Goal: Task Accomplishment & Management: Manage account settings

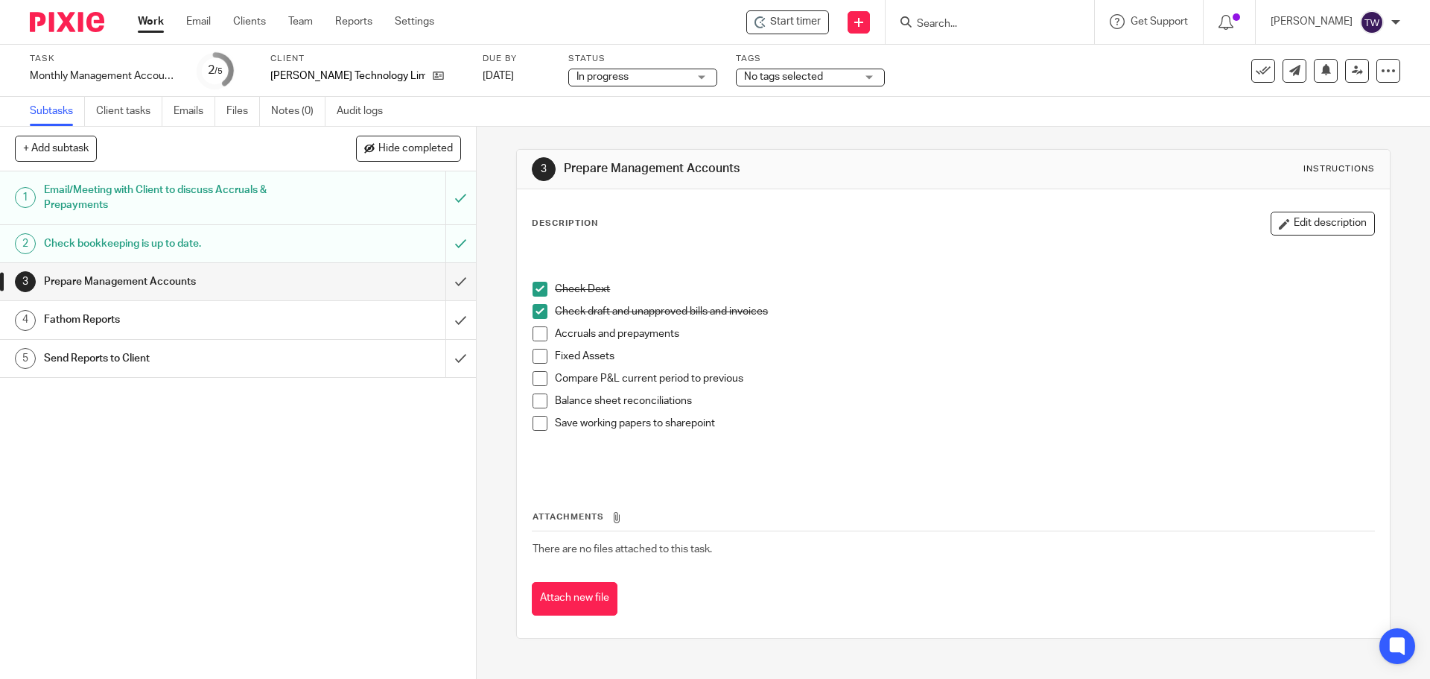
click at [536, 364] on li "Fixed Assets" at bounding box center [953, 360] width 841 height 22
click at [537, 355] on span at bounding box center [540, 356] width 15 height 15
click at [145, 16] on link "Work" at bounding box center [151, 21] width 26 height 15
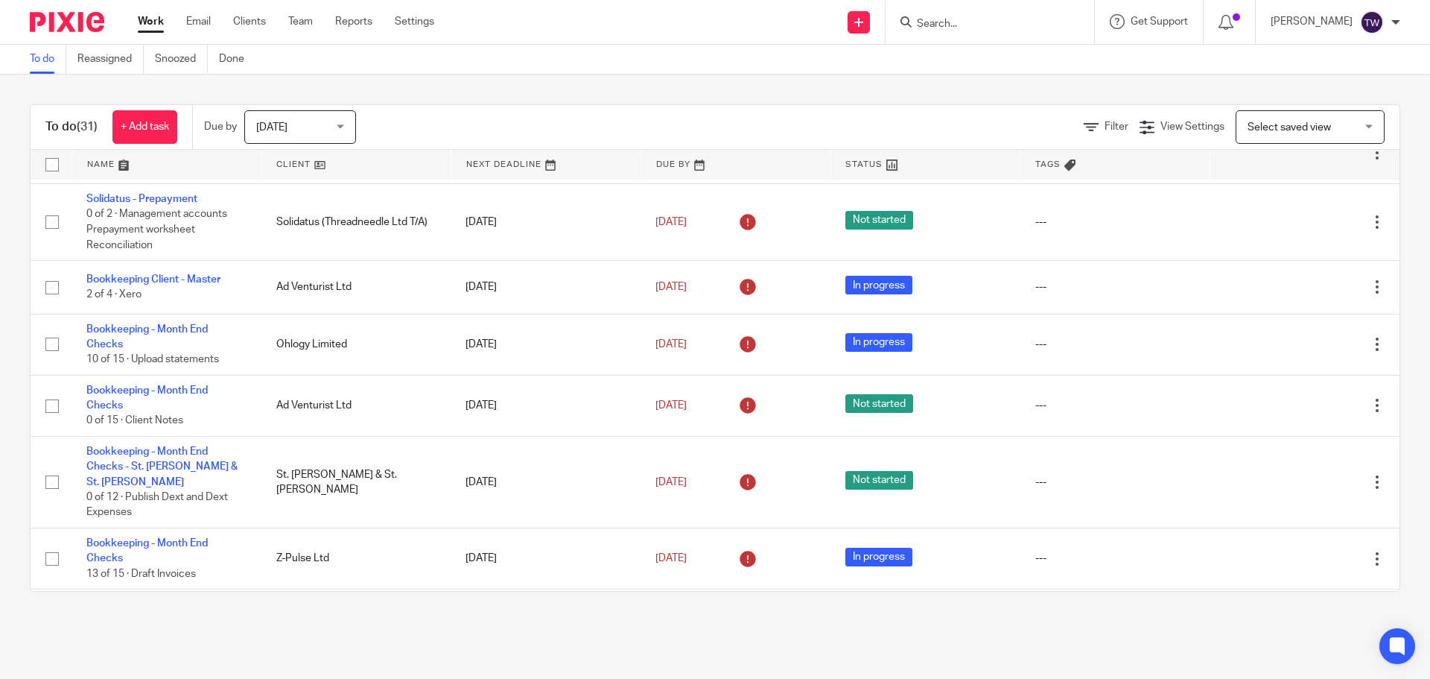
scroll to position [1538, 0]
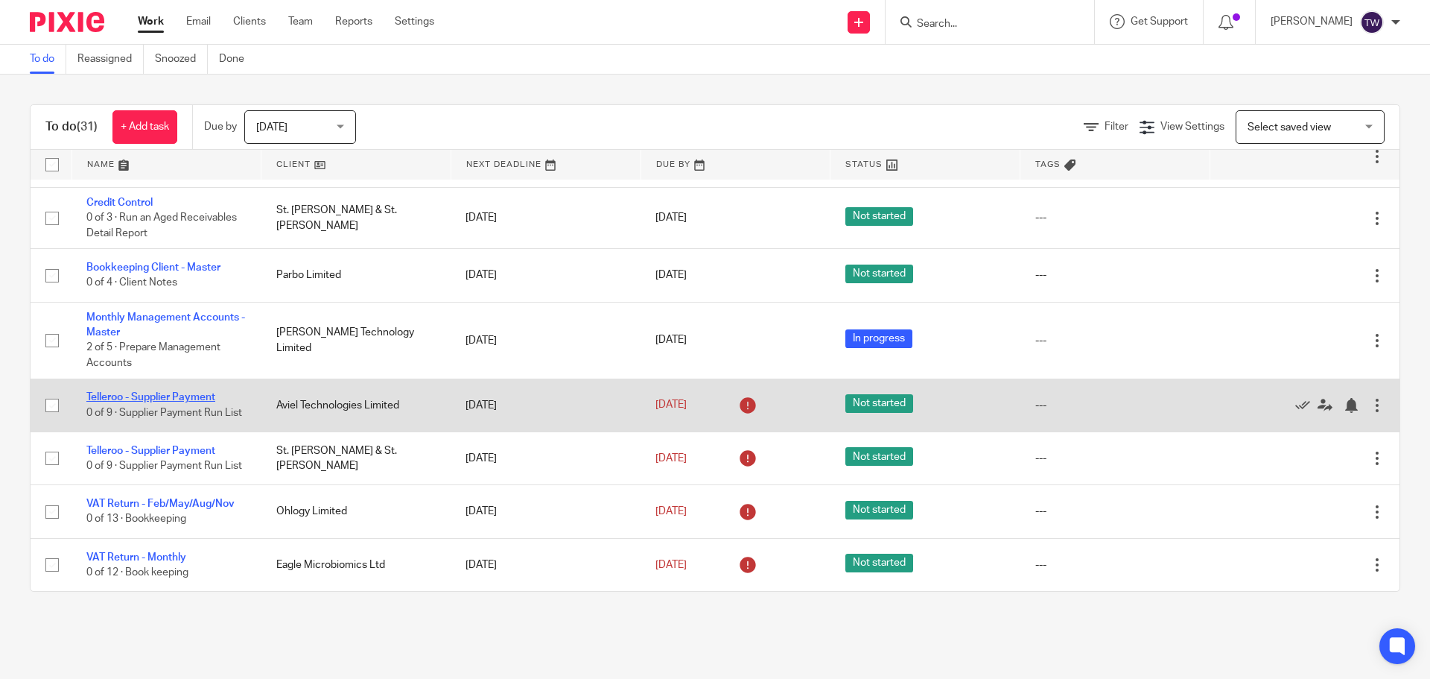
click at [188, 392] on link "Telleroo - Supplier Payment" at bounding box center [150, 397] width 129 height 10
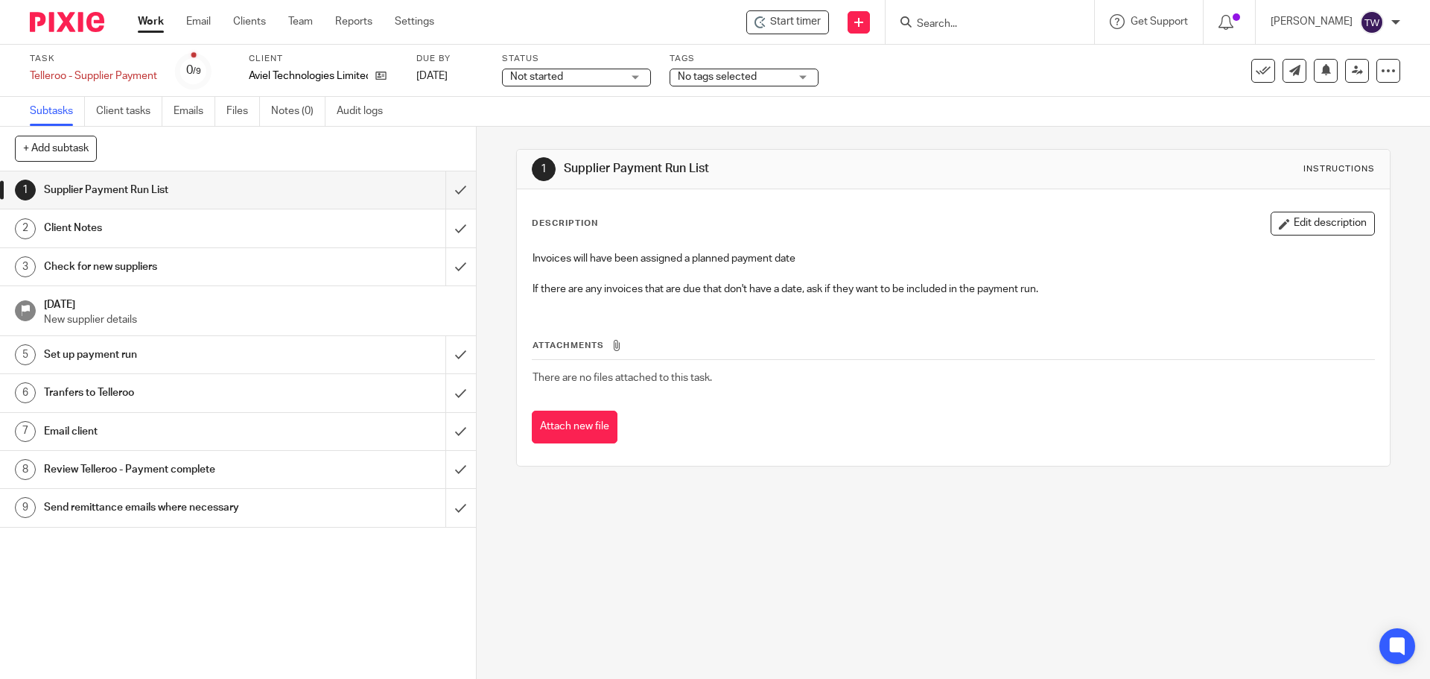
click at [153, 21] on link "Work" at bounding box center [151, 21] width 26 height 15
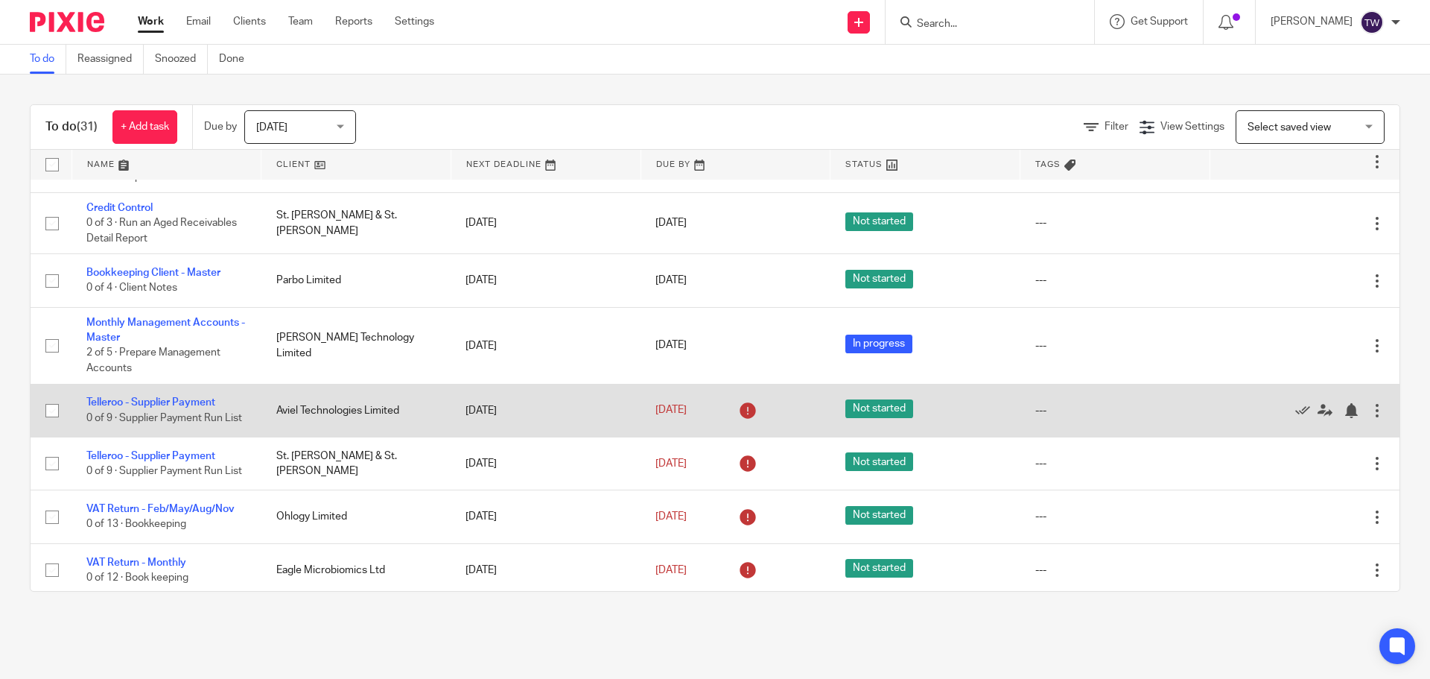
scroll to position [1538, 0]
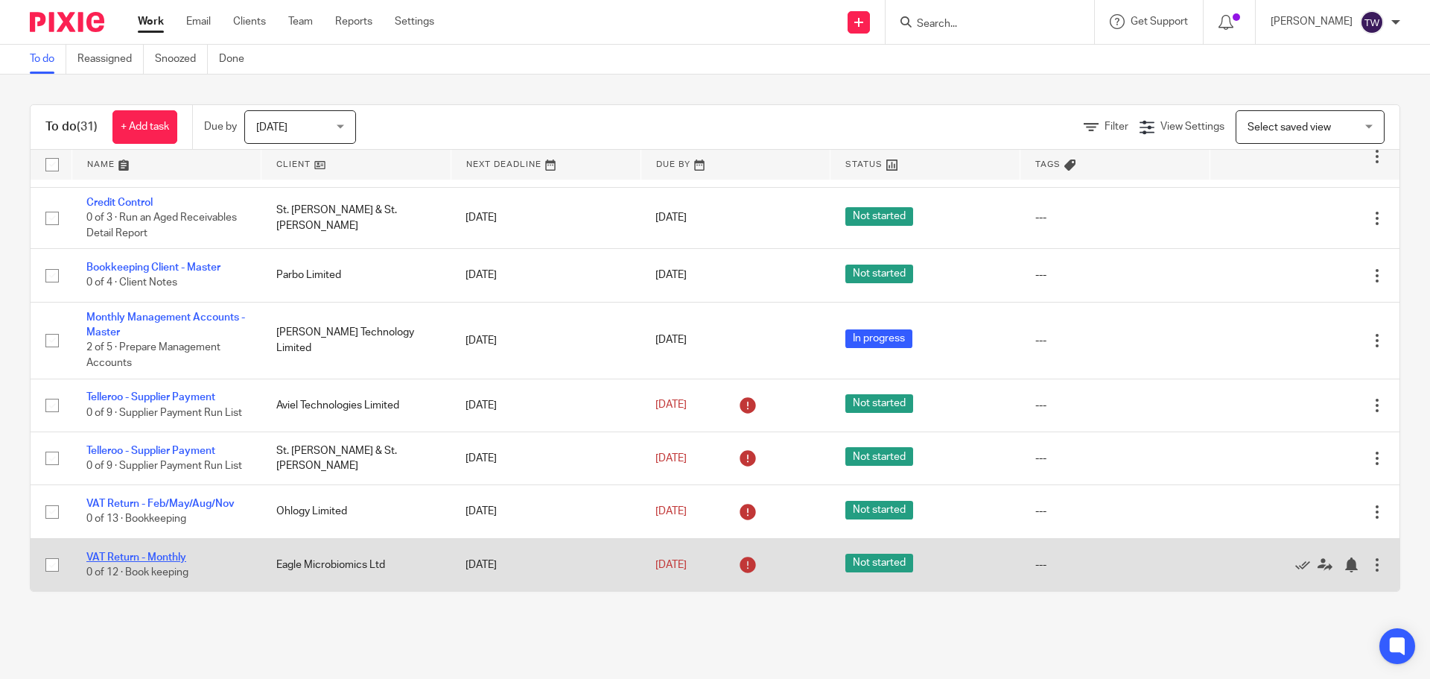
click at [146, 557] on link "VAT Return - Monthly" at bounding box center [136, 557] width 100 height 10
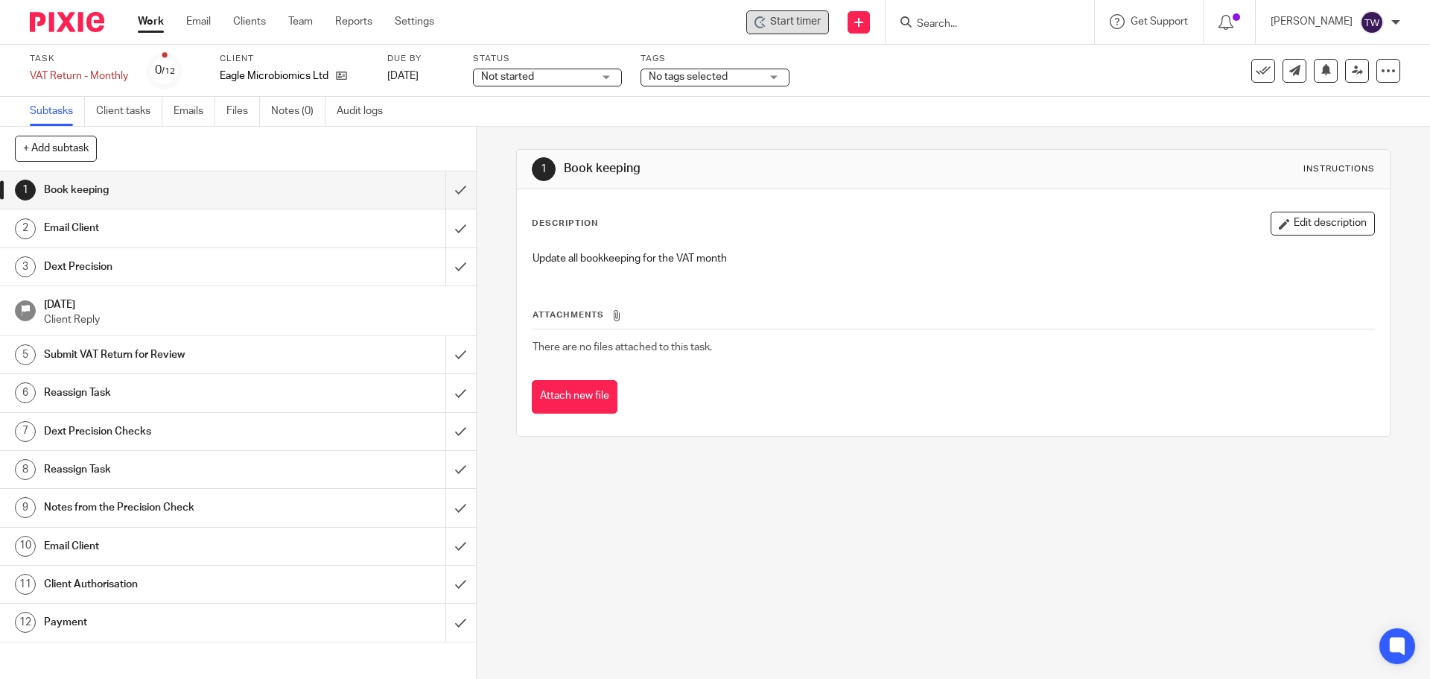
click at [767, 25] on icon at bounding box center [761, 22] width 12 height 12
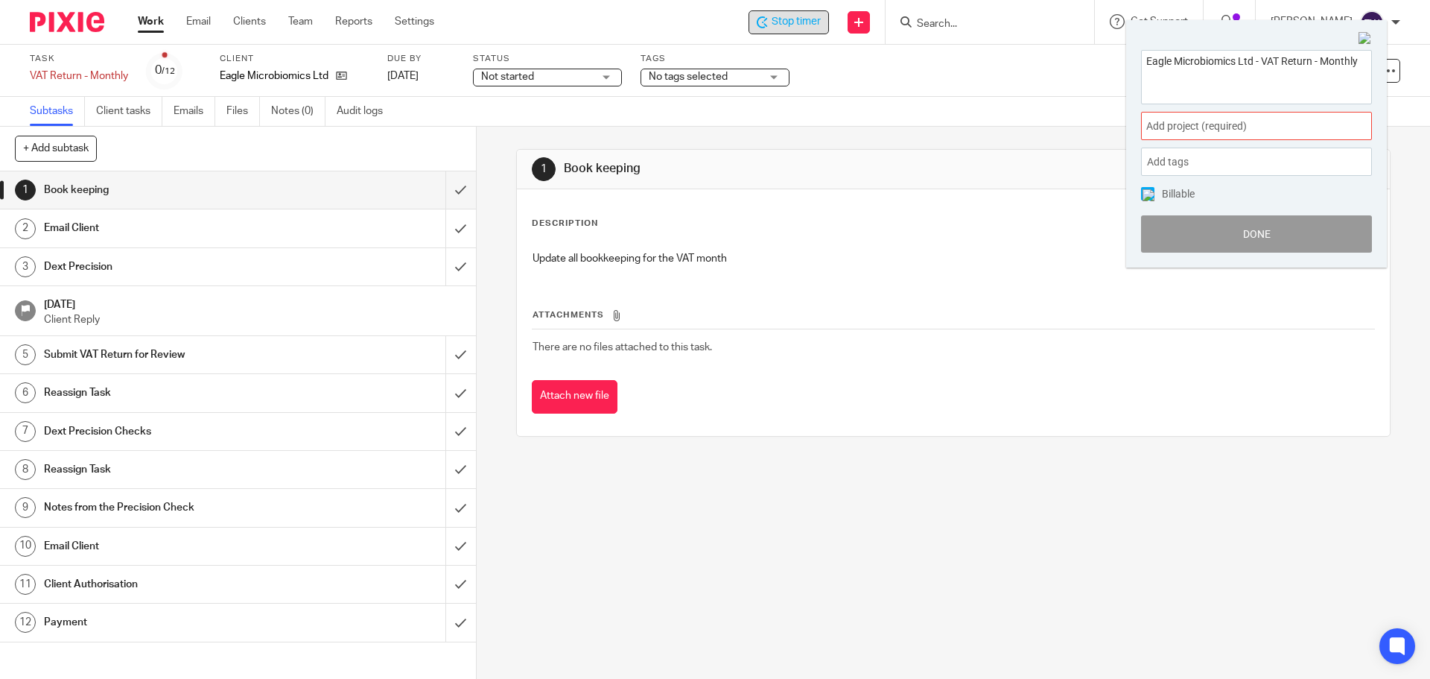
click at [1197, 129] on span "Add project (required) :" at bounding box center [1241, 126] width 188 height 16
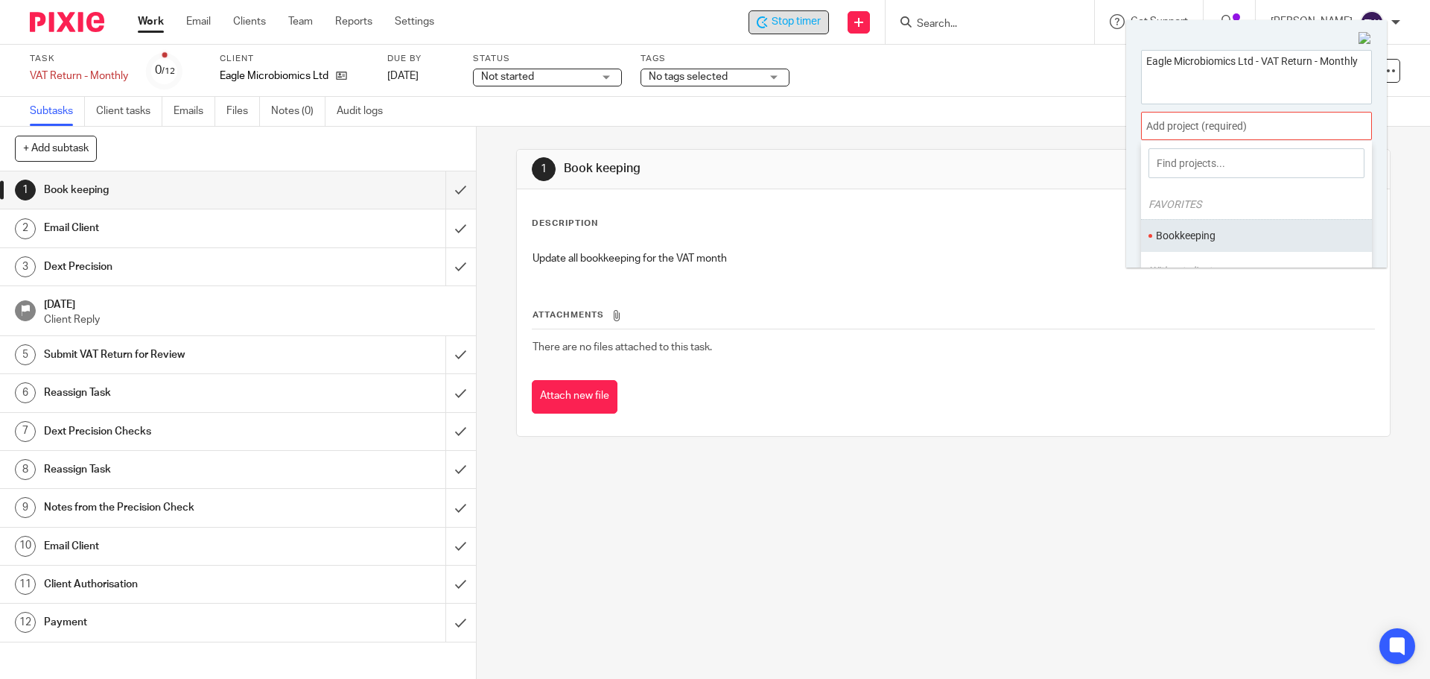
click at [1205, 227] on ul "Bookkeeping" at bounding box center [1256, 235] width 231 height 32
click at [1166, 234] on li "Bookkeeping" at bounding box center [1253, 236] width 194 height 16
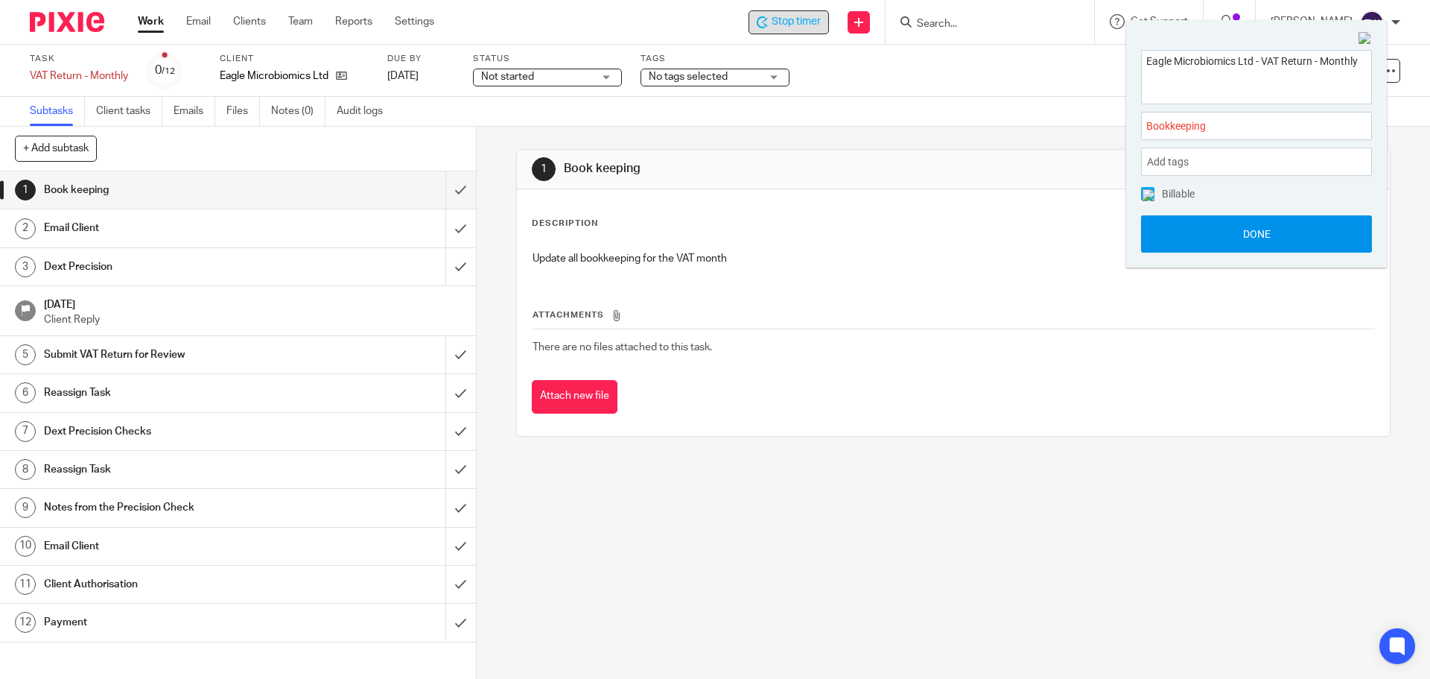
click at [1278, 232] on button "Done" at bounding box center [1256, 233] width 231 height 37
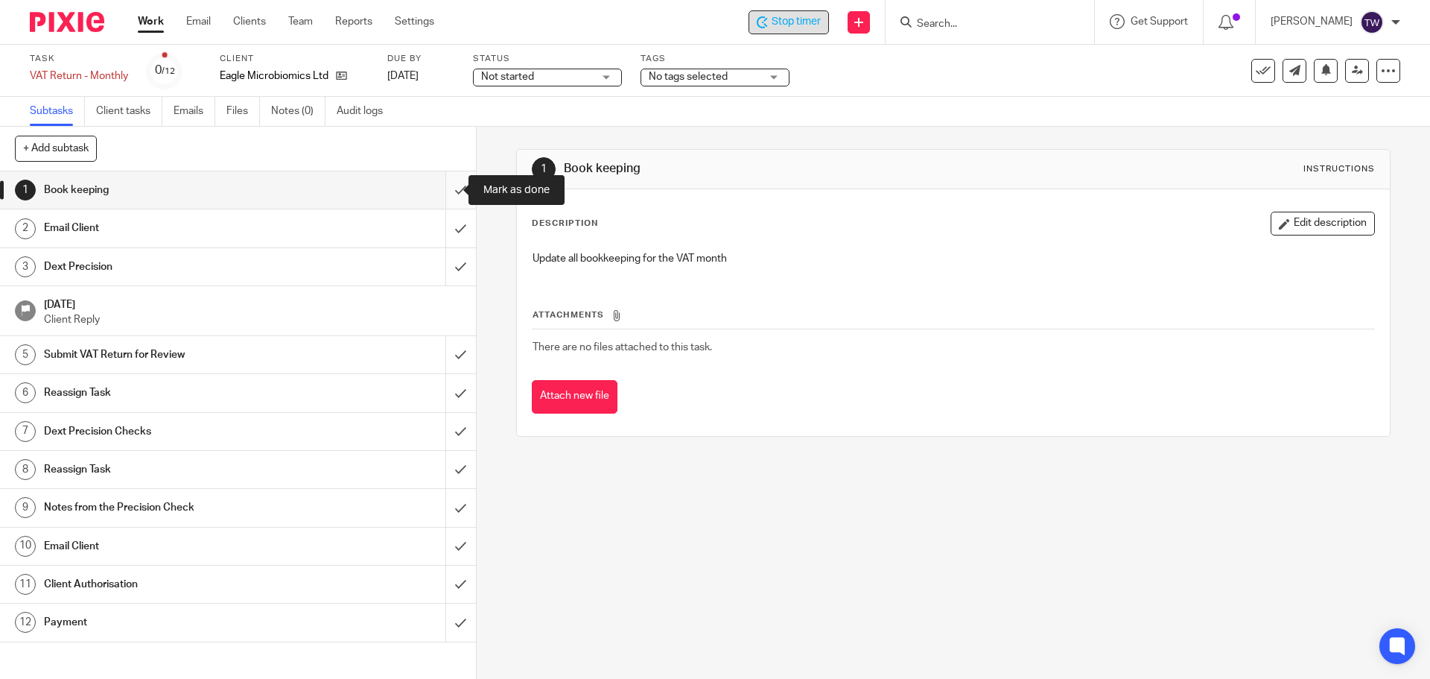
click at [443, 193] on input "submit" at bounding box center [238, 189] width 476 height 37
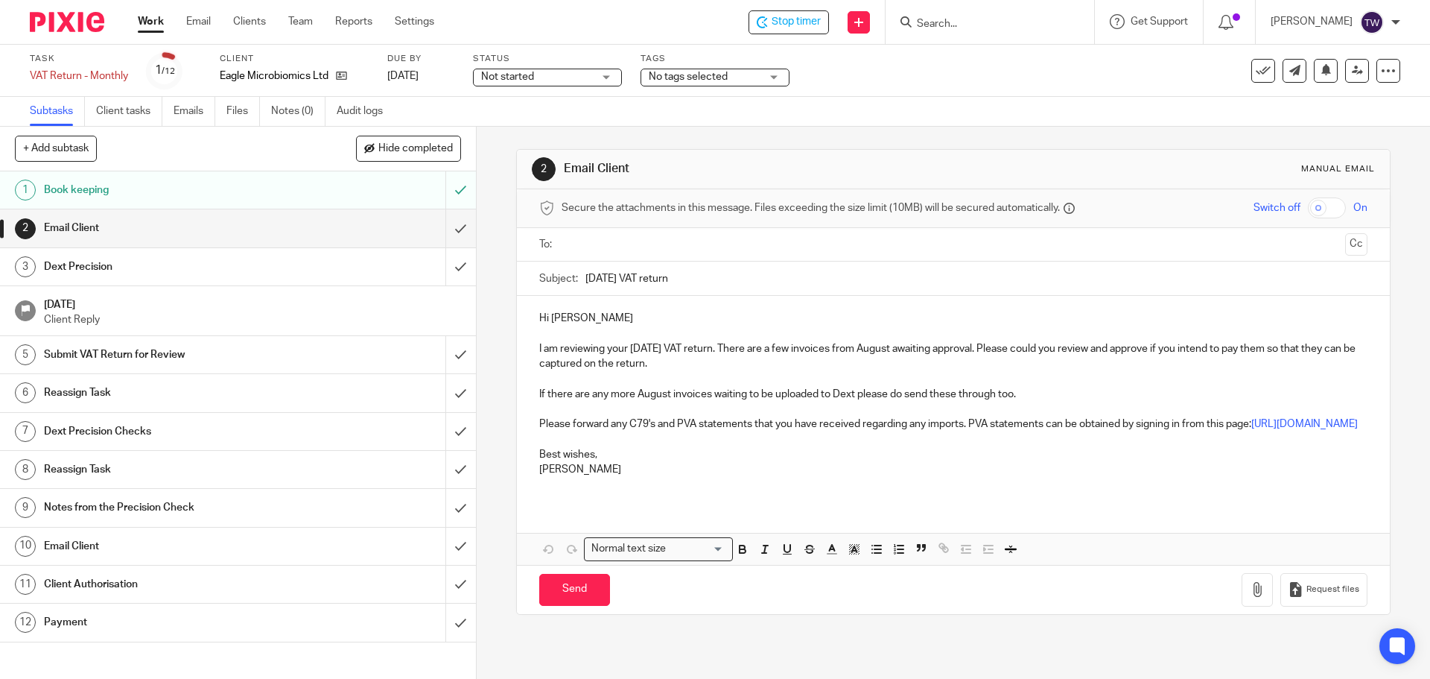
click at [259, 393] on h1 "Reassign Task" at bounding box center [173, 392] width 258 height 22
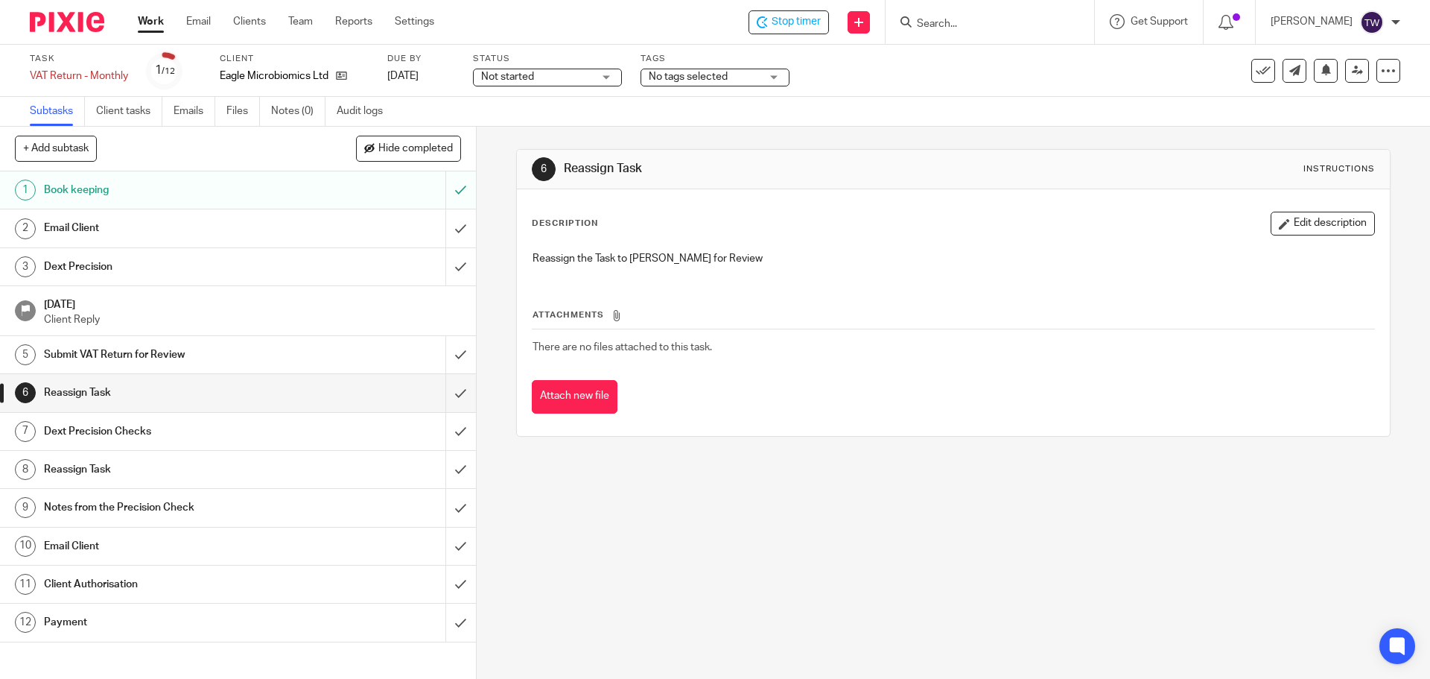
click at [136, 443] on link "7 Dext Precision Checks" at bounding box center [223, 431] width 446 height 37
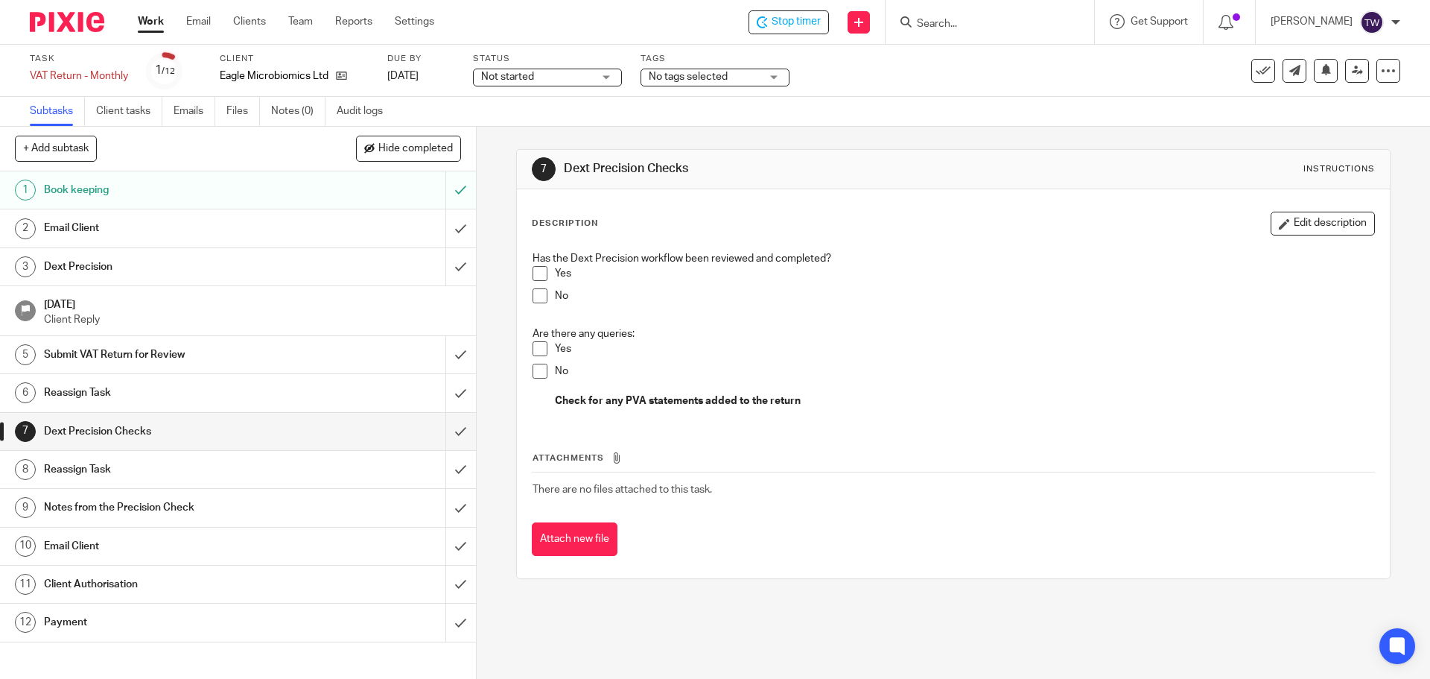
click at [139, 461] on h1 "Reassign Task" at bounding box center [173, 469] width 258 height 22
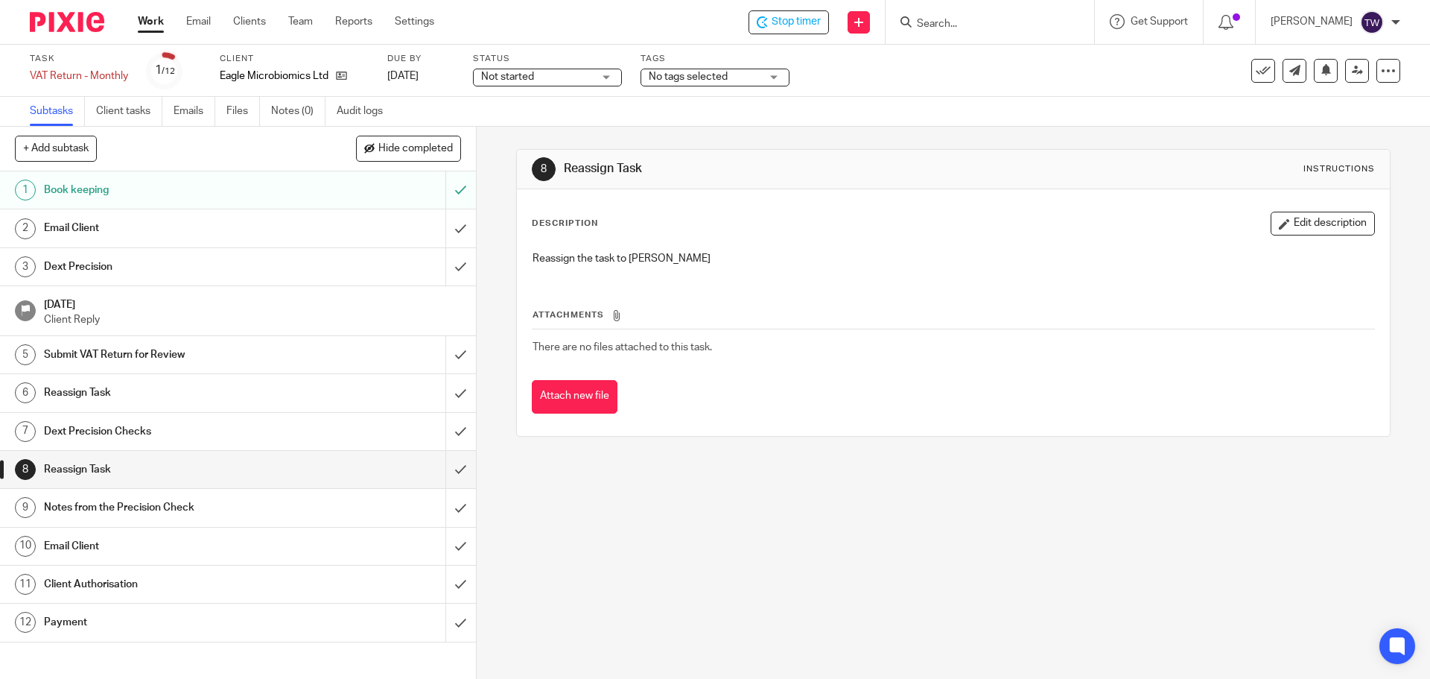
click at [174, 515] on h1 "Notes from the Precision Check" at bounding box center [173, 507] width 258 height 22
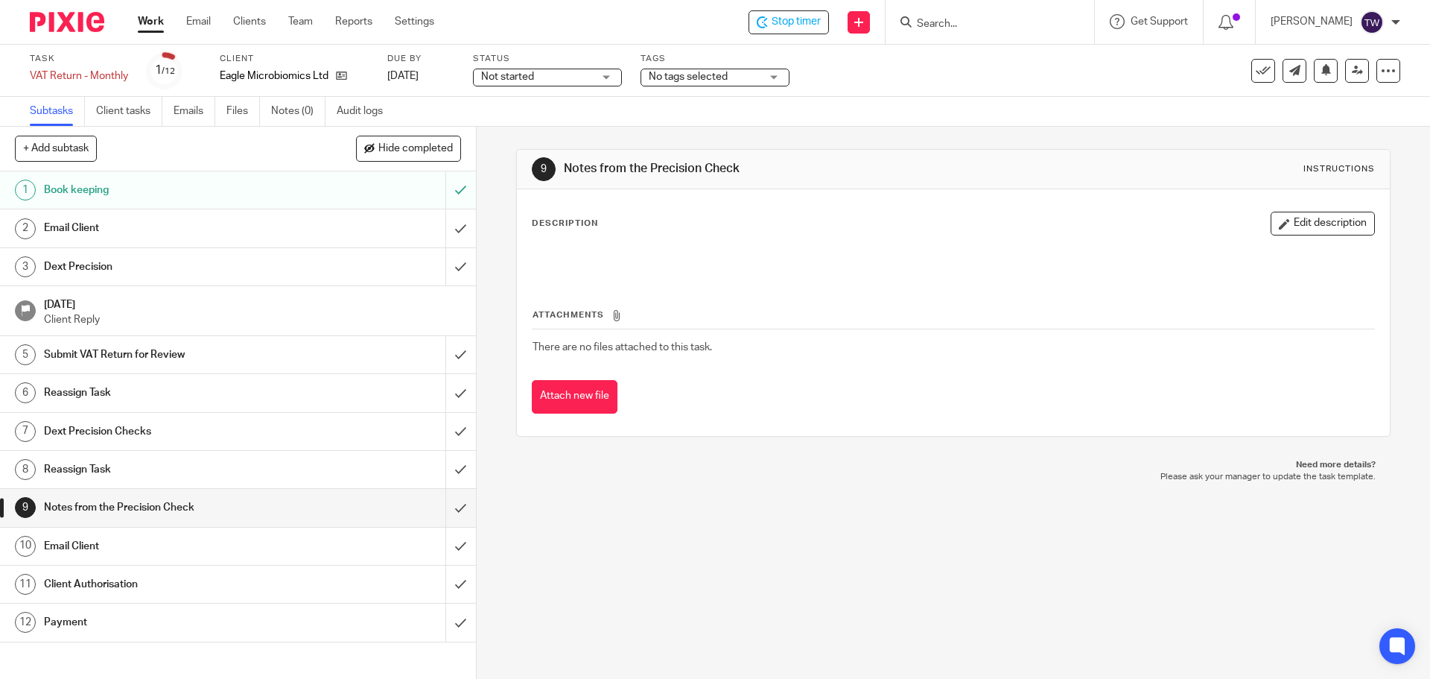
click at [180, 542] on h1 "Email Client" at bounding box center [173, 546] width 258 height 22
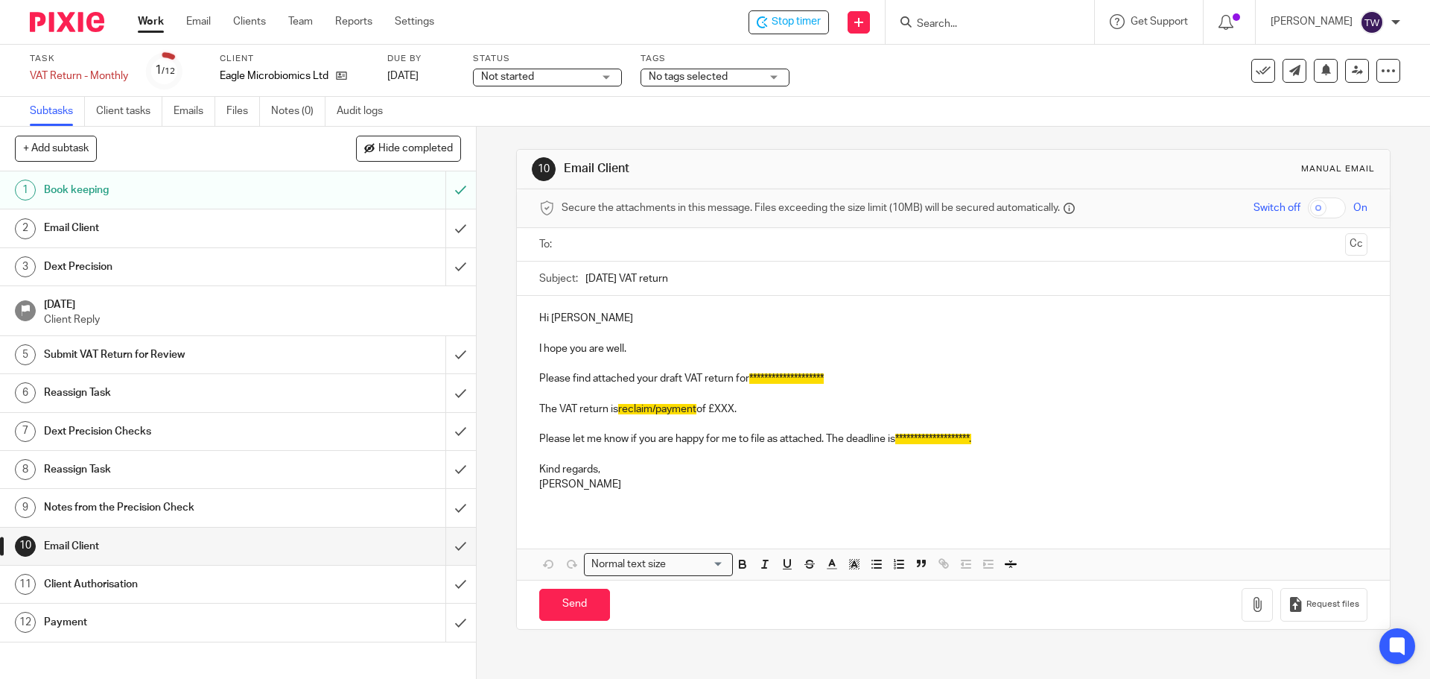
click at [168, 577] on h1 "Client Authorisation" at bounding box center [173, 584] width 258 height 22
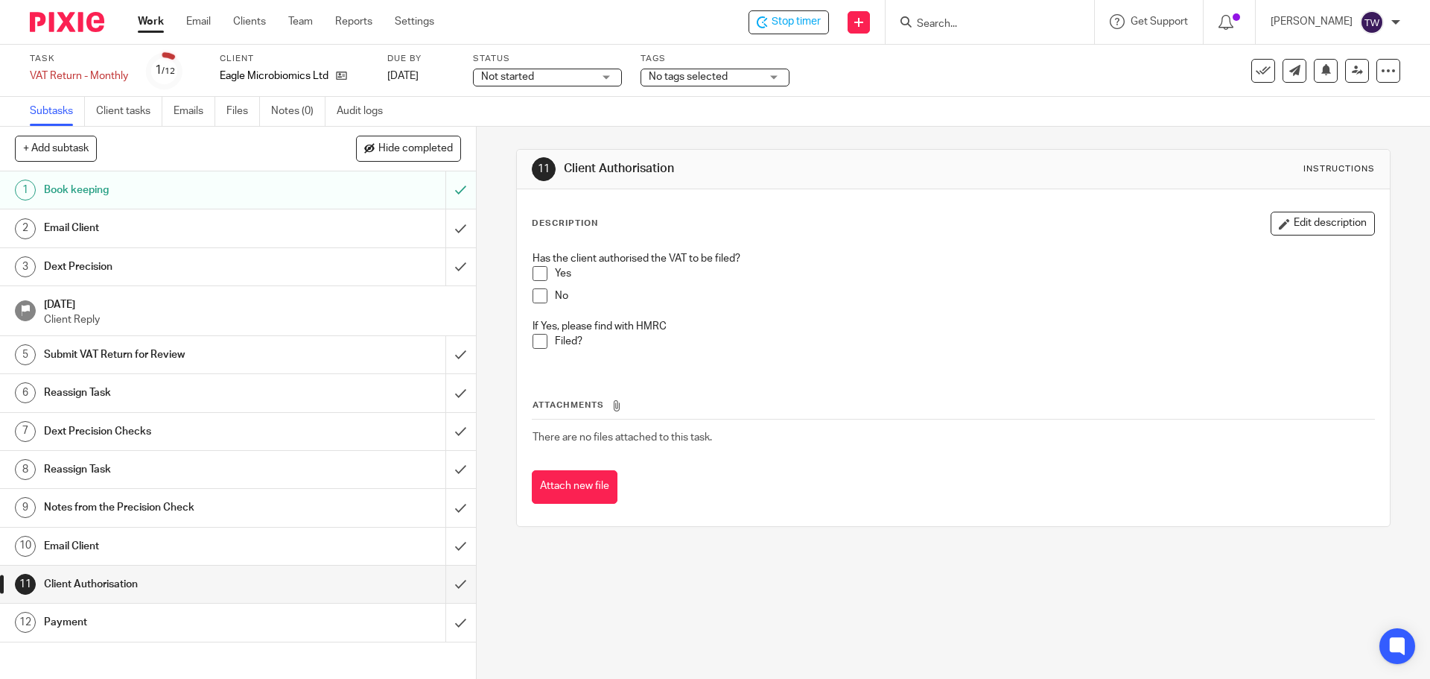
click at [153, 612] on h1 "Payment" at bounding box center [173, 622] width 258 height 22
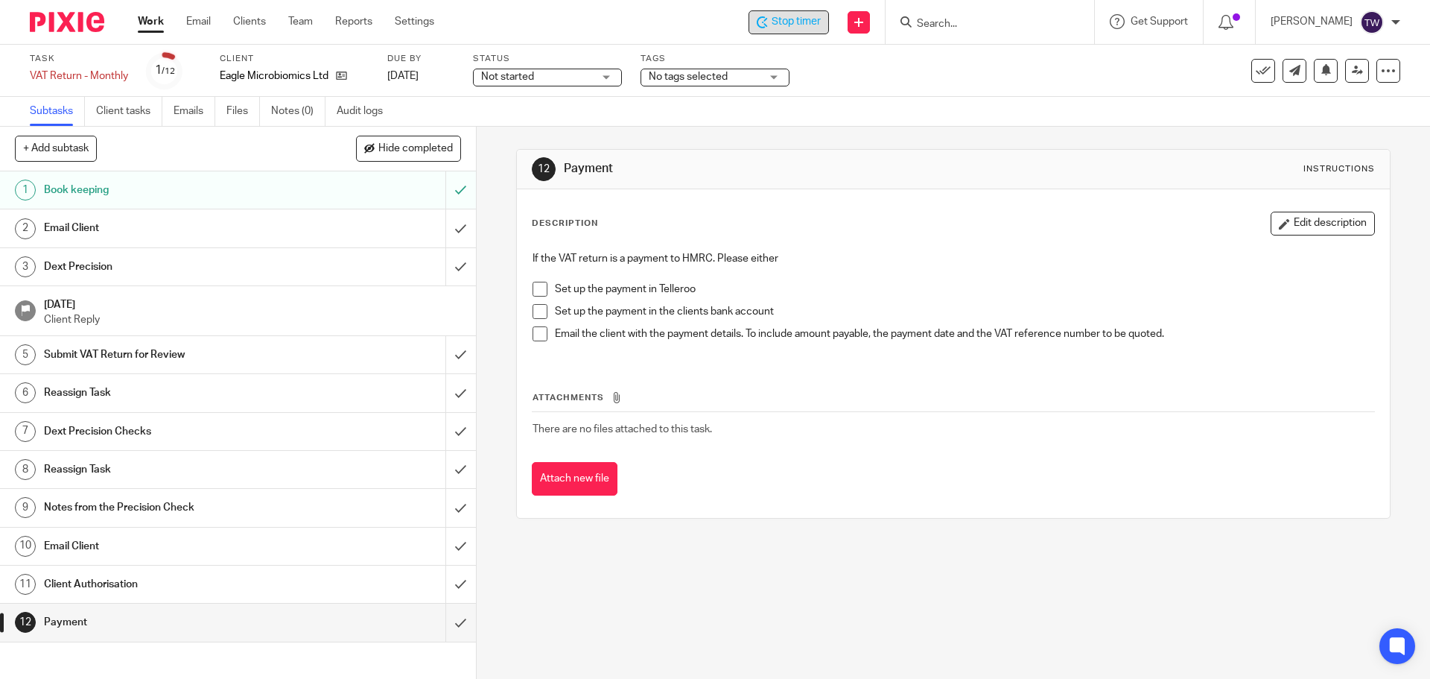
click at [811, 27] on span "Stop timer" at bounding box center [796, 22] width 49 height 16
click at [526, 76] on span "Not started" at bounding box center [507, 77] width 53 height 10
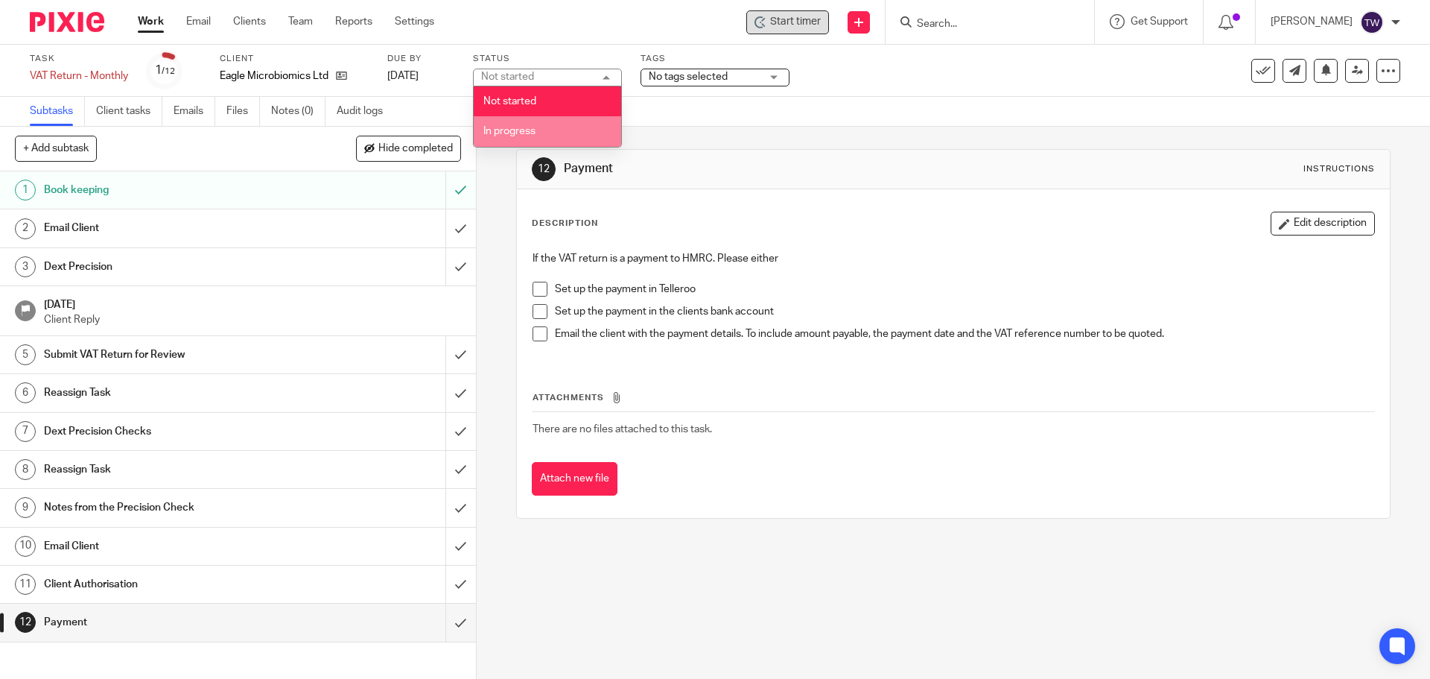
click at [537, 125] on li "In progress" at bounding box center [548, 131] width 148 height 31
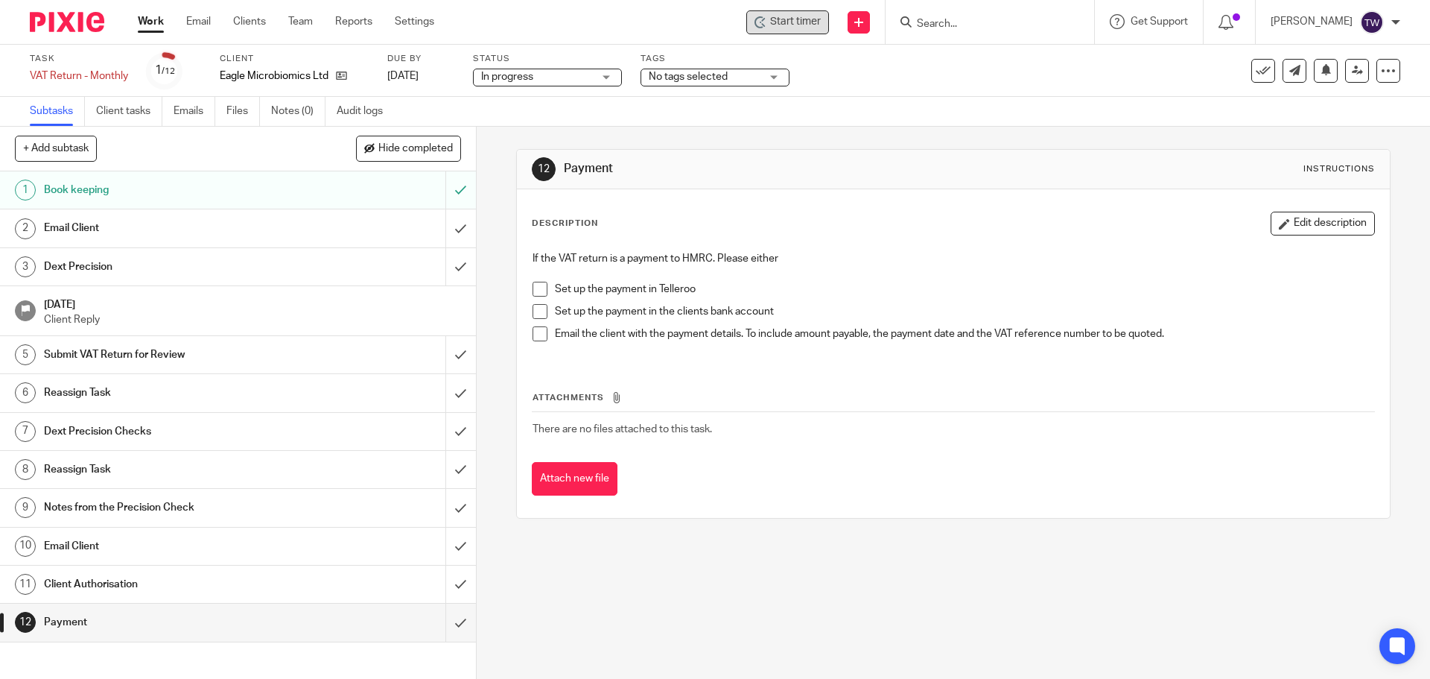
click at [153, 24] on link "Work" at bounding box center [151, 21] width 26 height 15
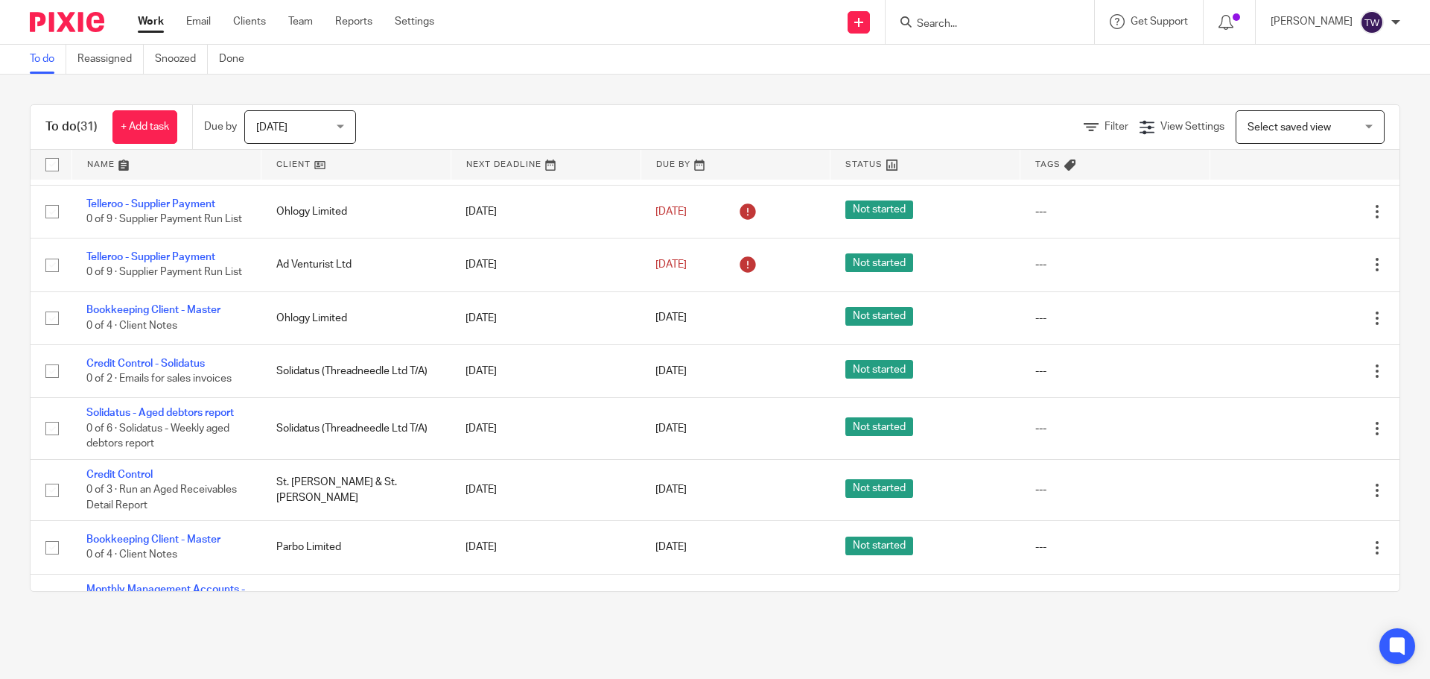
scroll to position [1538, 0]
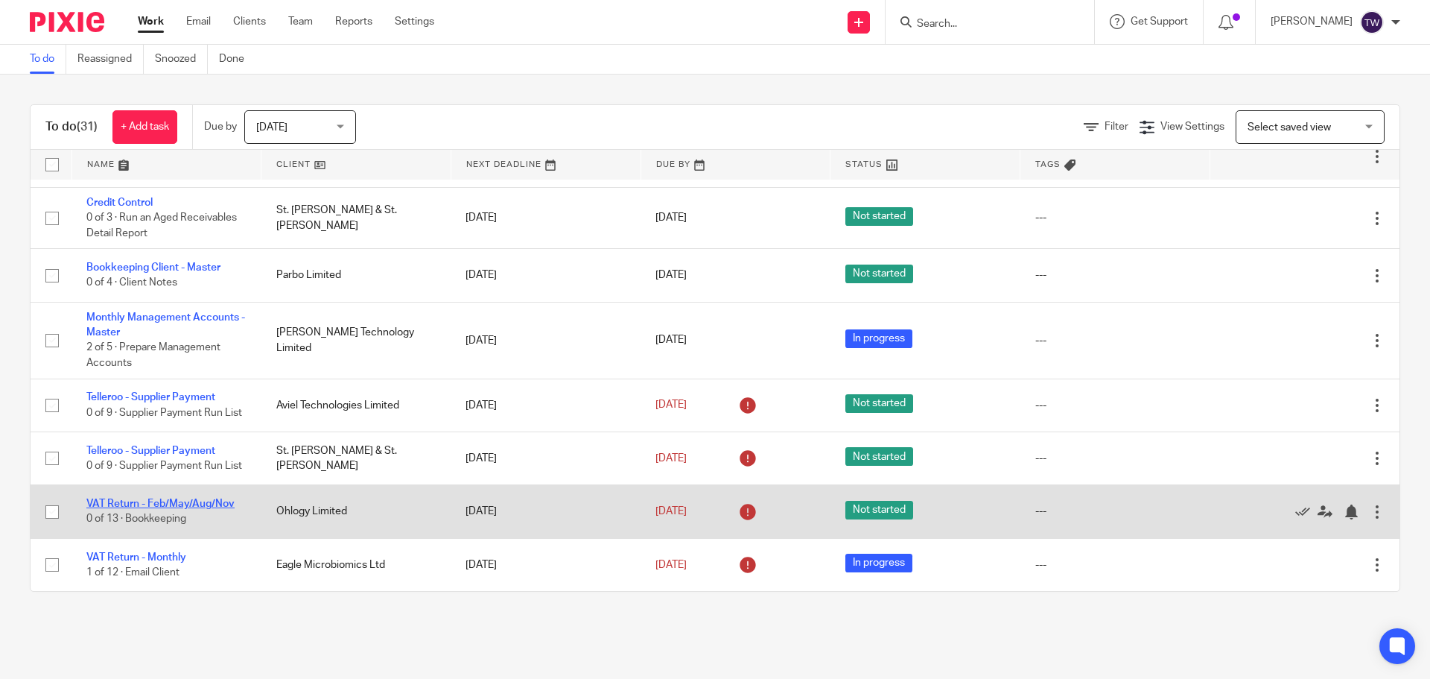
click at [131, 503] on link "VAT Return - Feb/May/Aug/Nov" at bounding box center [160, 503] width 148 height 10
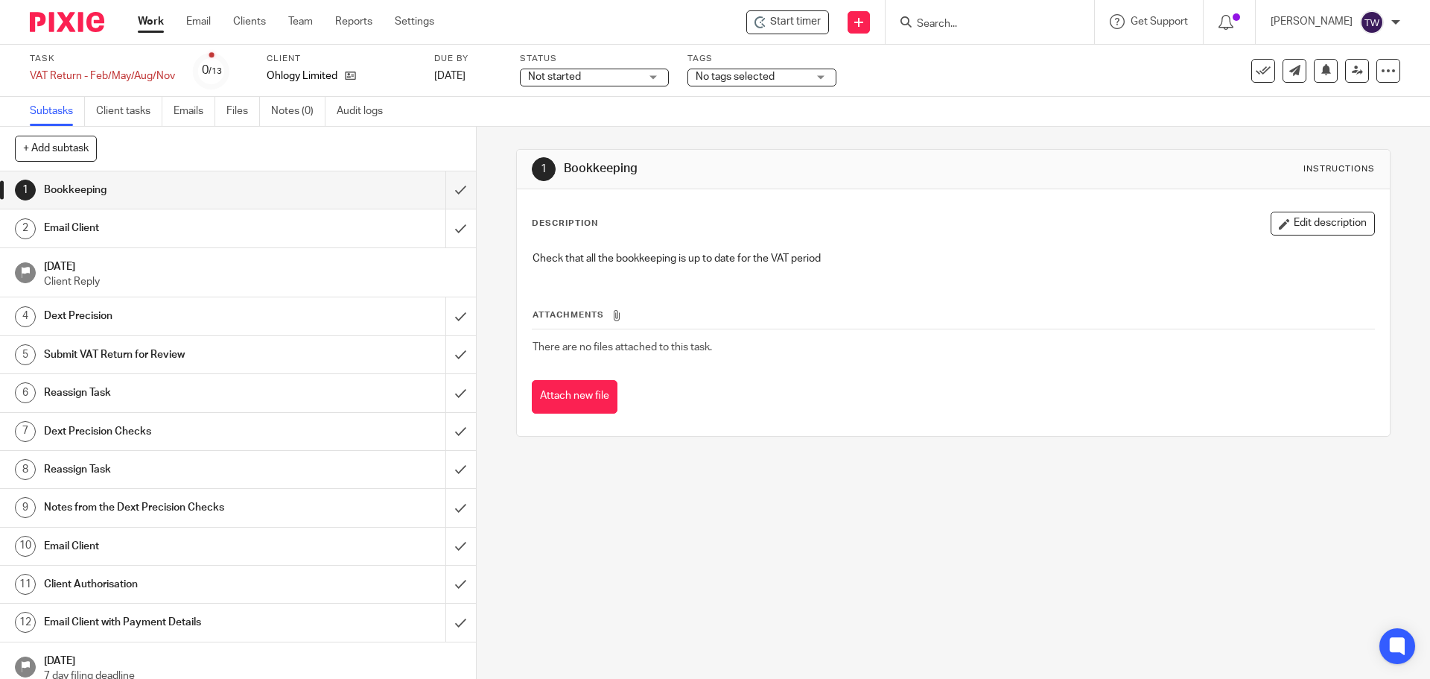
click at [148, 26] on link "Work" at bounding box center [151, 21] width 26 height 15
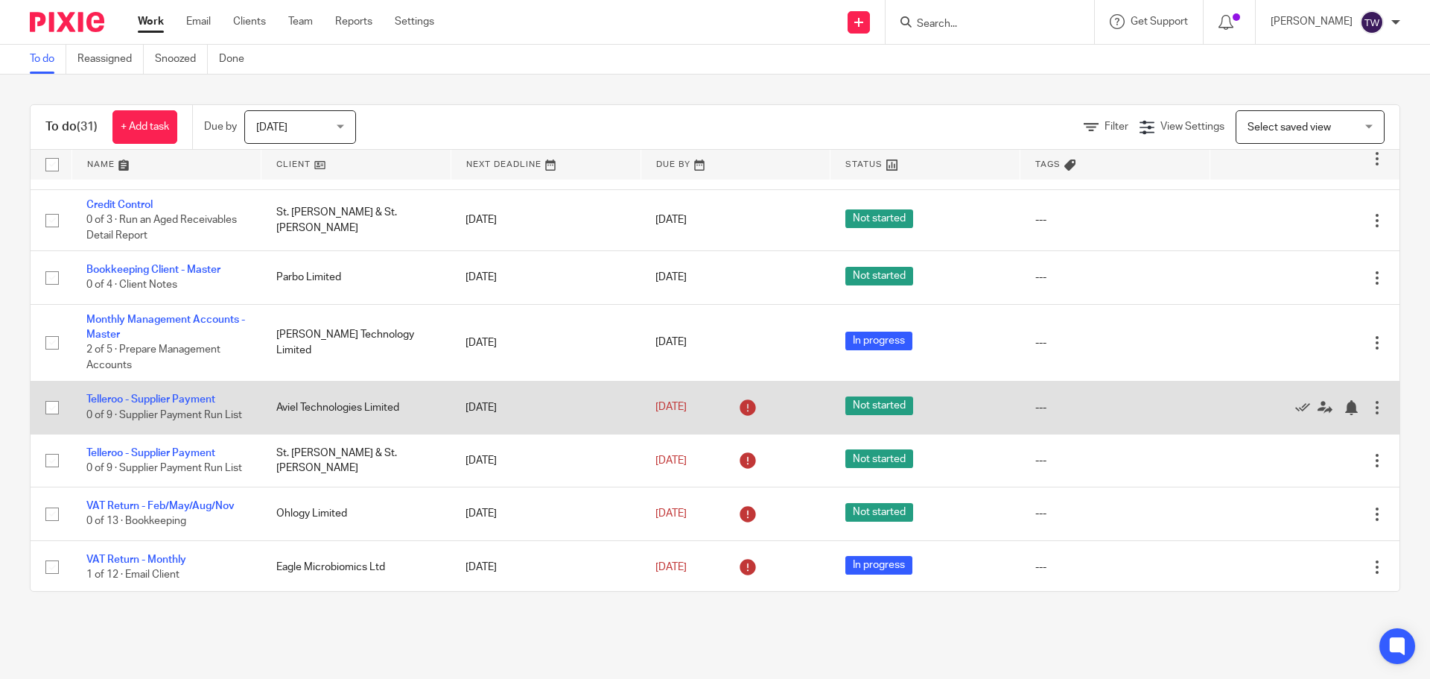
scroll to position [1538, 0]
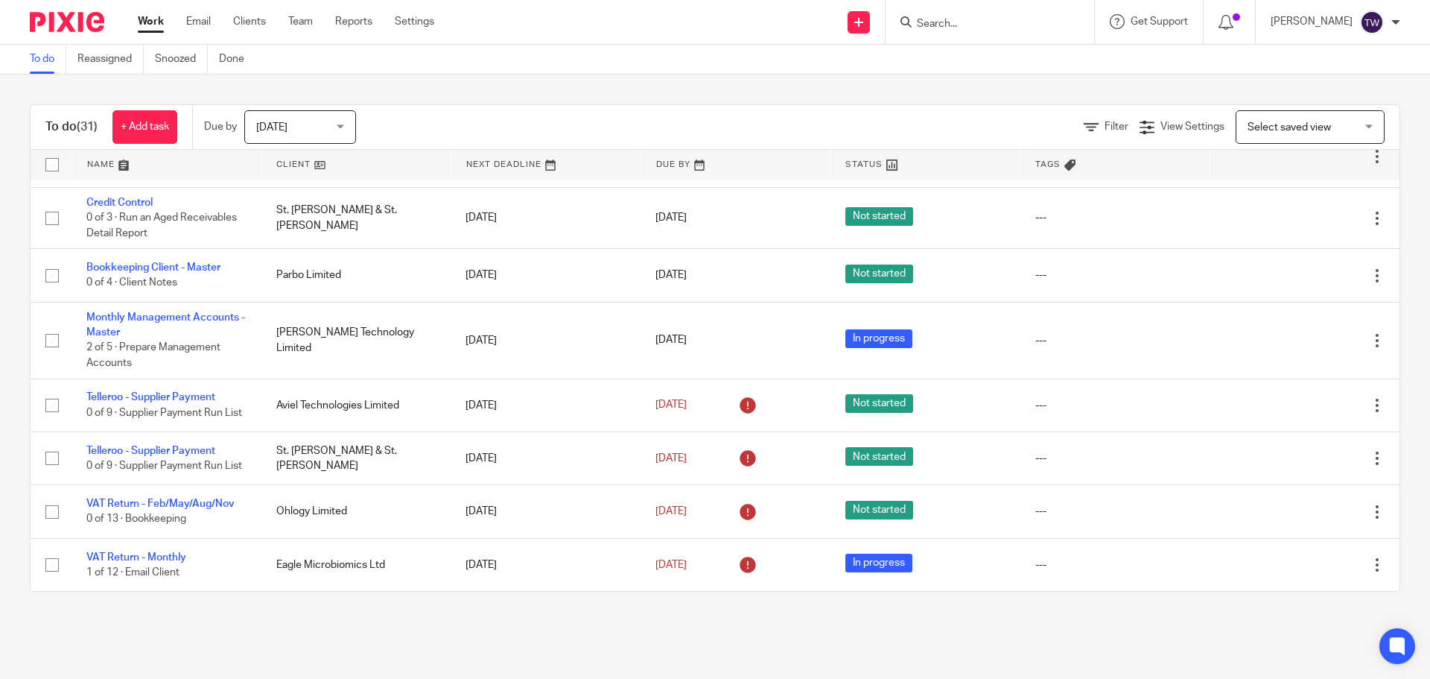
click at [298, 160] on link at bounding box center [356, 165] width 189 height 30
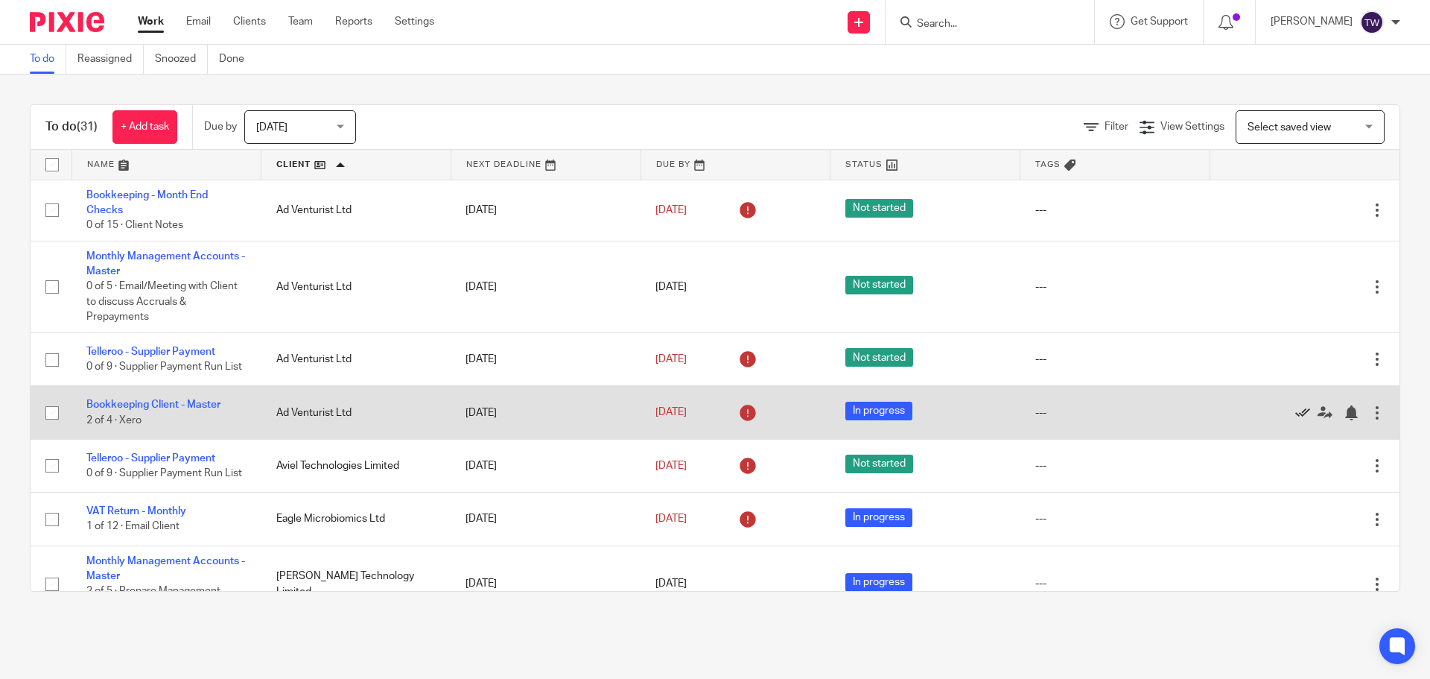
click at [1296, 414] on icon at bounding box center [1303, 412] width 15 height 15
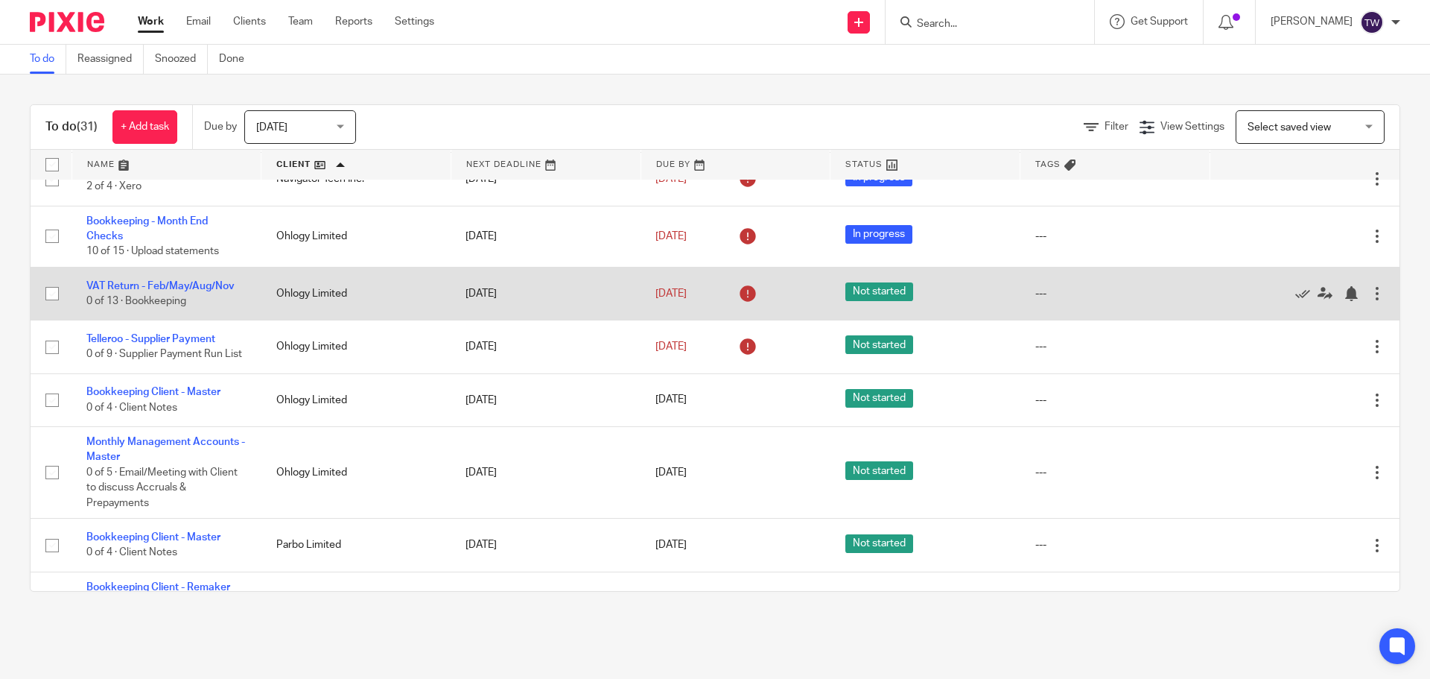
scroll to position [443, 0]
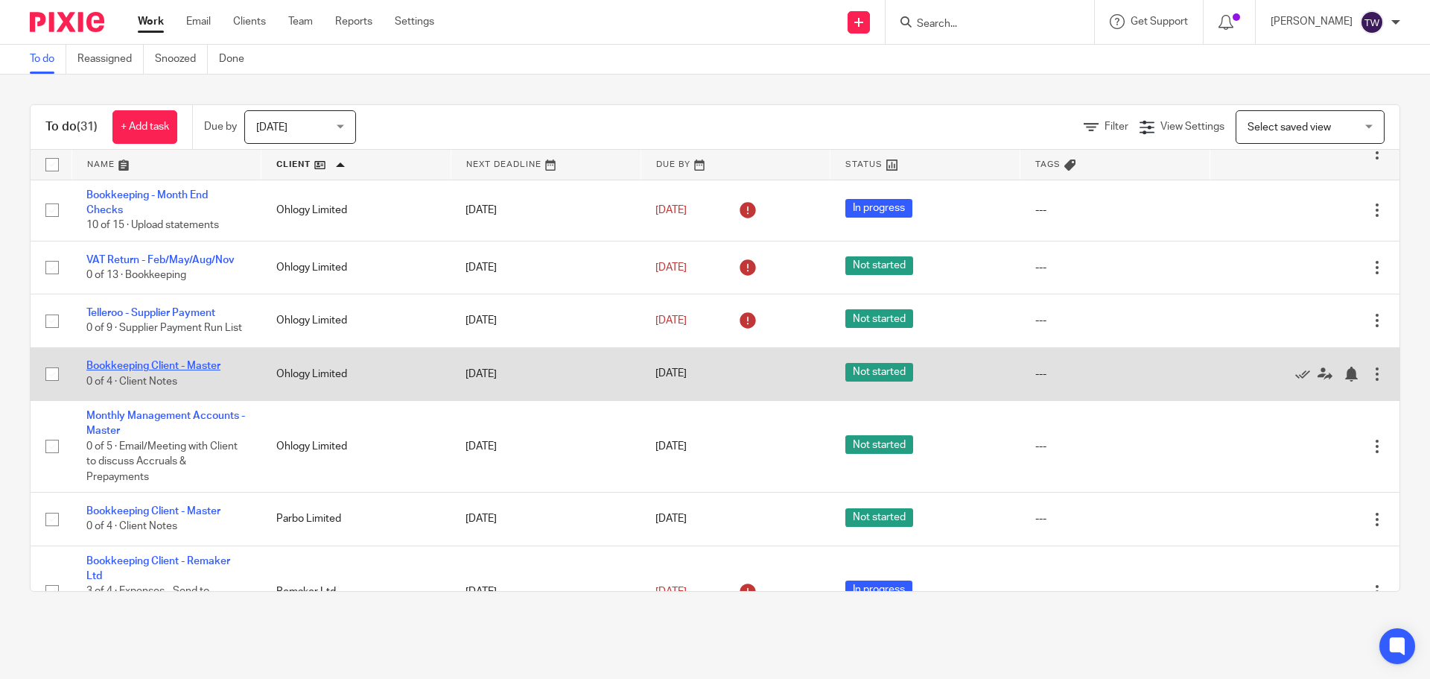
click at [187, 371] on link "Bookkeeping Client - Master" at bounding box center [153, 366] width 134 height 10
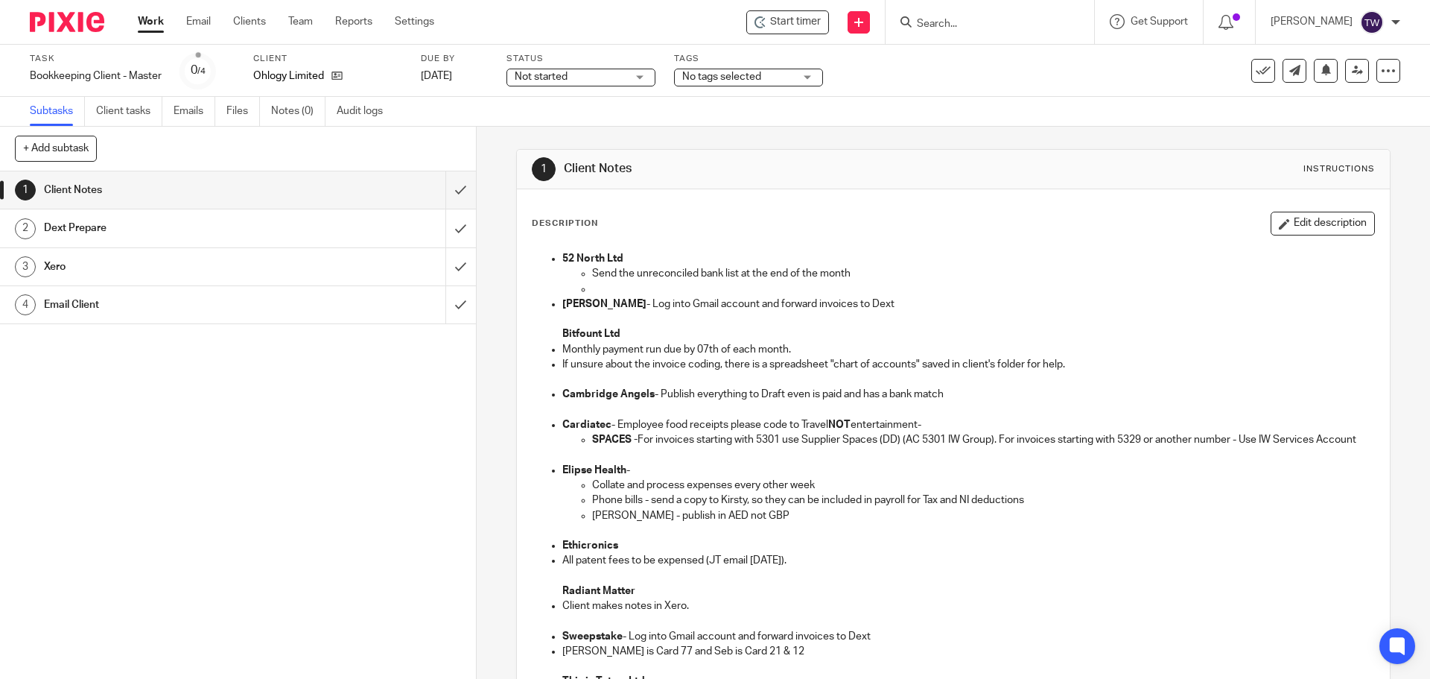
click at [793, 22] on span "Start timer" at bounding box center [795, 22] width 51 height 16
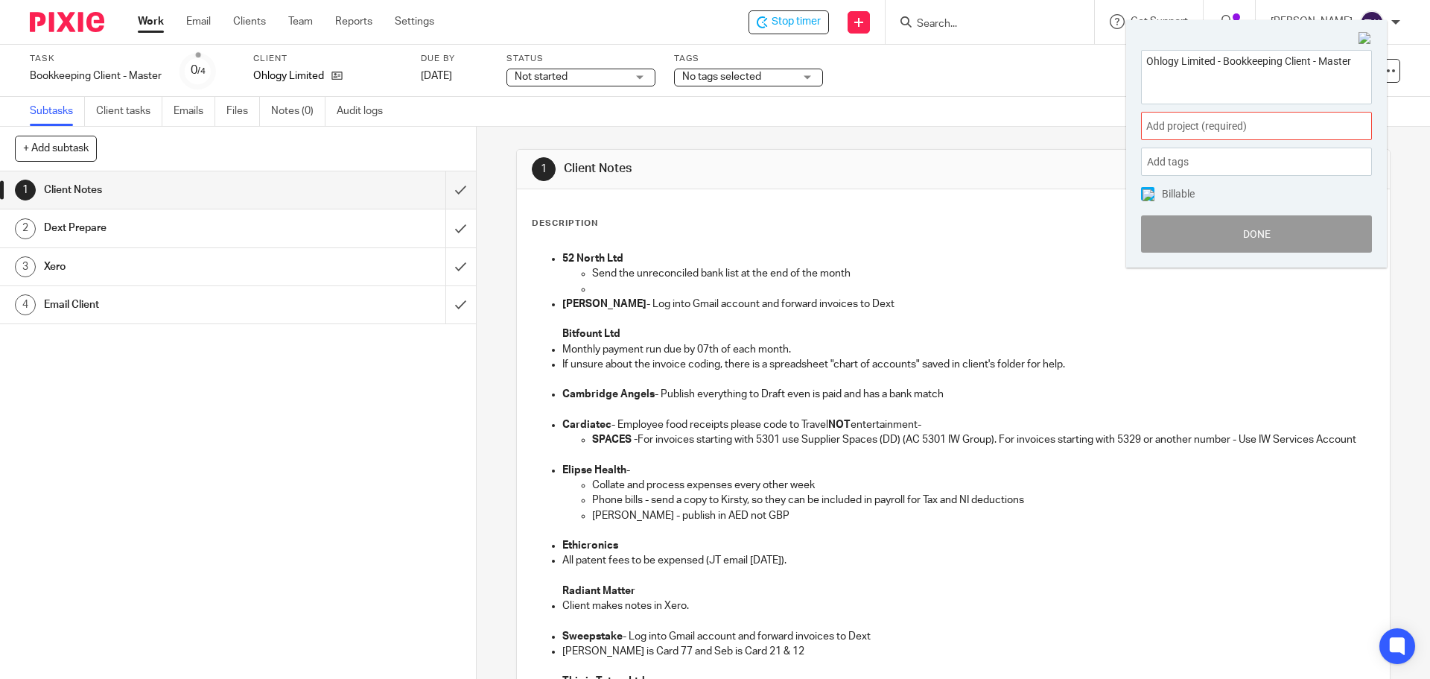
click at [1175, 130] on span "Add project (required) :" at bounding box center [1241, 126] width 188 height 16
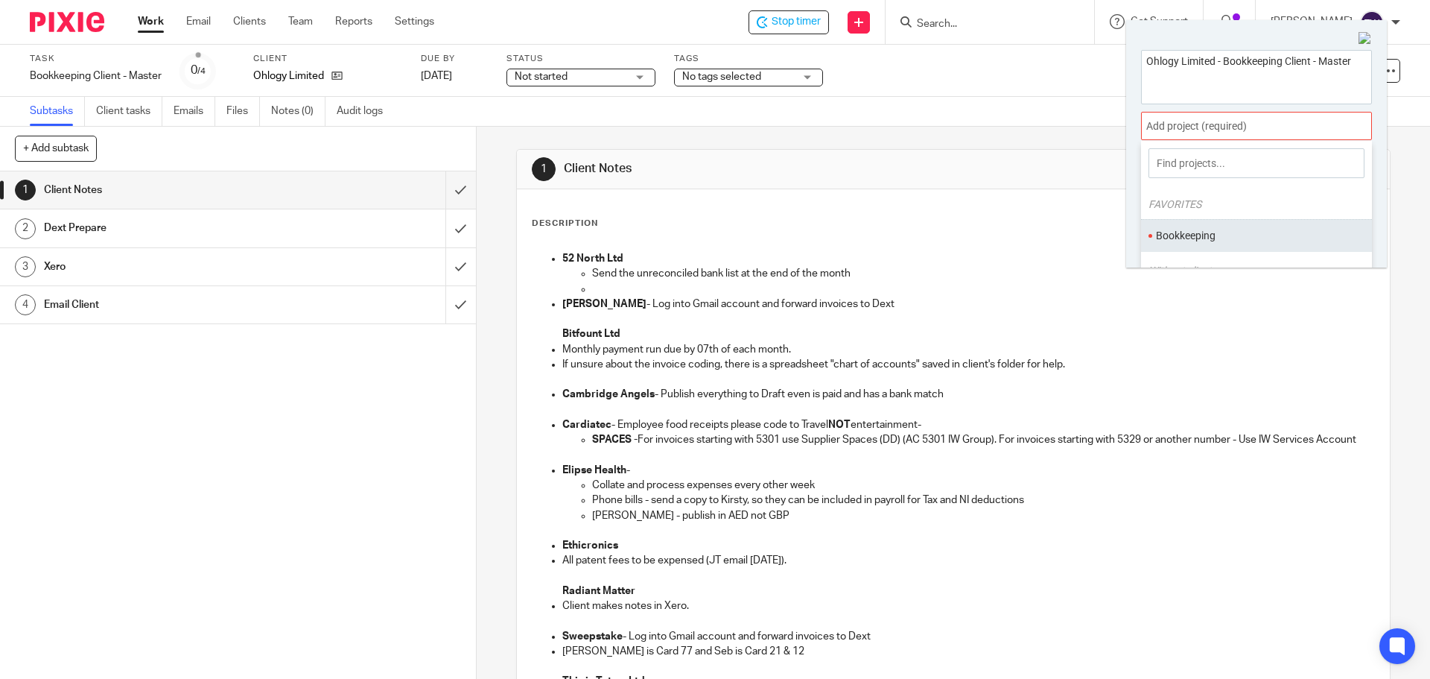
click at [1189, 240] on li "Bookkeeping" at bounding box center [1253, 236] width 194 height 16
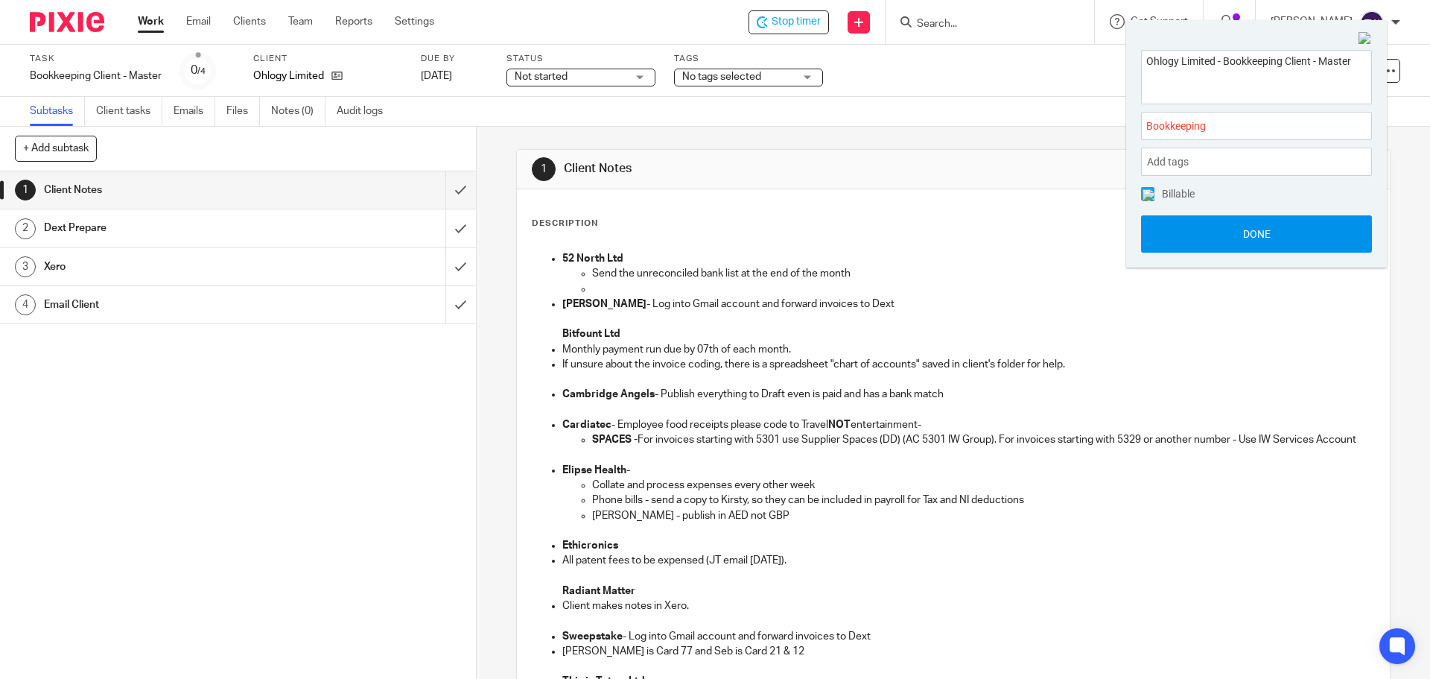
click at [1182, 244] on button "Done" at bounding box center [1256, 233] width 231 height 37
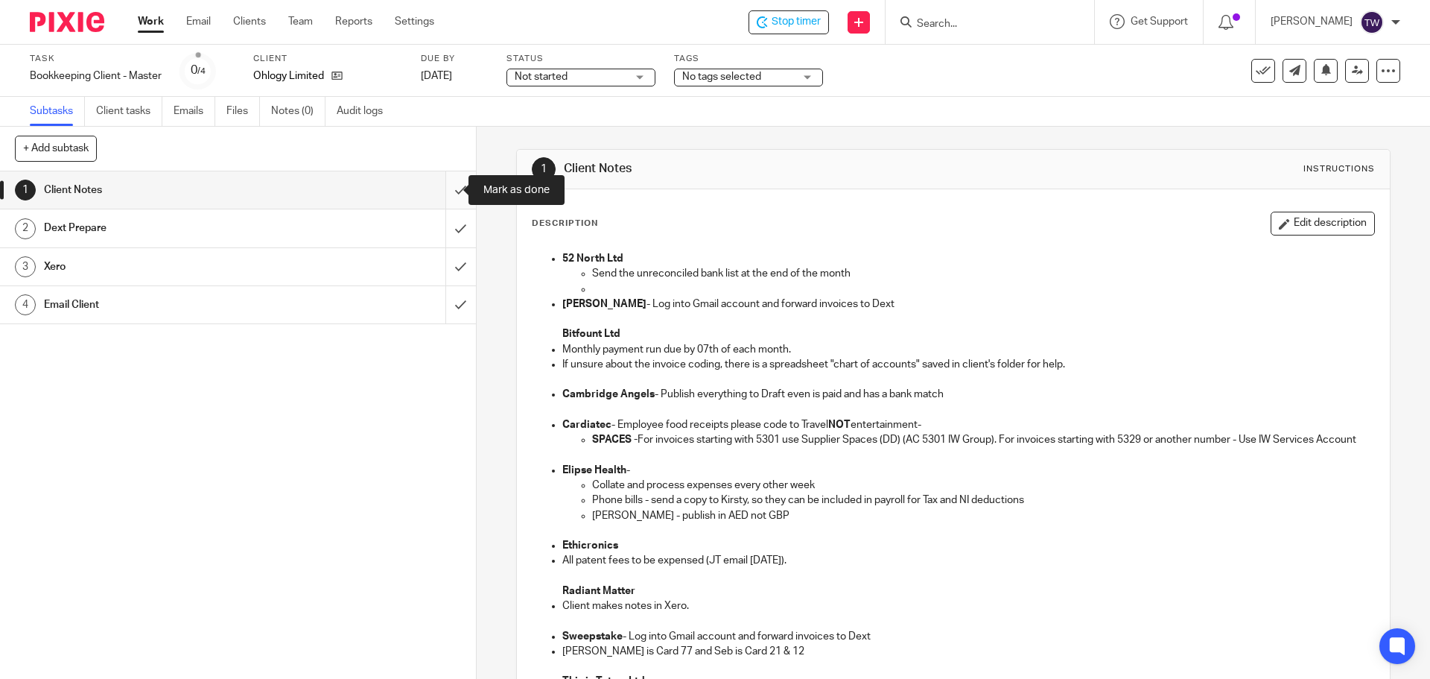
click at [443, 186] on input "submit" at bounding box center [238, 189] width 476 height 37
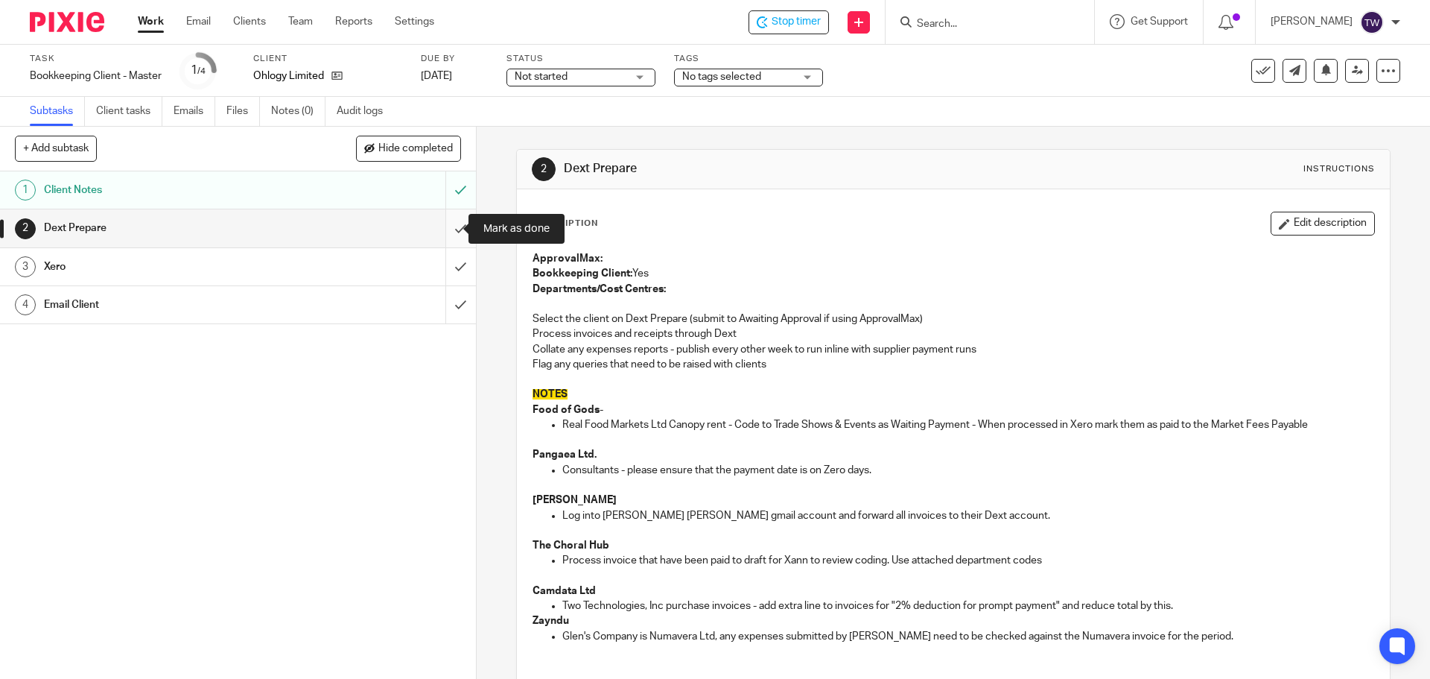
click at [451, 230] on input "submit" at bounding box center [238, 227] width 476 height 37
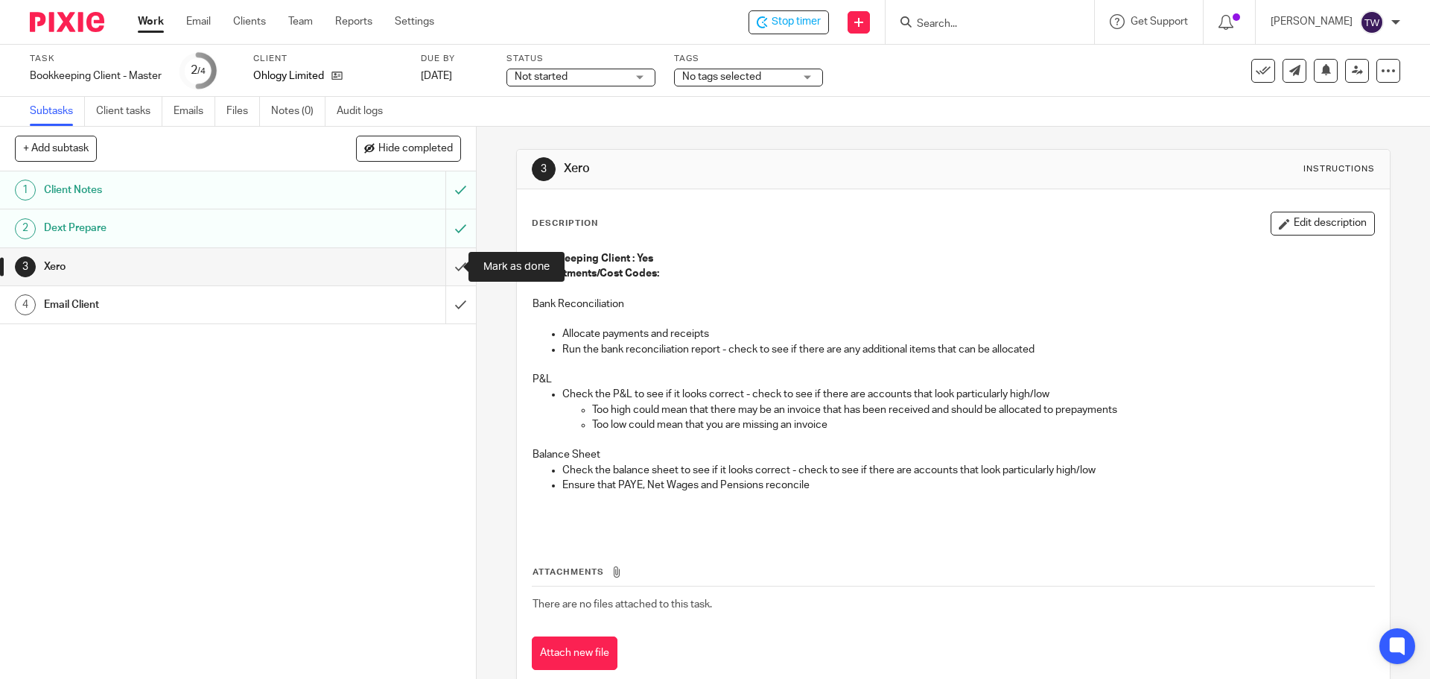
click at [440, 268] on input "submit" at bounding box center [238, 266] width 476 height 37
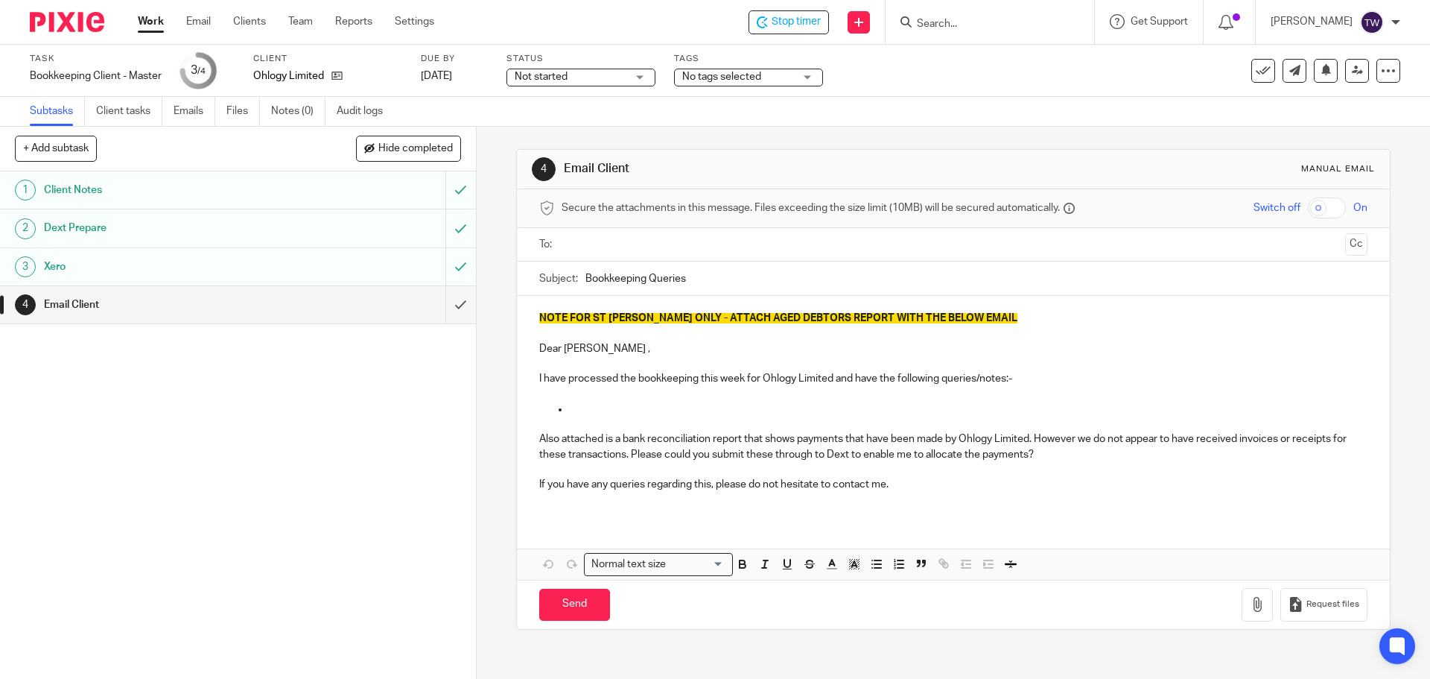
click at [567, 246] on input "text" at bounding box center [953, 244] width 772 height 17
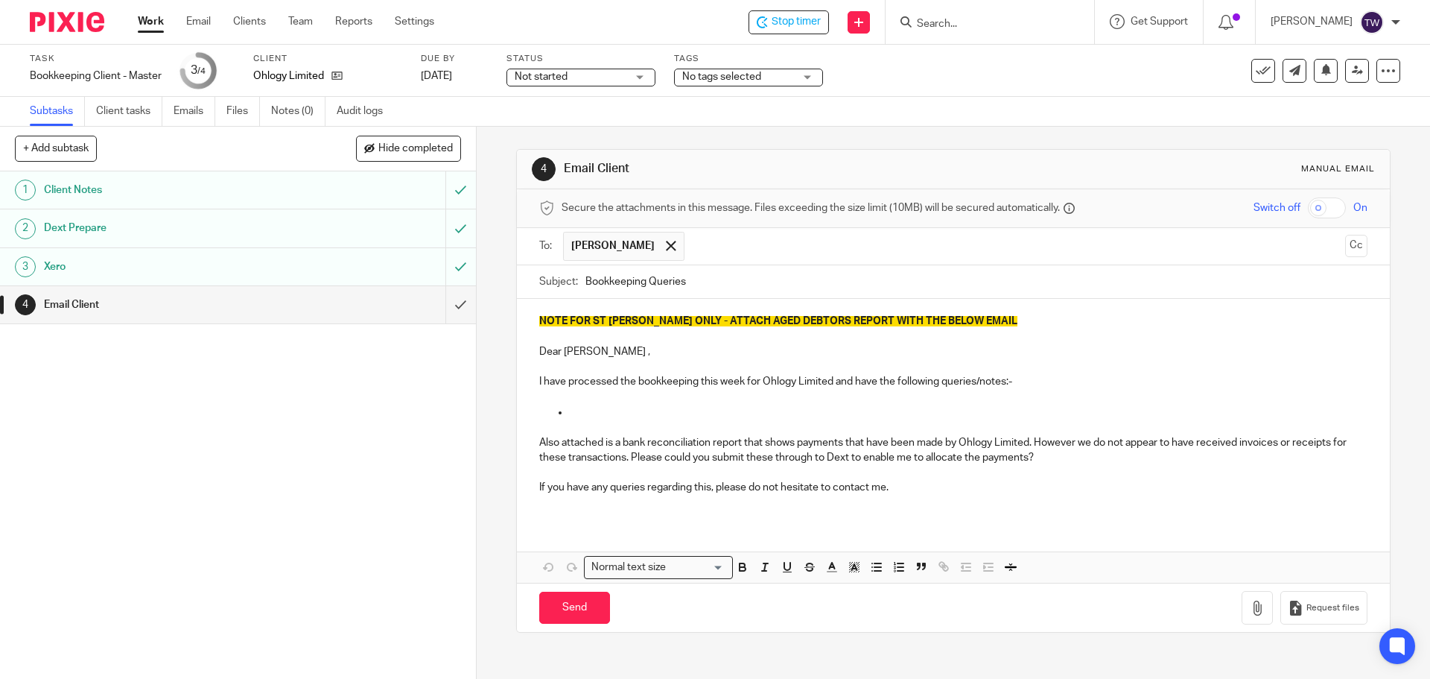
click at [692, 253] on input "text" at bounding box center [1015, 246] width 647 height 29
click at [964, 321] on p "NOTE FOR ST JOHN ONLY - ATTACH AGED DEBTORS REPORT WITH THE BELOW EMAIL" at bounding box center [953, 321] width 828 height 15
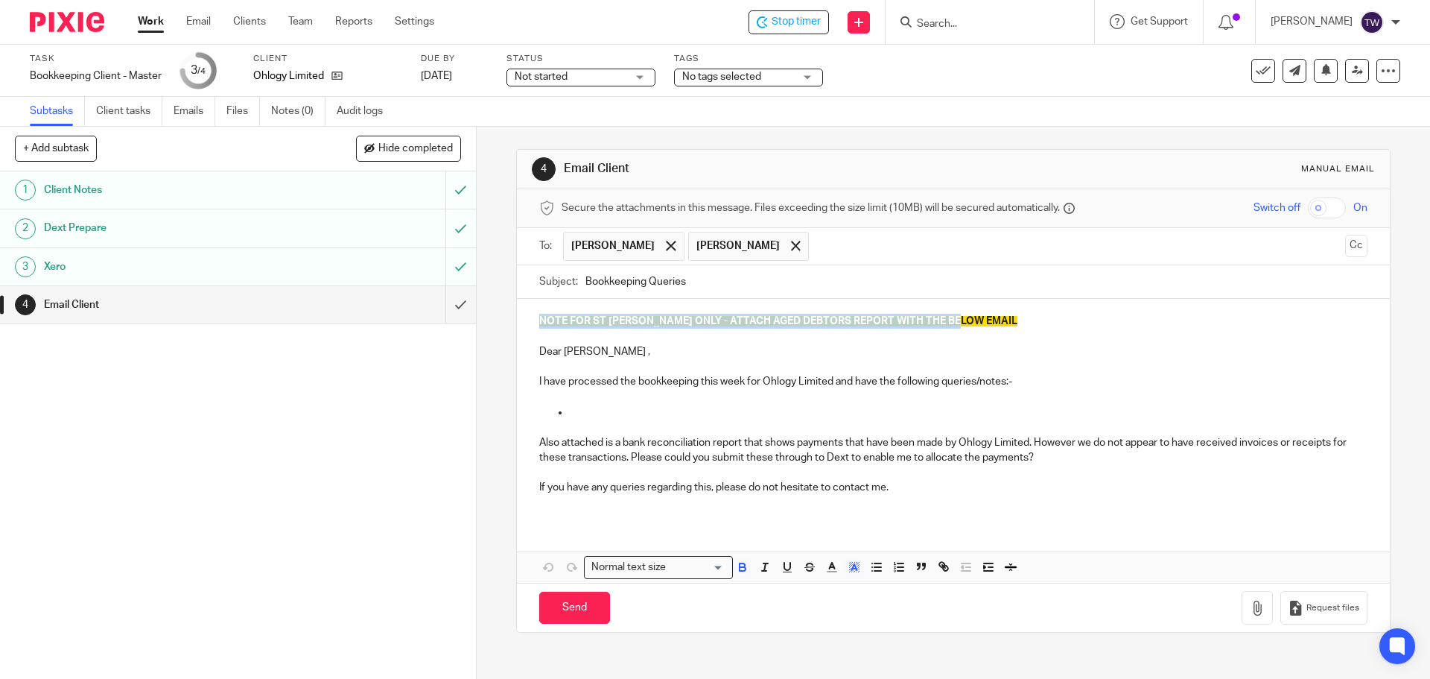
click at [964, 321] on p "NOTE FOR ST JOHN ONLY - ATTACH AGED DEBTORS REPORT WITH THE BELOW EMAIL" at bounding box center [953, 321] width 828 height 15
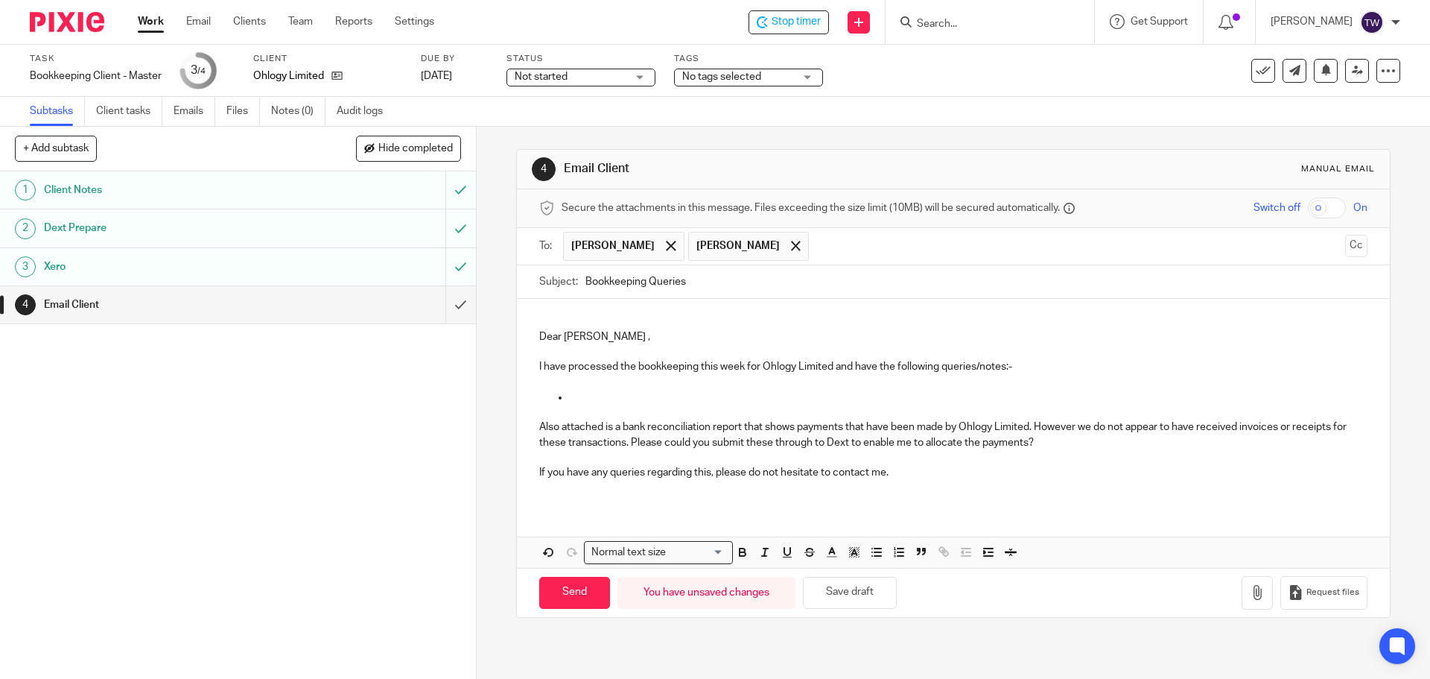
click at [589, 337] on p "Dear Johan ," at bounding box center [953, 336] width 828 height 15
click at [627, 392] on p at bounding box center [968, 397] width 798 height 15
click at [626, 405] on p at bounding box center [953, 412] width 828 height 15
click at [627, 402] on p "You have" at bounding box center [968, 397] width 798 height 15
click at [1051, 437] on p "Also attached is a bank reconciliation report that shows payments that have bee…" at bounding box center [953, 434] width 828 height 31
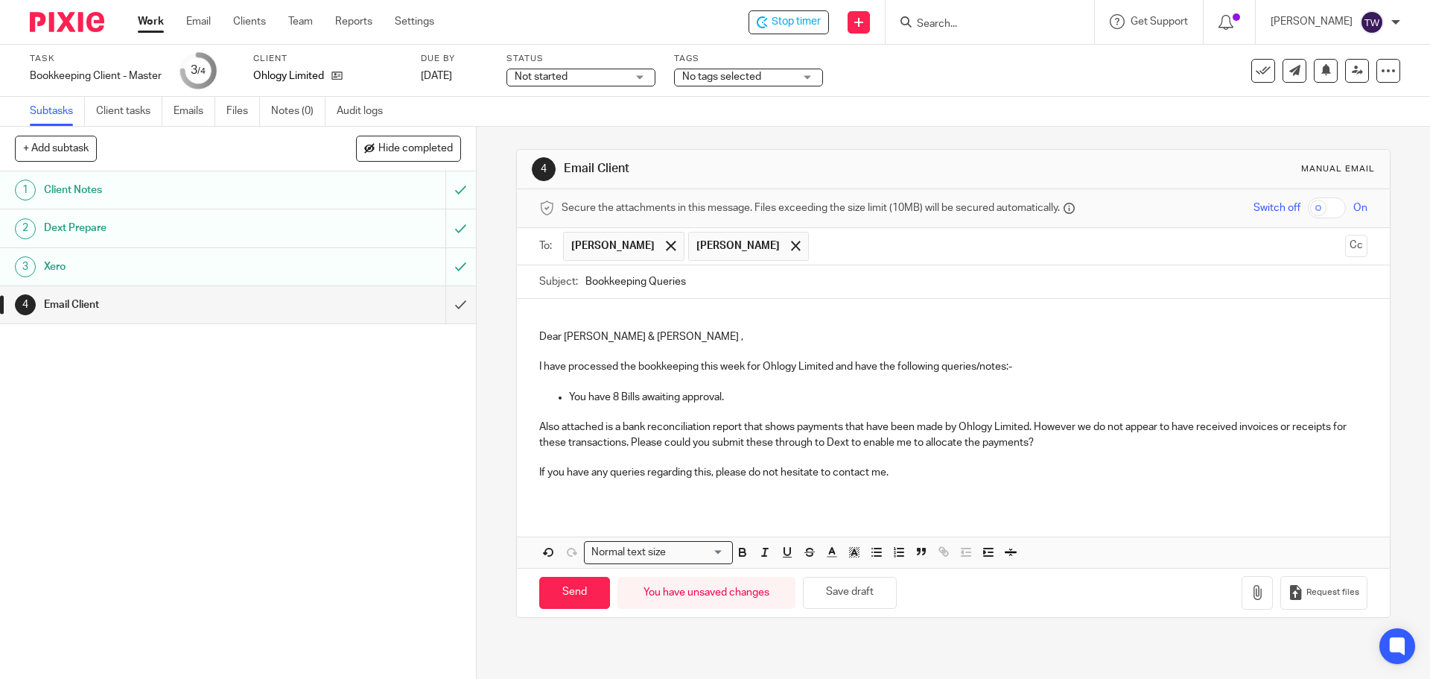
click at [1040, 431] on p "Also attached is a bank reconciliation report that shows payments that have bee…" at bounding box center [953, 434] width 828 height 31
click at [1250, 584] on button "button" at bounding box center [1257, 593] width 31 height 34
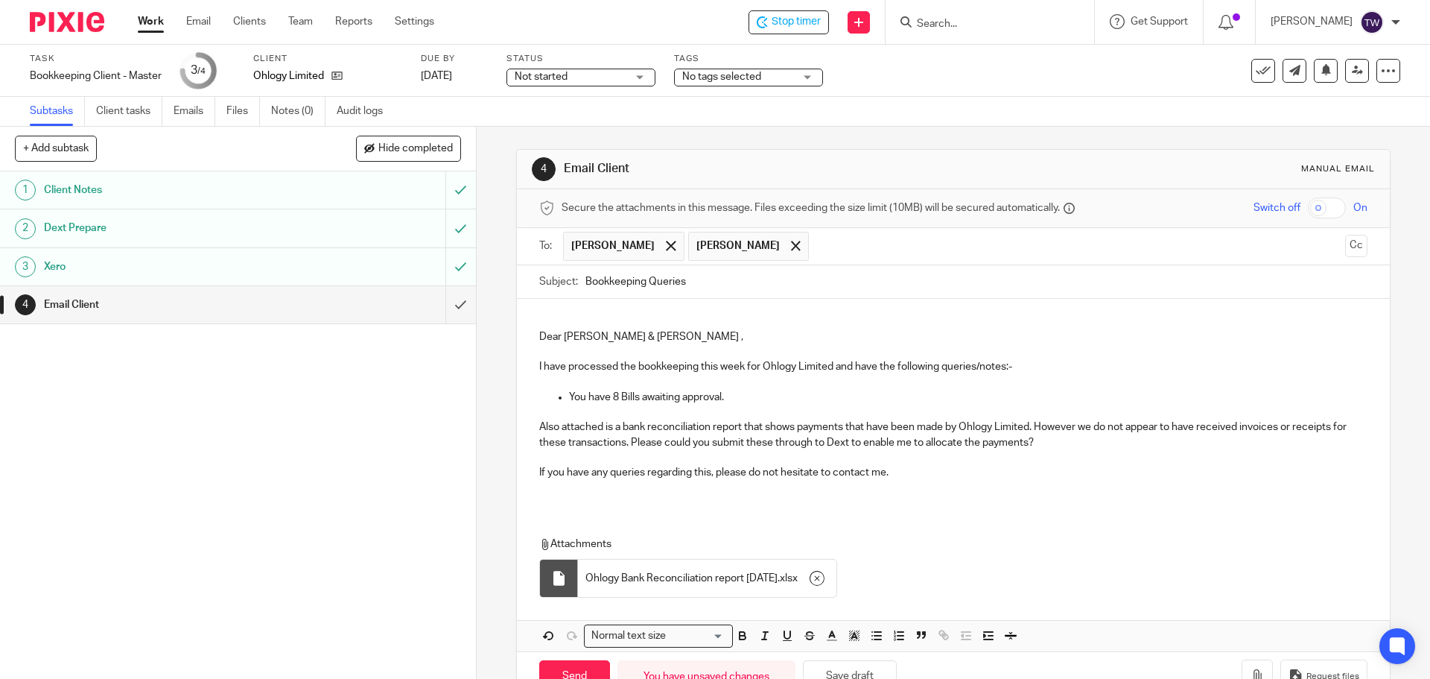
click at [842, 428] on p "Also attached is a bank reconciliation report that shows payments that have bee…" at bounding box center [953, 434] width 828 height 31
click at [796, 430] on p "Also attached is a bank reconciliation report that shows payments that have bee…" at bounding box center [953, 434] width 828 height 31
click at [795, 425] on p "Also attached is a bank reconciliation report that shows payments that have bee…" at bounding box center [953, 434] width 828 height 31
drag, startPoint x: 965, startPoint y: 427, endPoint x: 1067, endPoint y: 427, distance: 102.1
click at [968, 427] on p "Also attached is a bank reconciliation report that shows money received by Ohlo…" at bounding box center [953, 434] width 828 height 31
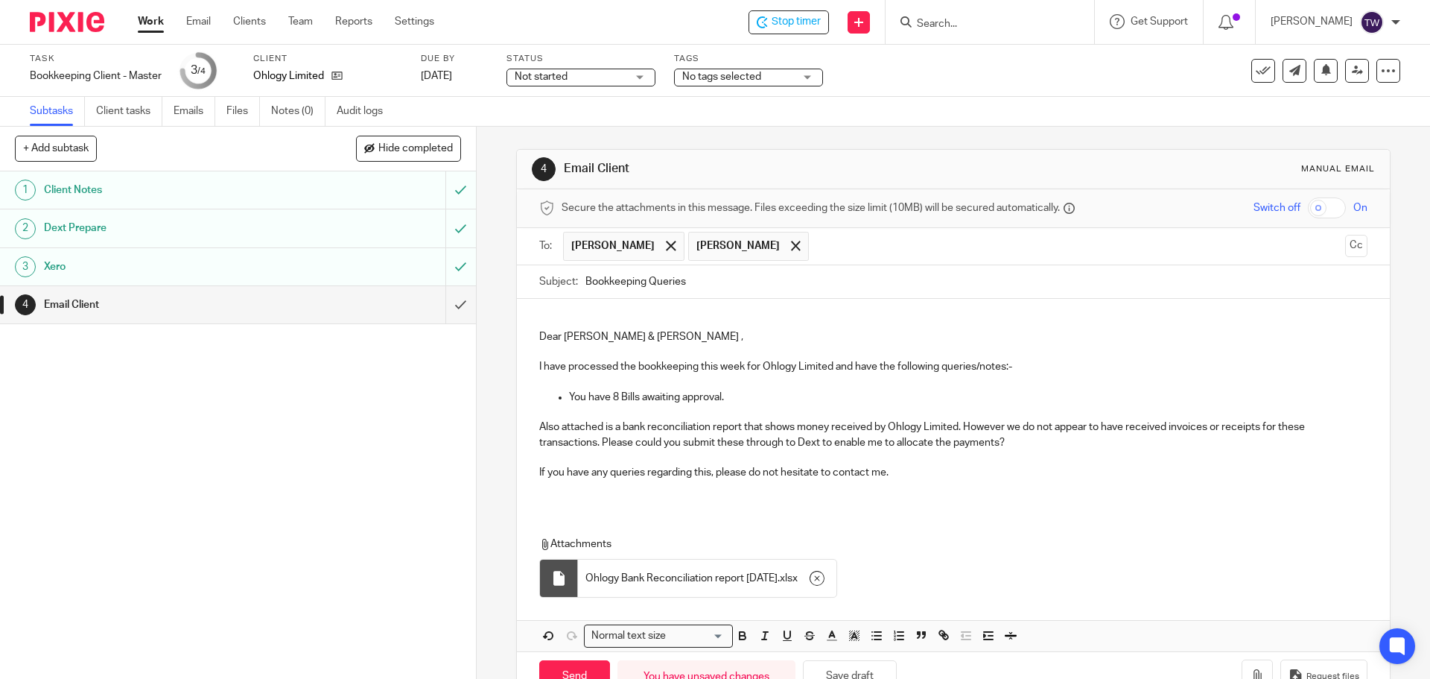
drag, startPoint x: 1097, startPoint y: 422, endPoint x: 1116, endPoint y: 428, distance: 19.8
click at [1100, 422] on p "Also attached is a bank reconciliation report that shows money received by Ohlo…" at bounding box center [953, 434] width 828 height 31
click at [1175, 428] on p "Also attached is a bank reconciliation report that shows money received by Ohlo…" at bounding box center [953, 434] width 828 height 31
click at [1212, 425] on p "Also attached is a bank reconciliation report that shows money received by Ohlo…" at bounding box center [953, 434] width 828 height 31
click at [1324, 427] on p "Also attached is a bank reconciliation report that shows money received by Ohlo…" at bounding box center [953, 434] width 828 height 31
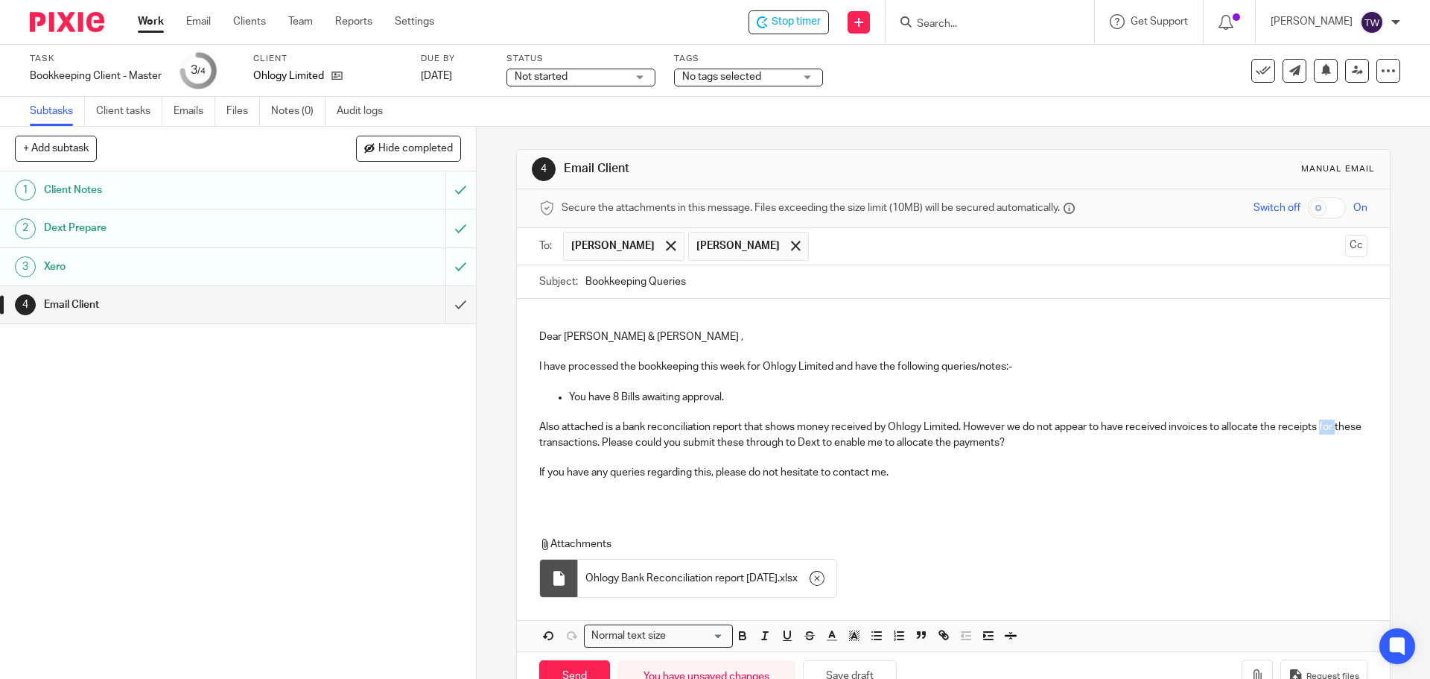
drag, startPoint x: 1321, startPoint y: 425, endPoint x: 1362, endPoint y: 427, distance: 41.0
click at [1362, 427] on div "Dear Johan & Henri , I have processed the bookkeeping this week for Ohlogy Limi…" at bounding box center [953, 402] width 872 height 207
click at [546, 446] on p "Also attached is a bank reconciliation report that shows money received by Ohlo…" at bounding box center [953, 434] width 828 height 31
drag, startPoint x: 546, startPoint y: 446, endPoint x: 634, endPoint y: 442, distance: 88.0
click at [634, 442] on p "Also attached is a bank reconciliation report that shows money received by Ohlo…" at bounding box center [953, 434] width 828 height 31
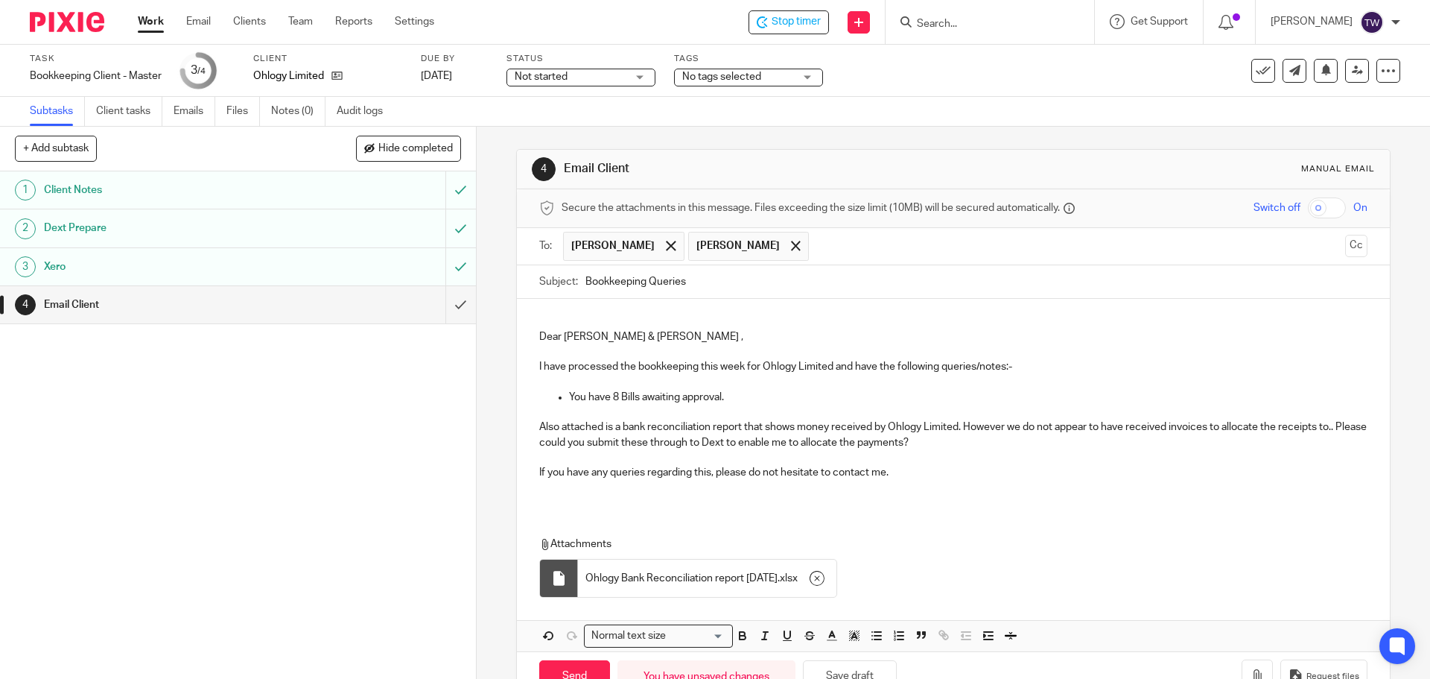
drag, startPoint x: 752, startPoint y: 444, endPoint x: 798, endPoint y: 449, distance: 45.7
click at [753, 444] on p "Also attached is a bank reconciliation report that shows money received by Ohlo…" at bounding box center [953, 434] width 828 height 31
click at [1338, 431] on p "Also attached is a bank reconciliation report that shows money received by Ohlo…" at bounding box center [953, 434] width 828 height 31
click at [941, 451] on p at bounding box center [953, 457] width 828 height 15
click at [530, 444] on div "Dear Johan & Henri , I have processed the bookkeeping this week for Ohlogy Limi…" at bounding box center [953, 402] width 872 height 207
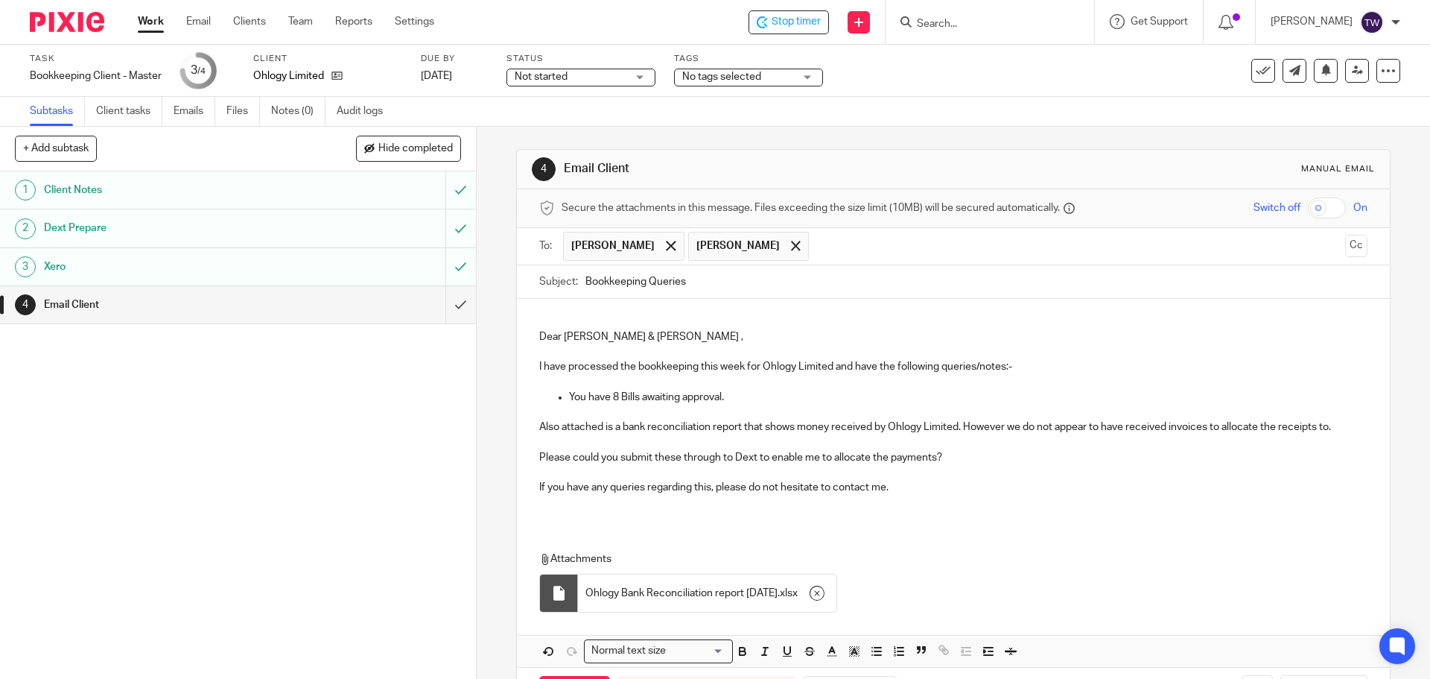
click at [608, 454] on p "Please could you submit these through to Dext to enable me to allocate the paym…" at bounding box center [953, 457] width 828 height 15
click at [620, 456] on p "Please could you submit these through to Dext to enable me to allocate the paym…" at bounding box center [953, 457] width 828 height 15
click at [618, 456] on p "Please could you submit these through to Dext to enable me to allocate the paym…" at bounding box center [953, 457] width 828 height 15
drag, startPoint x: 966, startPoint y: 427, endPoint x: 1343, endPoint y: 421, distance: 377.0
click at [1343, 421] on p "Also attached is a bank reconciliation report that shows money received by Ohlo…" at bounding box center [953, 426] width 828 height 15
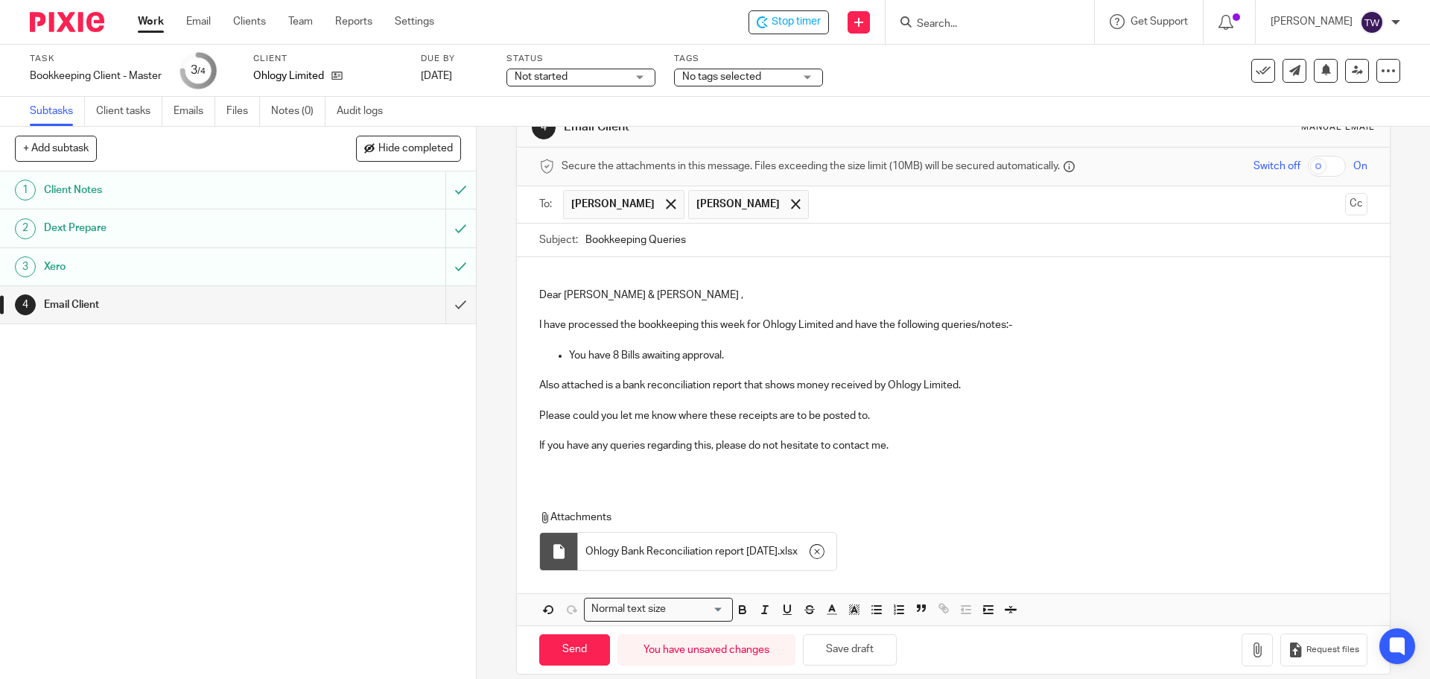
scroll to position [60, 0]
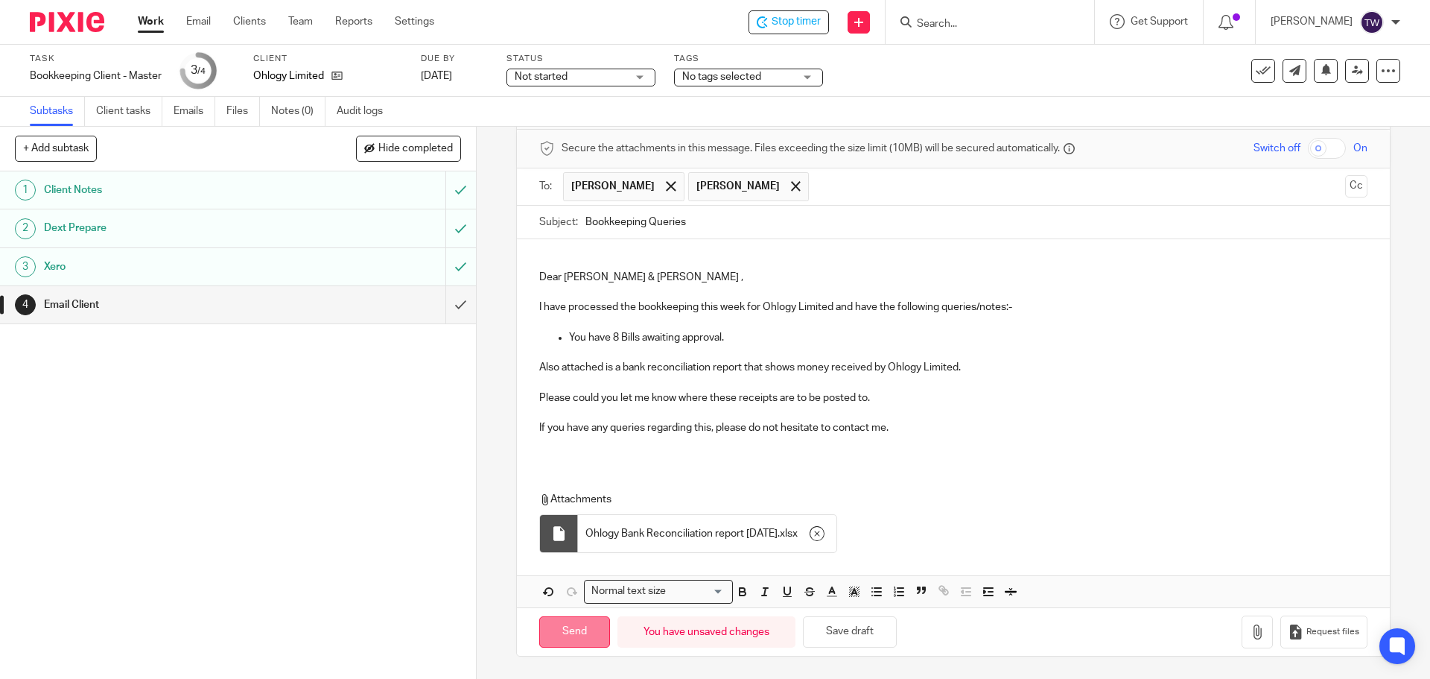
click at [589, 628] on input "Send" at bounding box center [574, 632] width 71 height 32
click at [444, 307] on input "submit" at bounding box center [238, 304] width 476 height 37
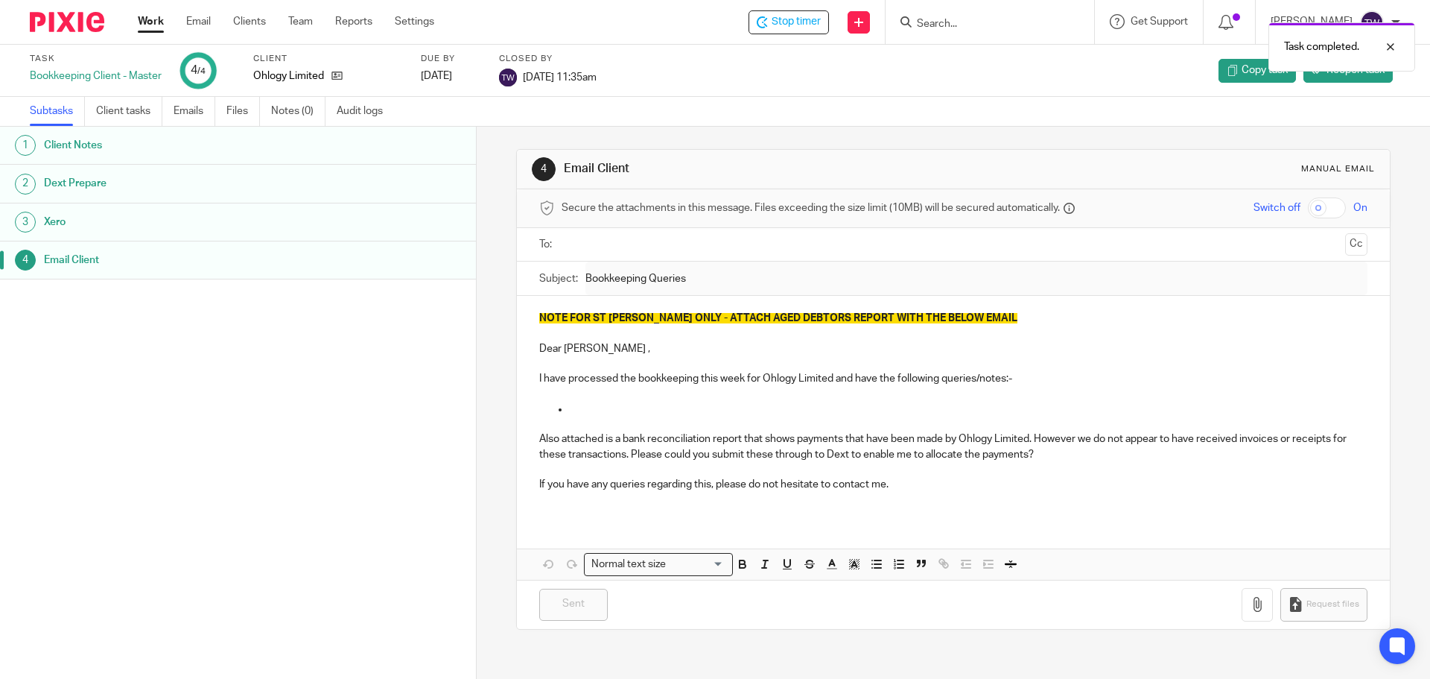
click at [795, 22] on div "Task completed." at bounding box center [1065, 43] width 700 height 57
click at [791, 22] on div "Task completed." at bounding box center [1065, 43] width 700 height 57
click at [791, 22] on span "Stop timer" at bounding box center [796, 22] width 49 height 16
click at [155, 24] on link "Work" at bounding box center [151, 21] width 26 height 15
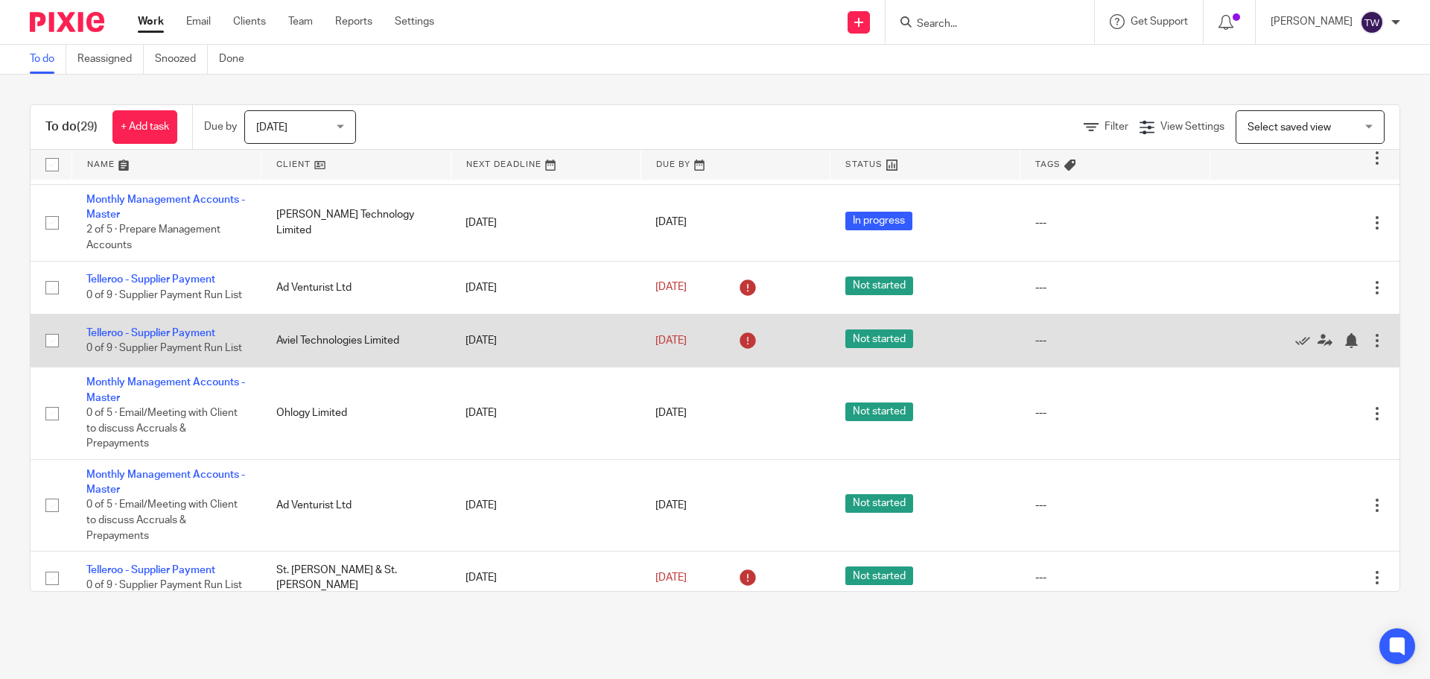
scroll to position [1283, 0]
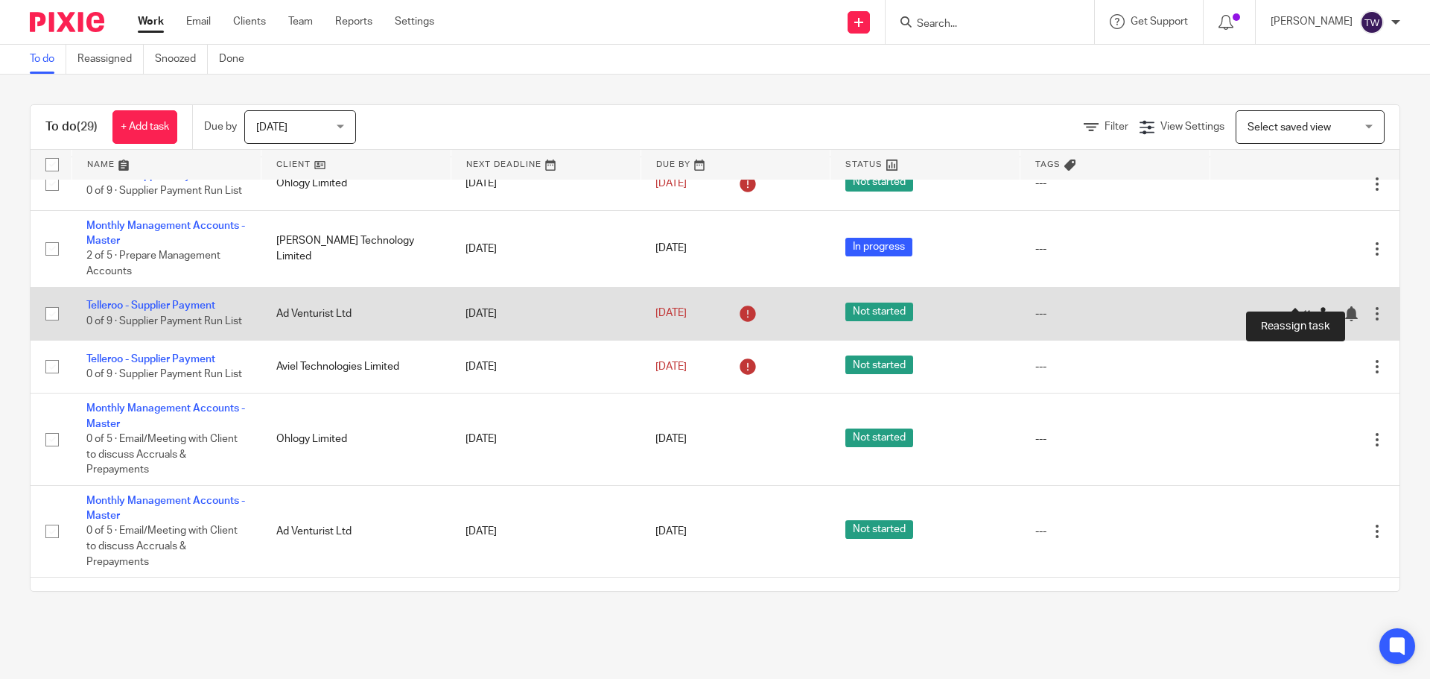
click at [1318, 306] on icon at bounding box center [1325, 313] width 15 height 15
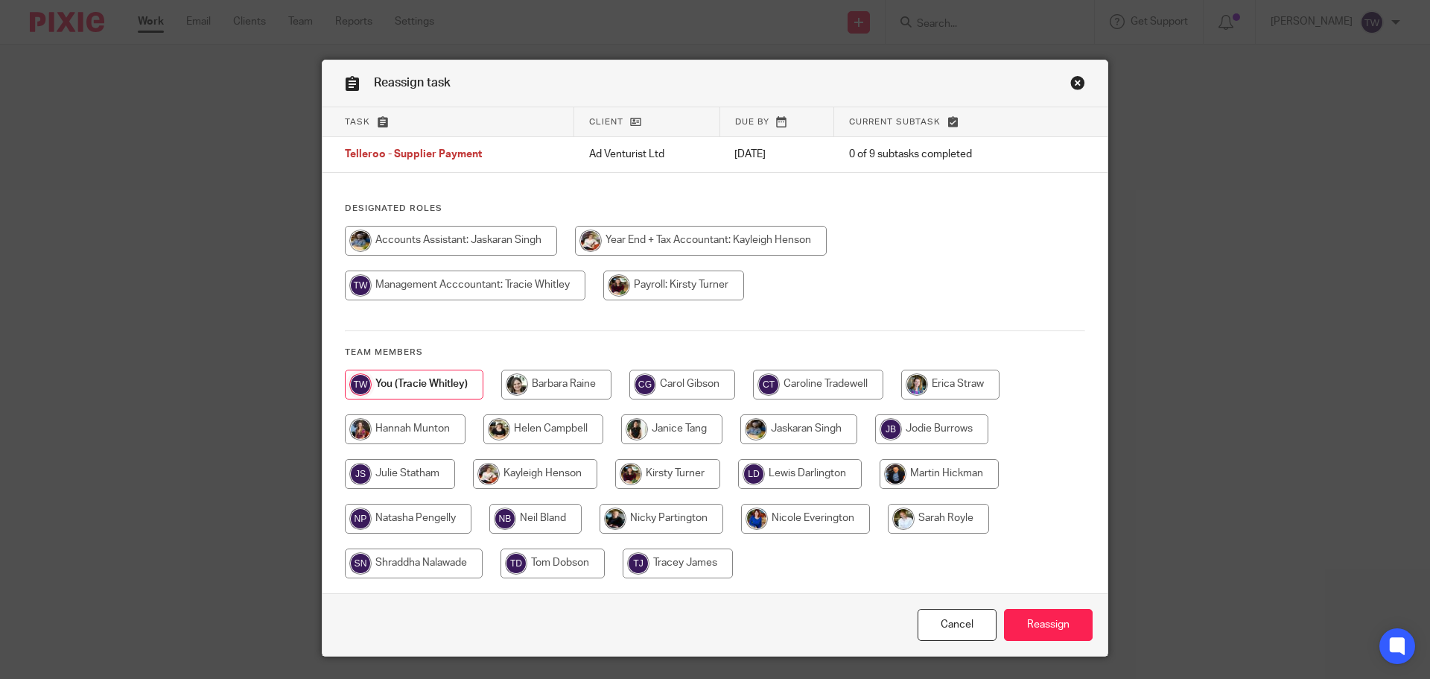
click at [457, 243] on input "radio" at bounding box center [451, 241] width 212 height 30
radio input "true"
click at [1023, 618] on input "Reassign" at bounding box center [1048, 625] width 89 height 32
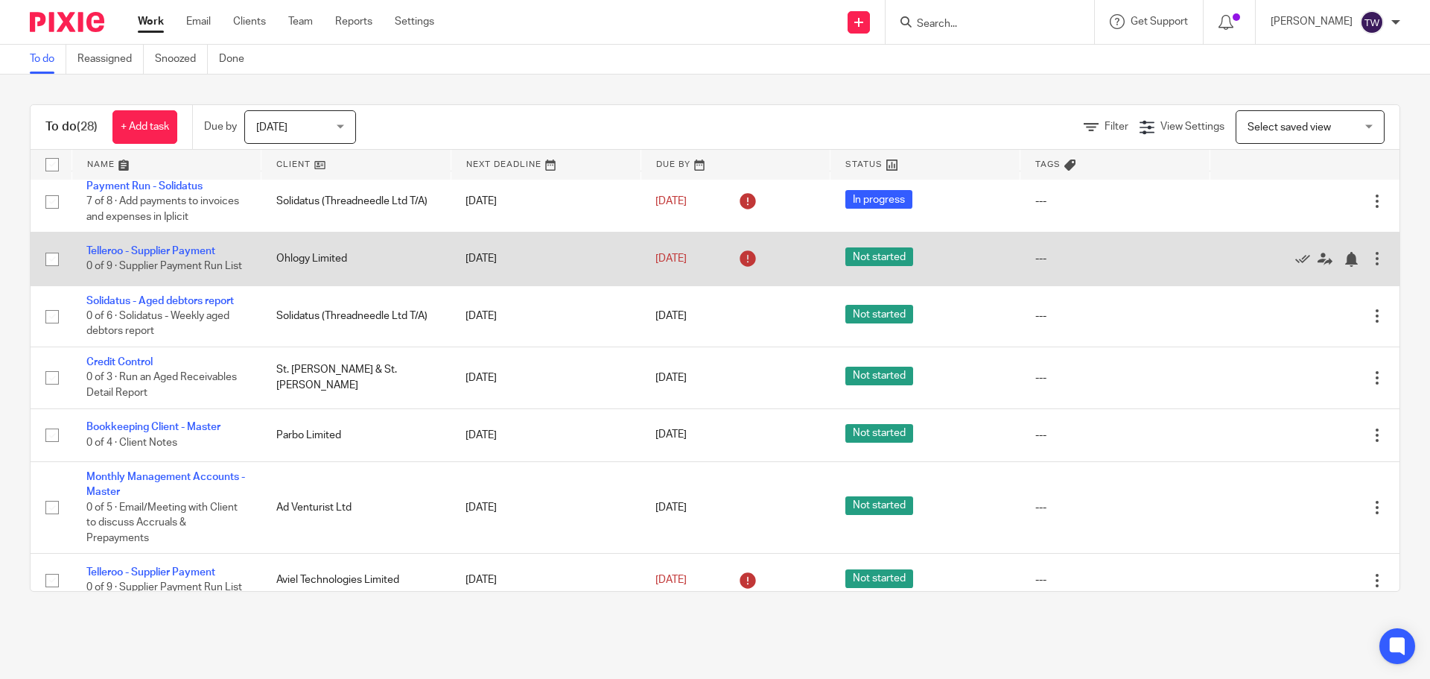
scroll to position [969, 0]
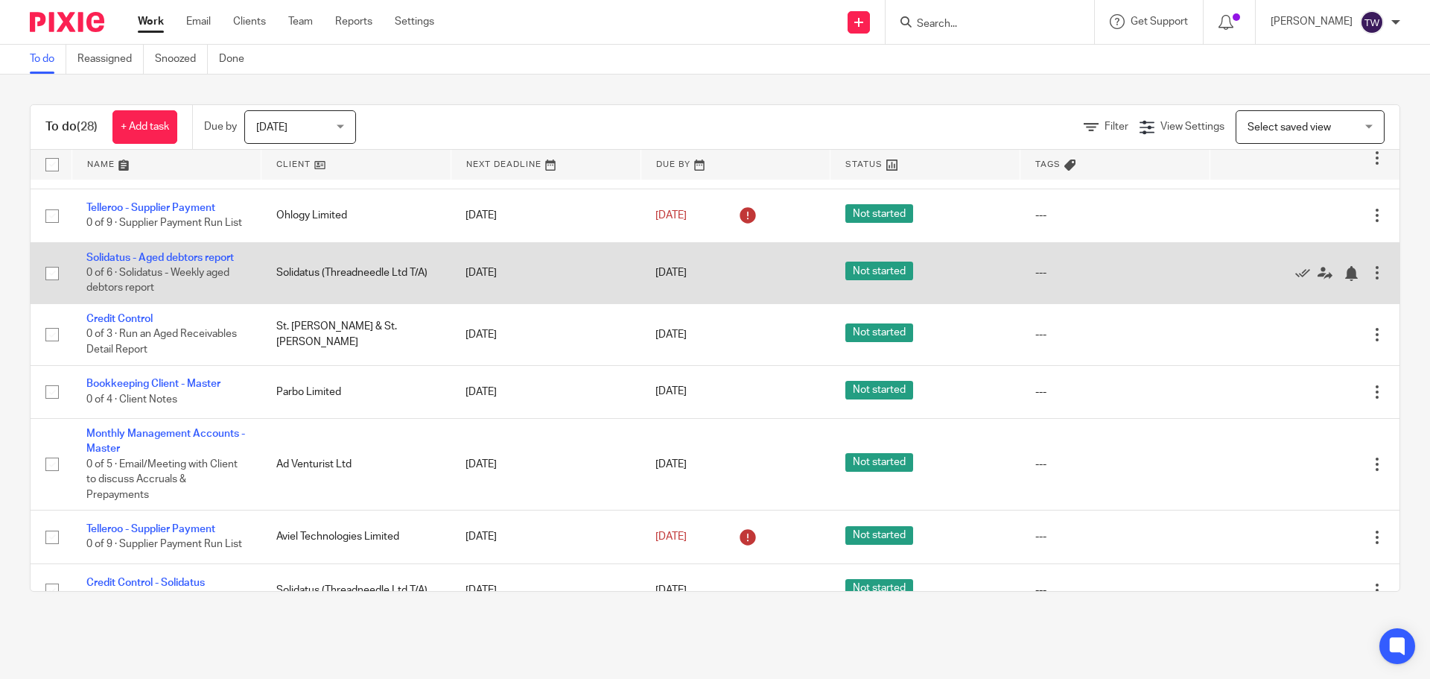
click at [186, 242] on td "Solidatus - Aged debtors report 0 of 6 · Solidatus - Weekly aged debtors report" at bounding box center [167, 272] width 190 height 61
click at [183, 253] on link "Solidatus - Aged debtors report" at bounding box center [160, 258] width 148 height 10
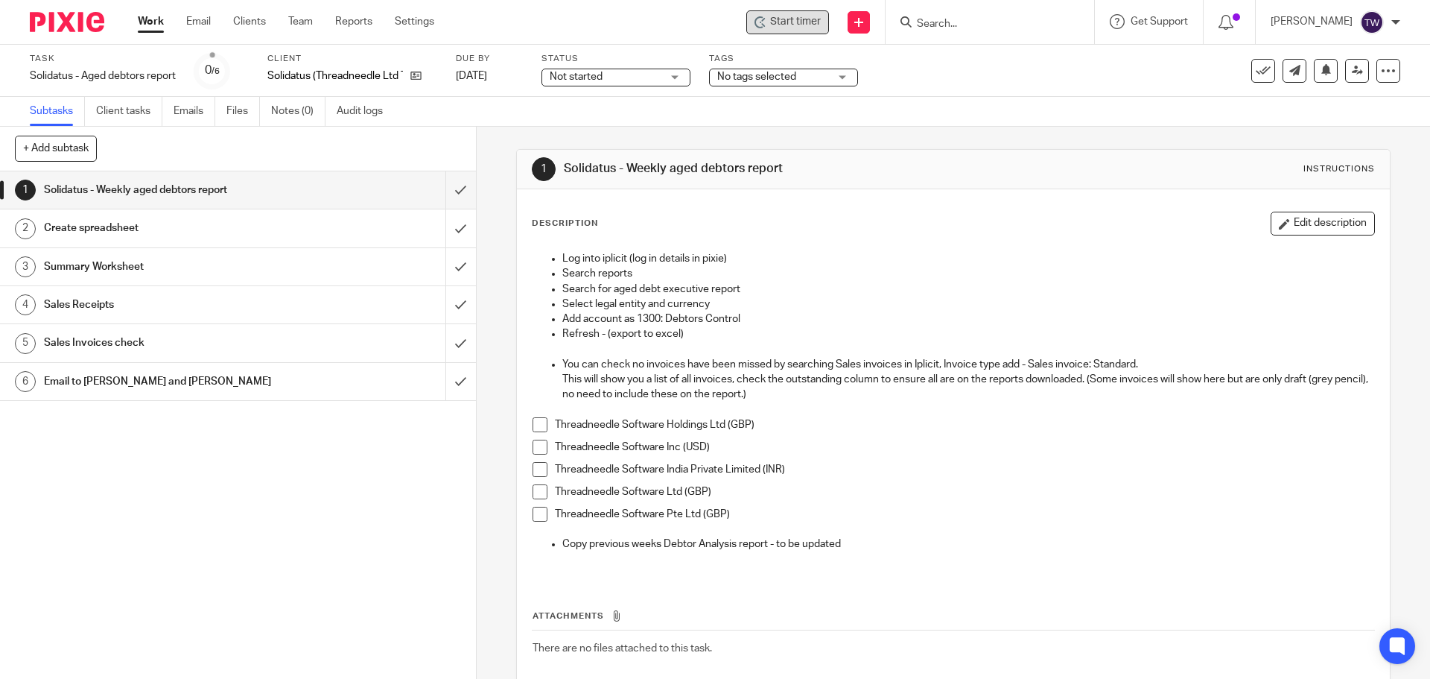
click at [803, 13] on div "Start timer" at bounding box center [788, 22] width 83 height 24
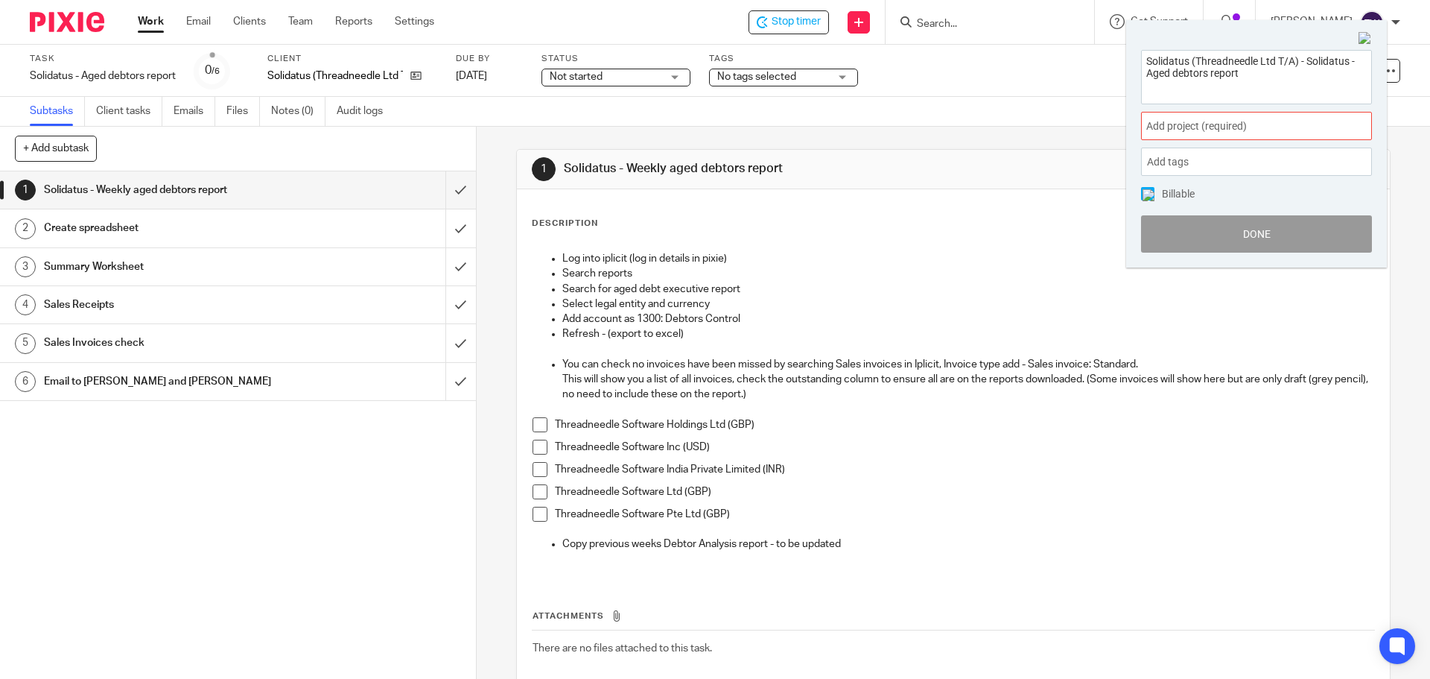
click at [1196, 129] on span "Add project (required) :" at bounding box center [1241, 126] width 188 height 16
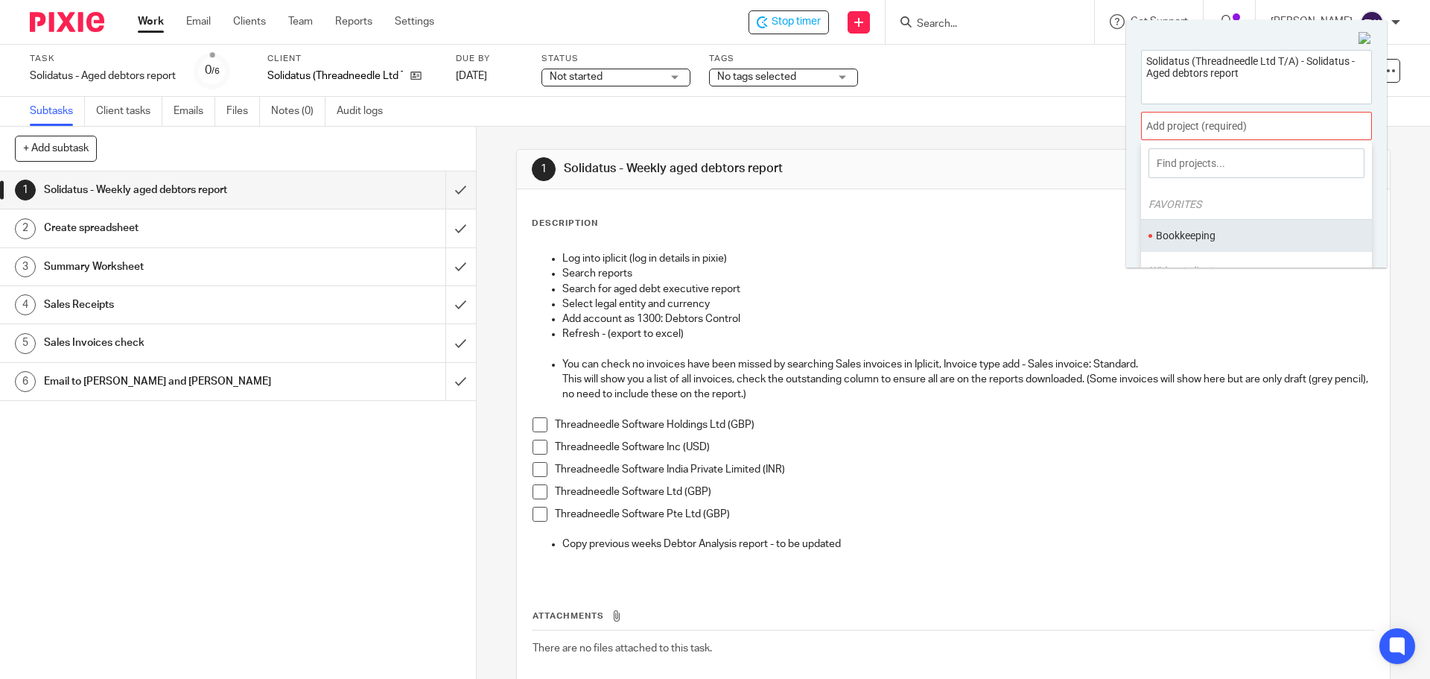
click at [1211, 223] on ul "Bookkeeping" at bounding box center [1256, 235] width 231 height 32
click at [1201, 238] on li "Bookkeeping" at bounding box center [1253, 236] width 194 height 16
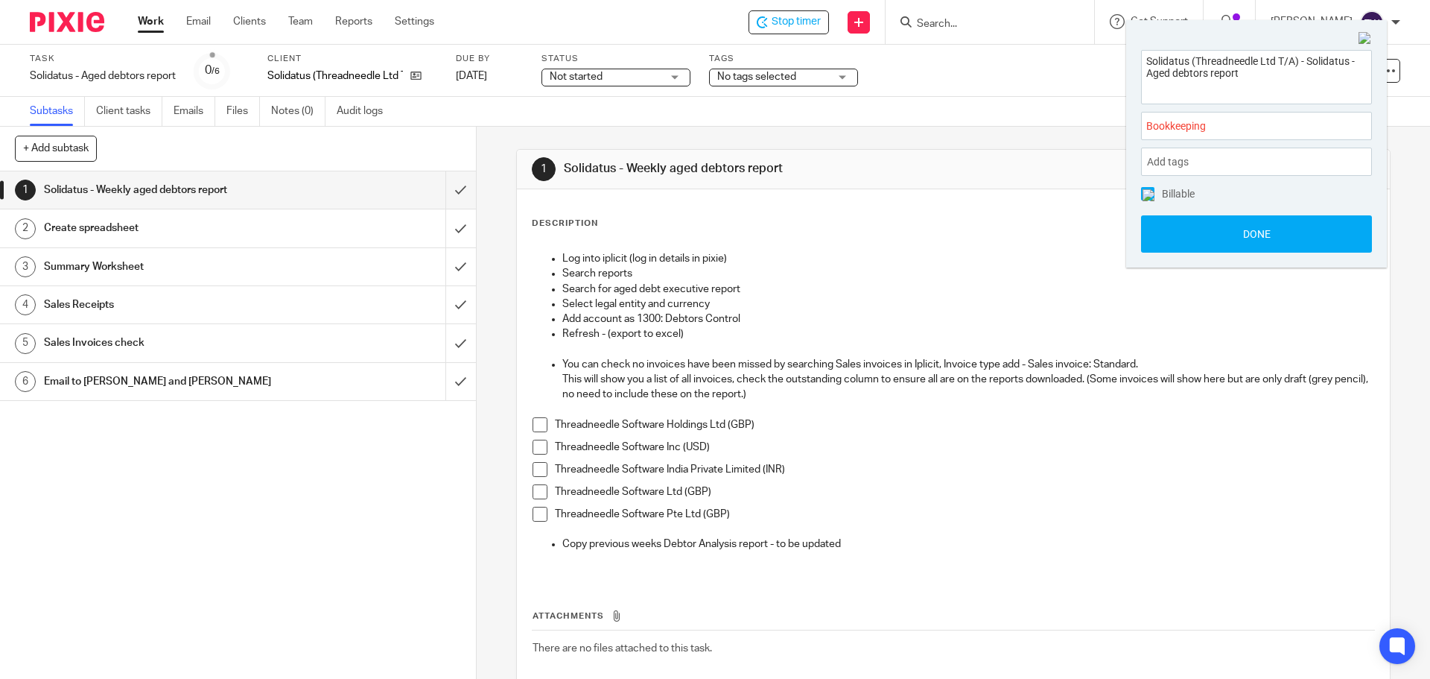
click at [1201, 238] on button "Done" at bounding box center [1256, 233] width 231 height 37
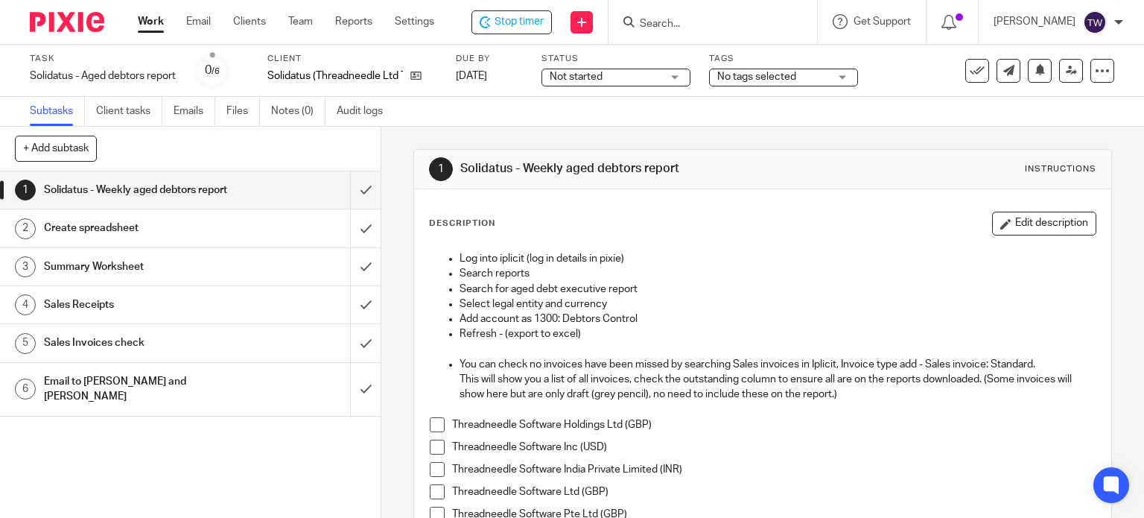
click at [434, 429] on span at bounding box center [437, 424] width 15 height 15
click at [432, 446] on span at bounding box center [437, 447] width 15 height 15
click at [432, 469] on span at bounding box center [437, 469] width 15 height 15
click at [433, 495] on span at bounding box center [437, 491] width 15 height 15
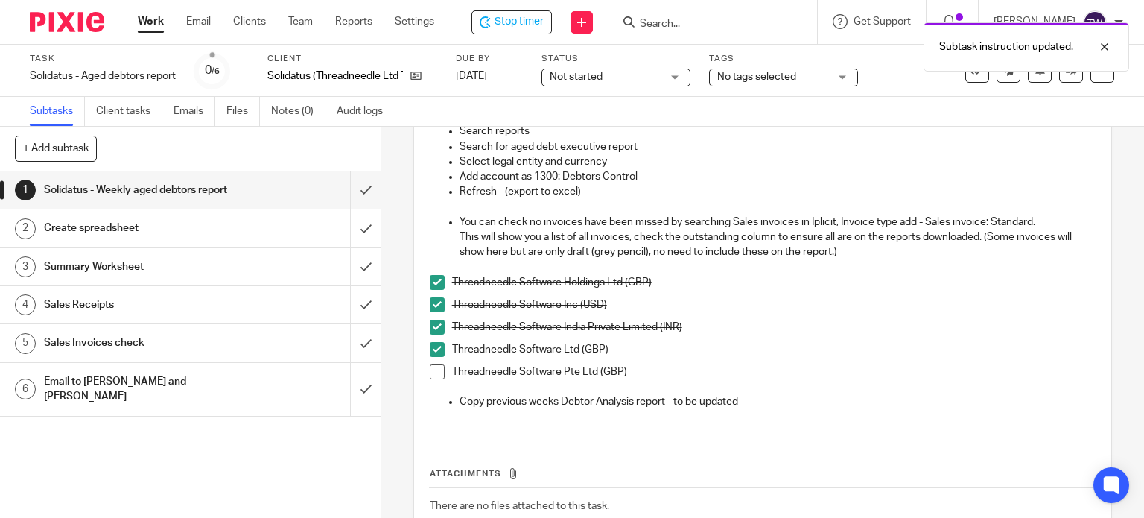
scroll to position [149, 0]
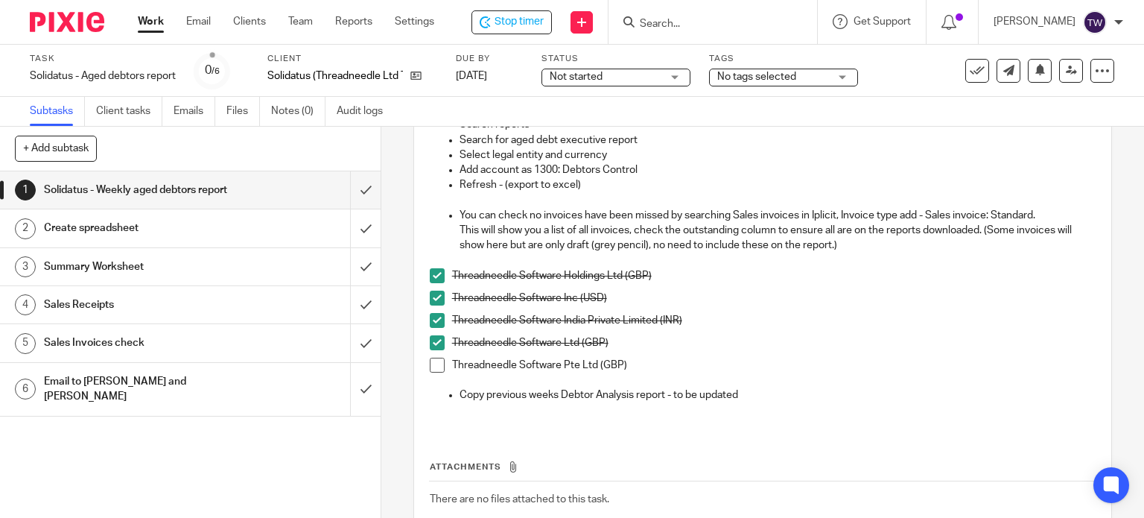
click at [431, 364] on span at bounding box center [437, 365] width 15 height 15
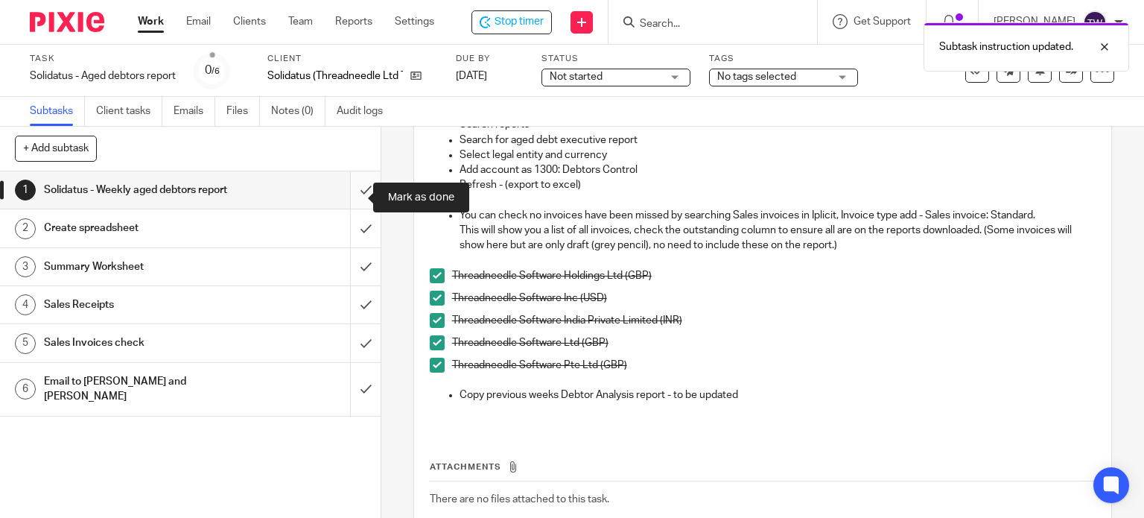
click at [355, 190] on input "submit" at bounding box center [190, 189] width 381 height 37
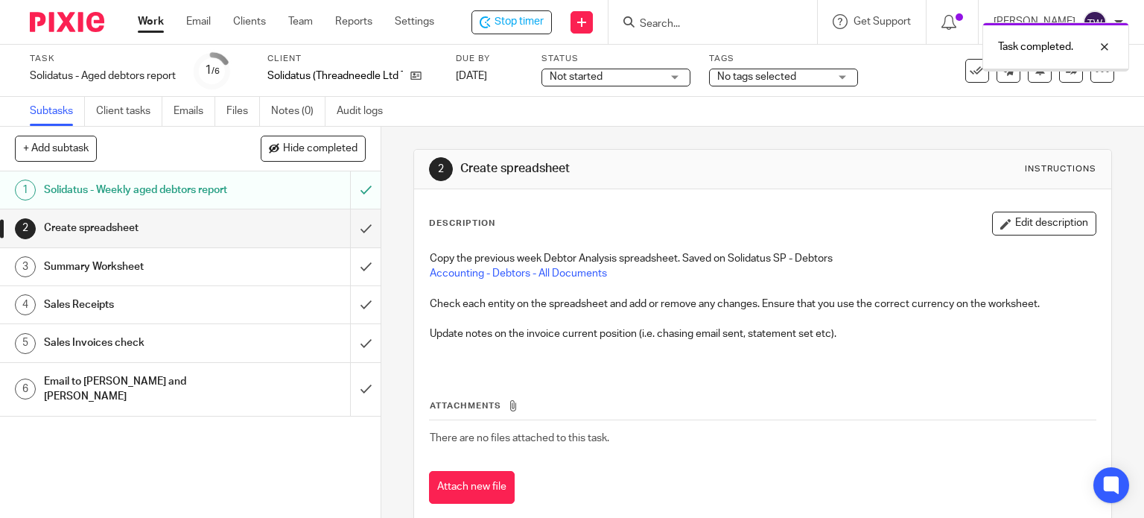
click at [352, 238] on input "submit" at bounding box center [190, 227] width 381 height 37
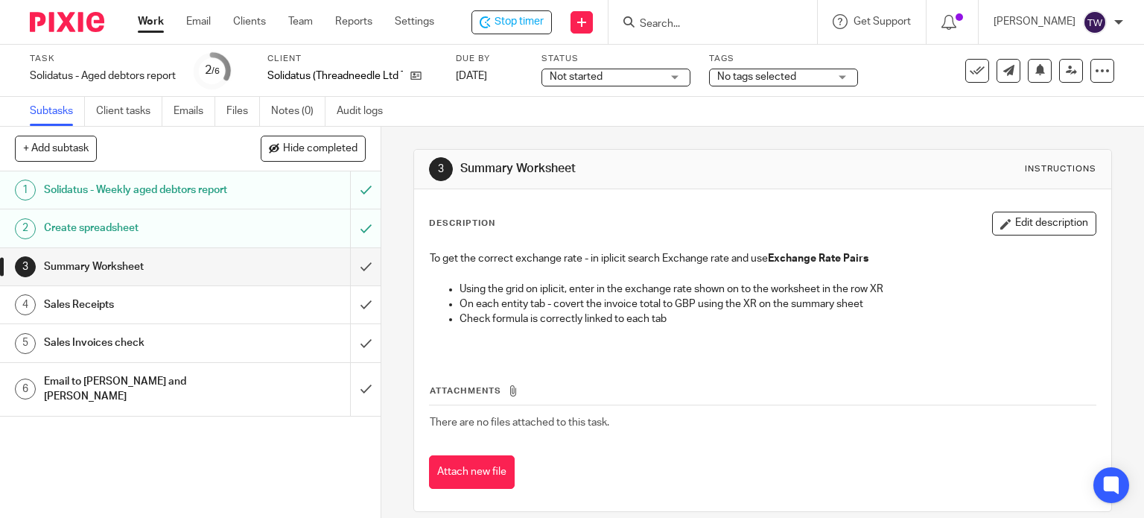
click at [301, 316] on div "Sales Receipts" at bounding box center [189, 305] width 291 height 22
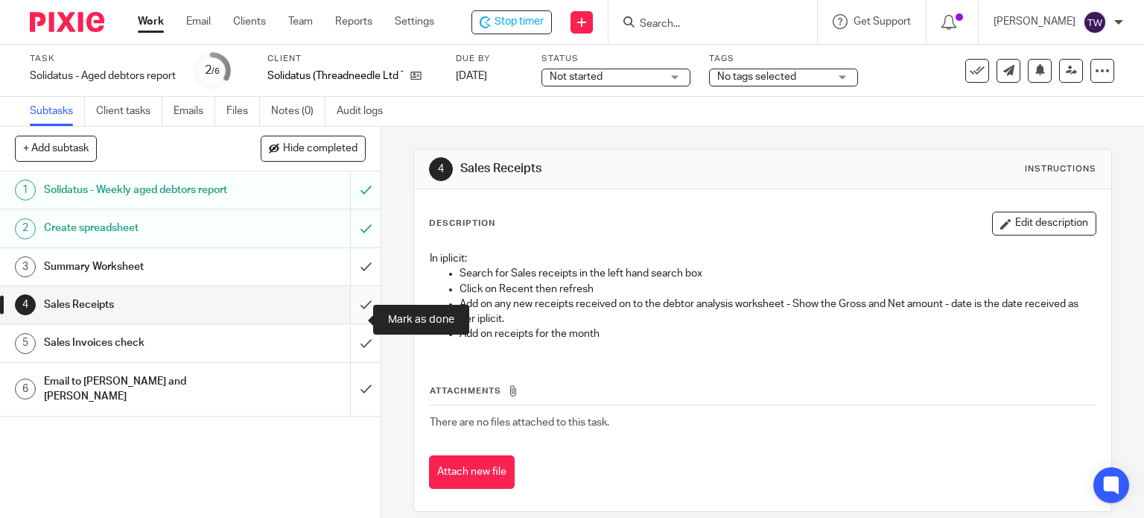
click at [357, 314] on input "submit" at bounding box center [190, 304] width 381 height 37
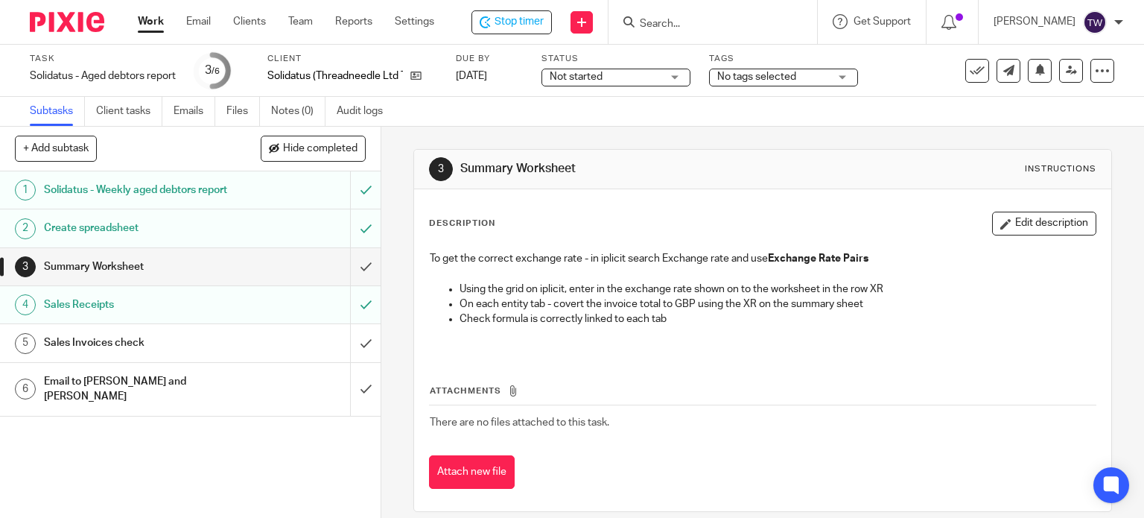
click at [298, 354] on div "Sales Invoices check" at bounding box center [189, 343] width 291 height 22
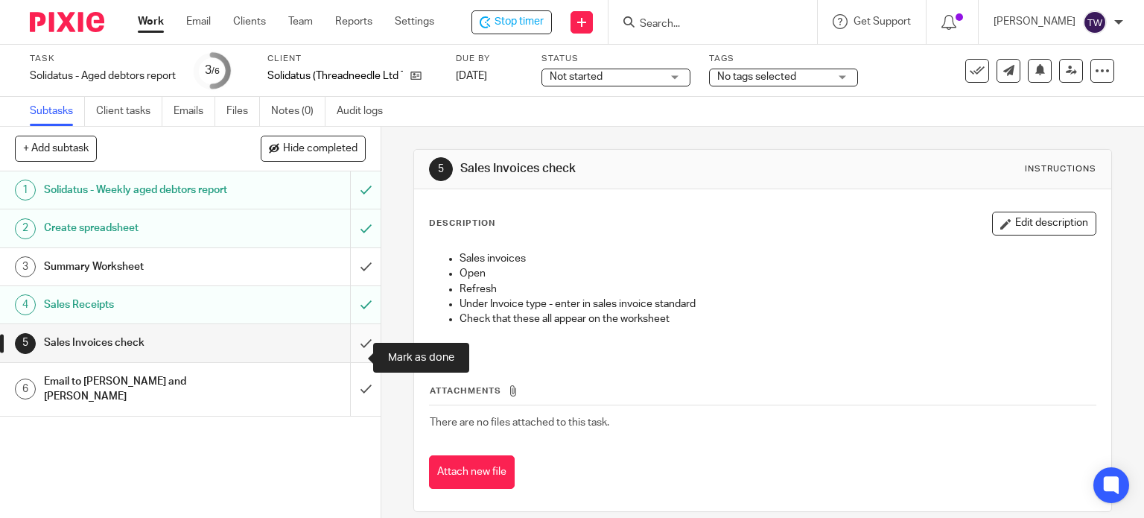
click at [358, 354] on input "submit" at bounding box center [190, 342] width 381 height 37
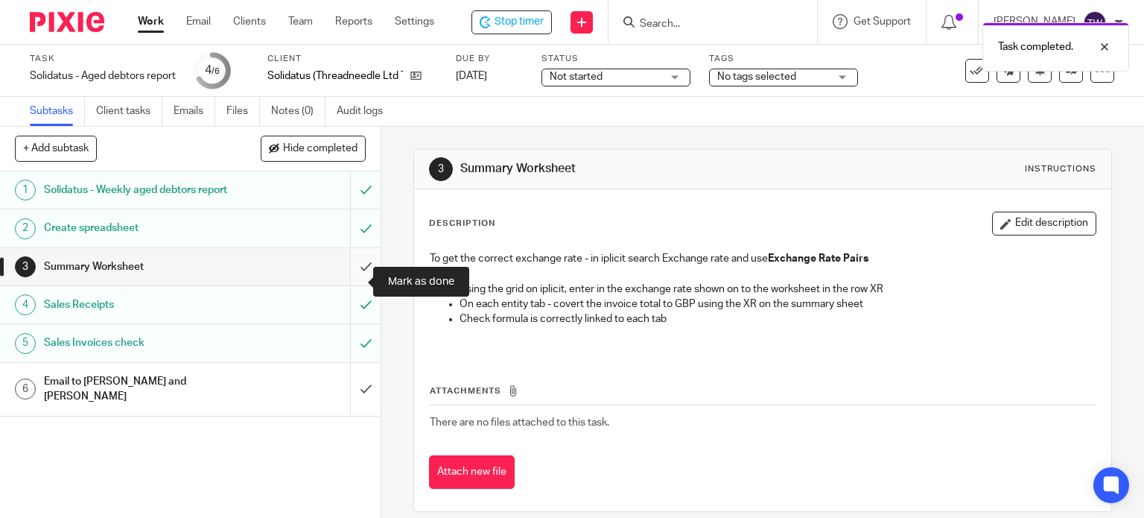
click at [346, 282] on input "submit" at bounding box center [190, 266] width 381 height 37
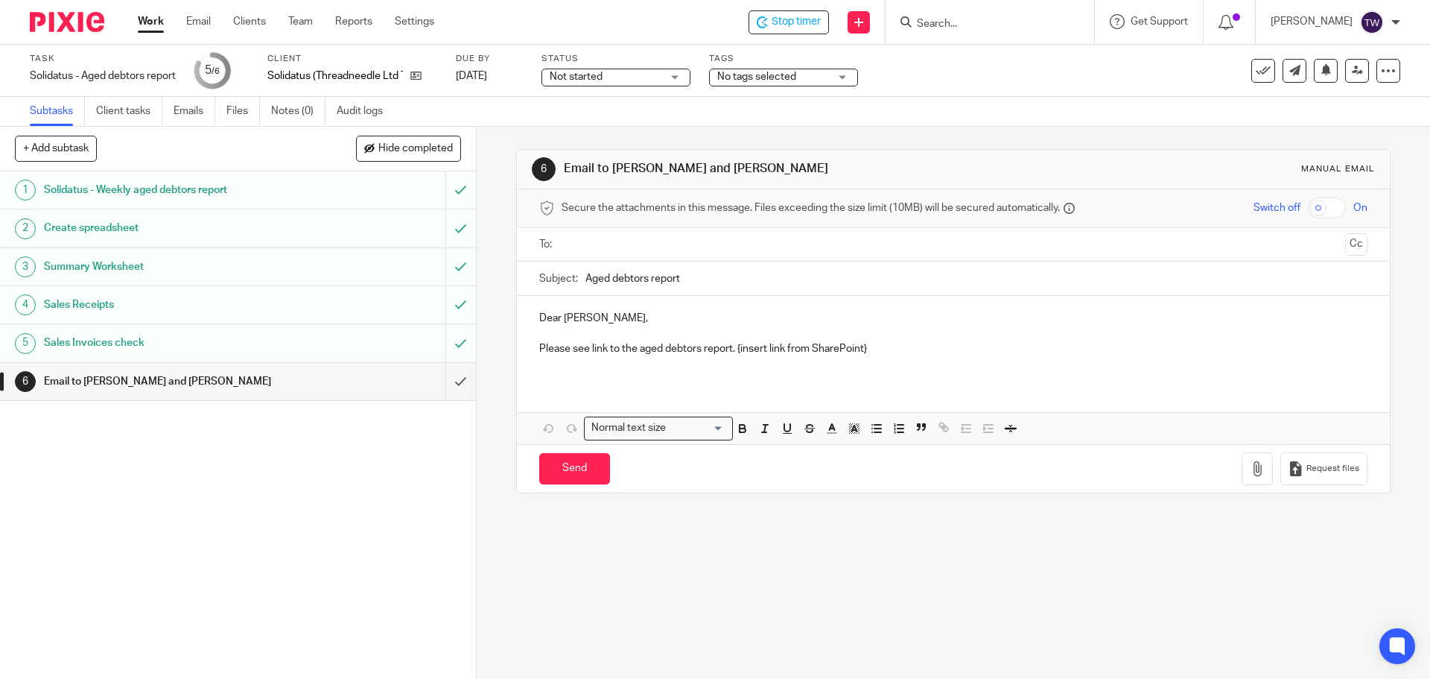
click at [583, 250] on input "text" at bounding box center [953, 244] width 772 height 17
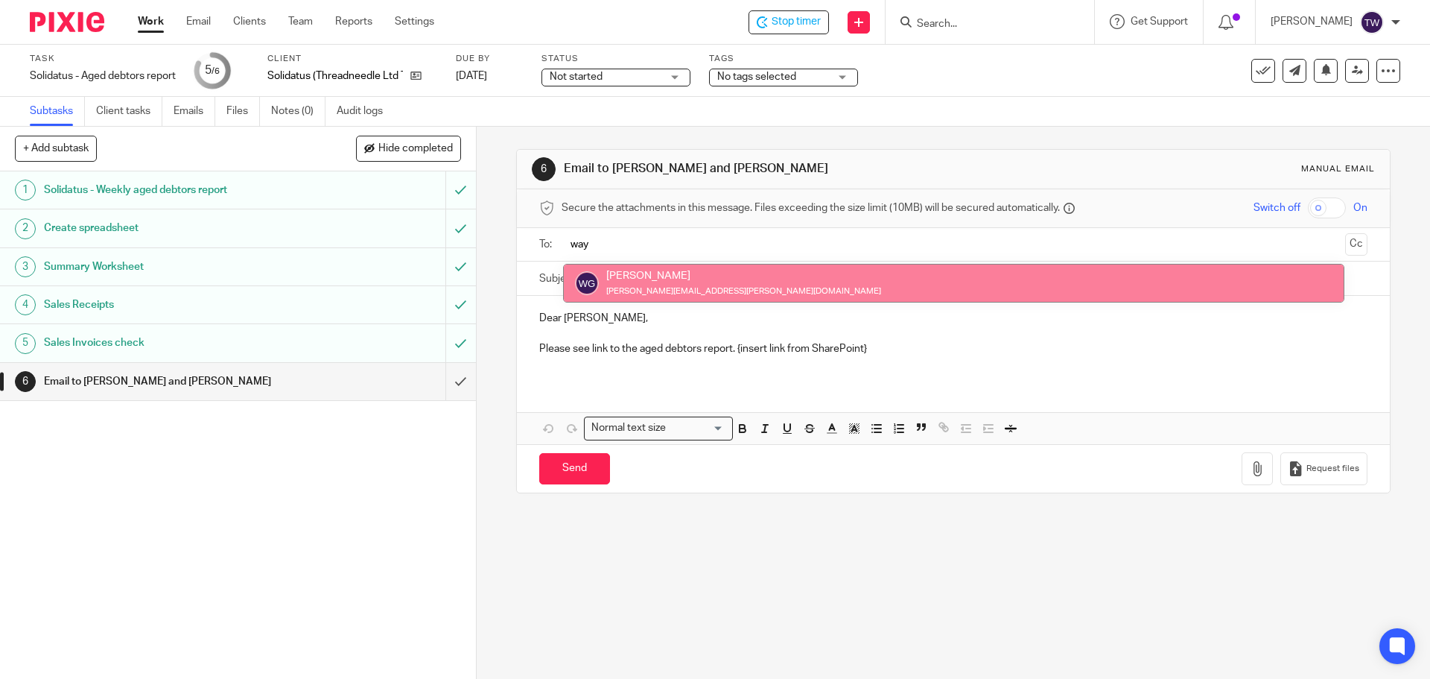
type input "way"
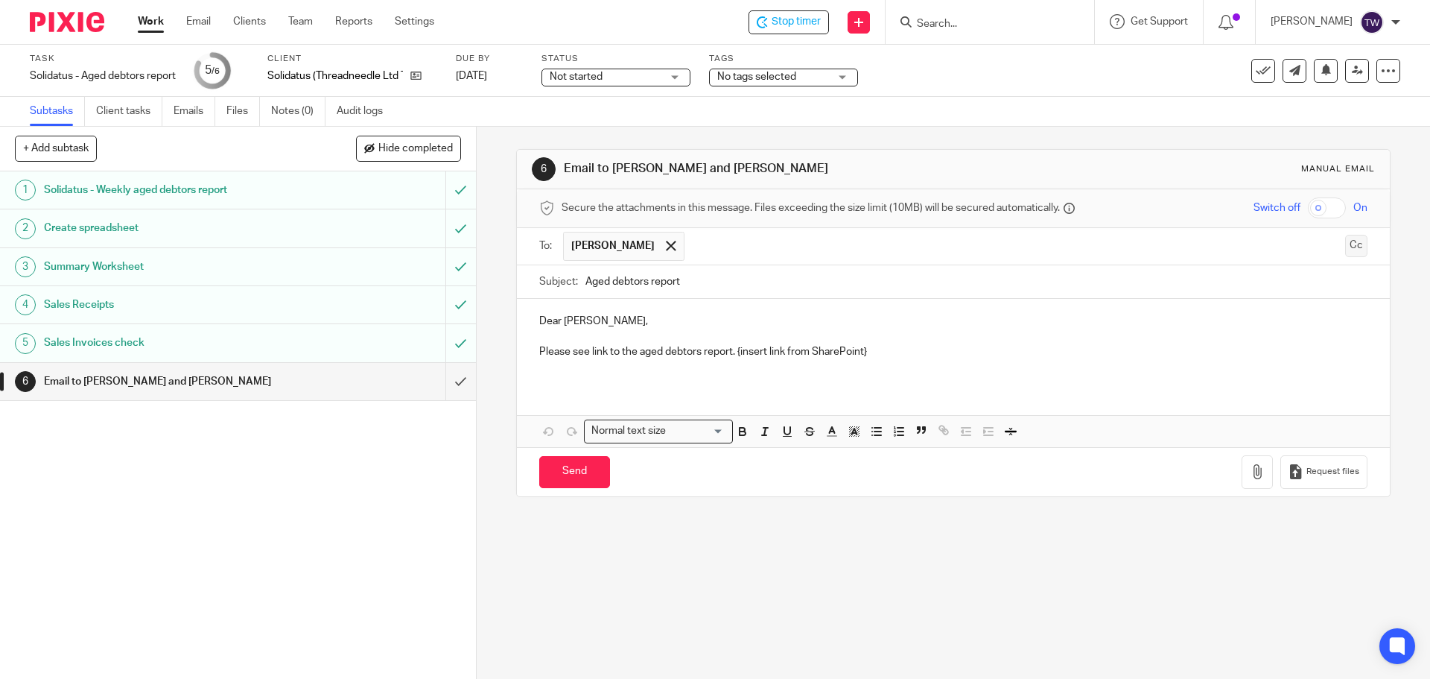
click at [1144, 247] on button "Cc" at bounding box center [1357, 246] width 22 height 22
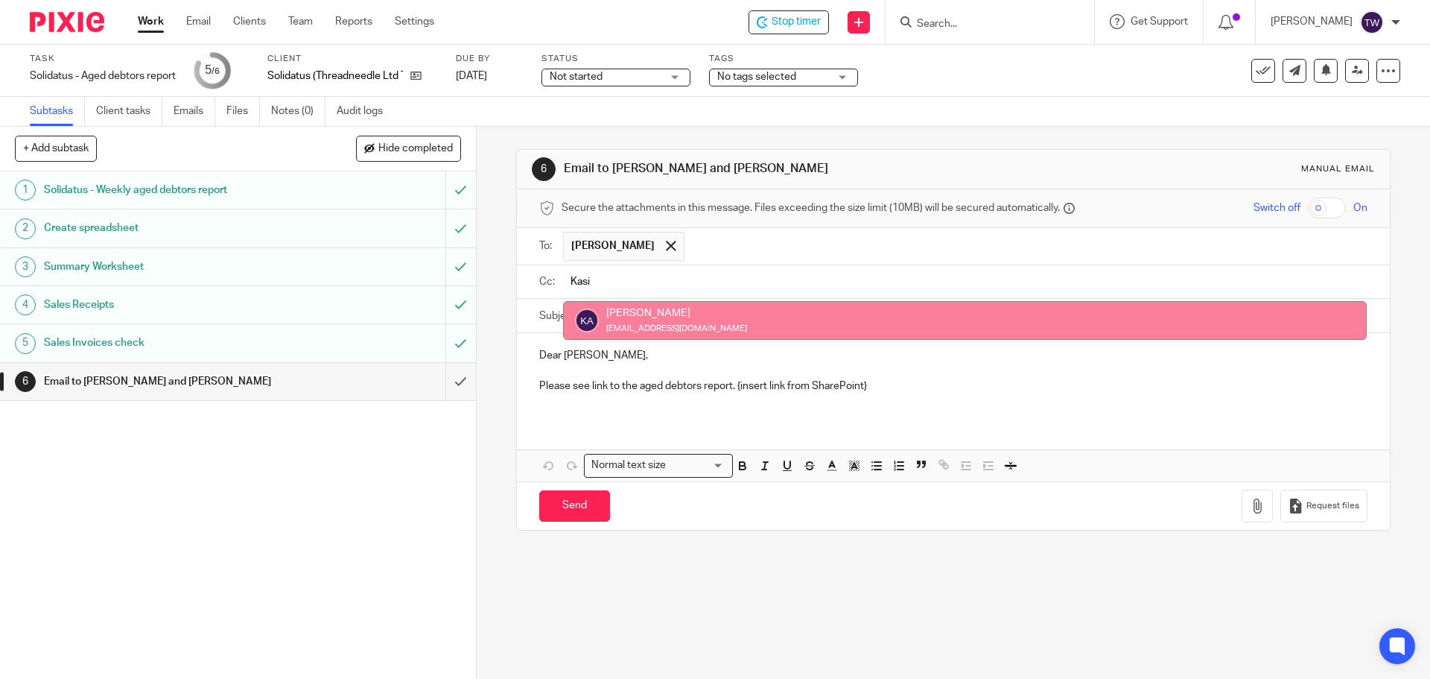
type input "Kasi"
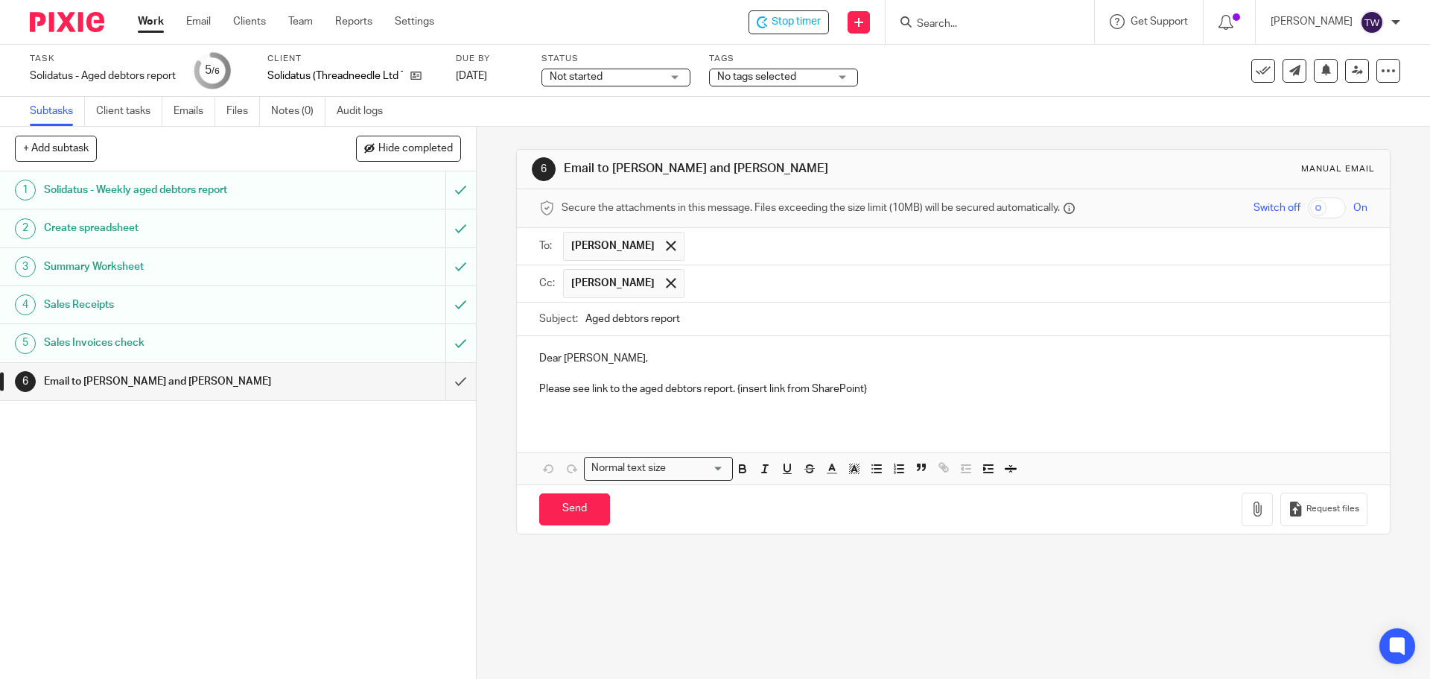
click at [581, 356] on p "Dear [PERSON_NAME]," at bounding box center [953, 358] width 828 height 15
click at [584, 358] on p "Dear [PERSON_NAME]," at bounding box center [953, 358] width 828 height 15
click at [603, 370] on p at bounding box center [953, 374] width 828 height 15
click at [618, 392] on p "Please see link to the aged debtors report. {insert link from SharePoint}" at bounding box center [953, 388] width 828 height 15
click at [586, 392] on p "Please see link to the aged debtors report. {insert link from SharePoint}" at bounding box center [953, 388] width 828 height 15
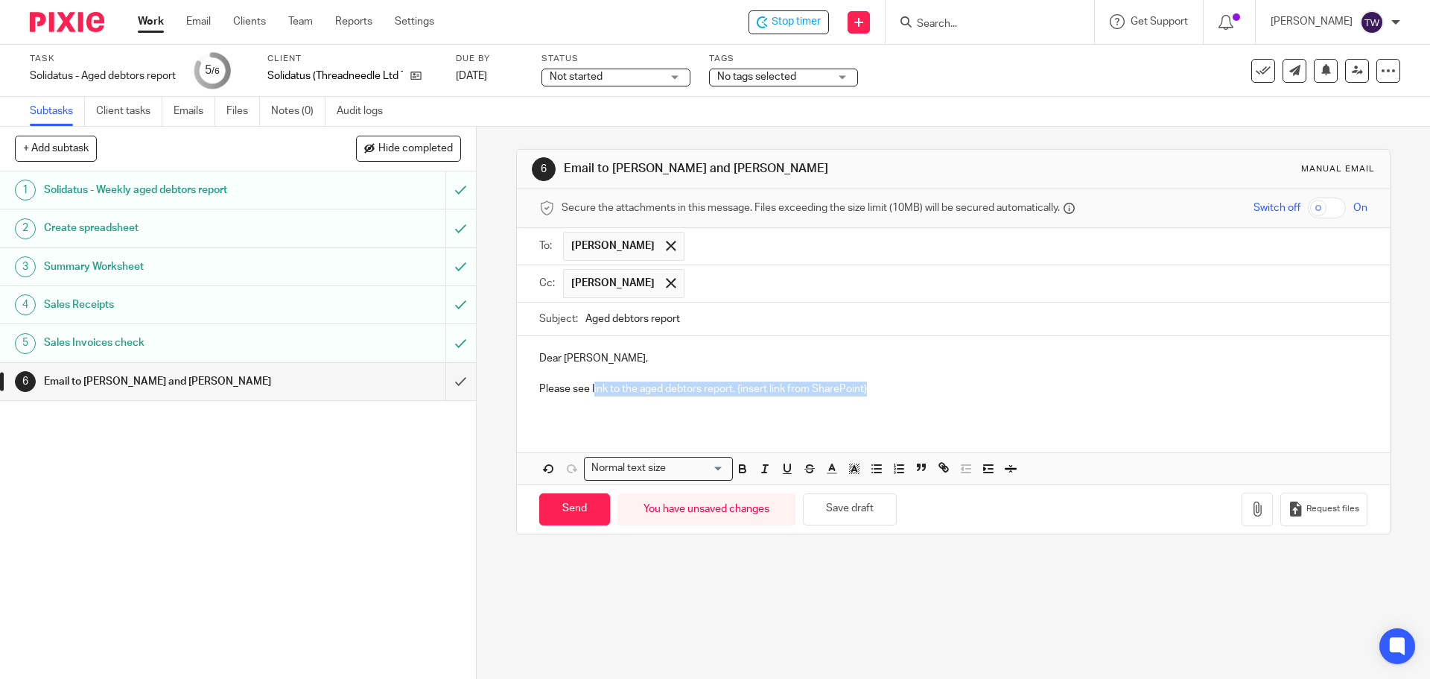
drag, startPoint x: 589, startPoint y: 391, endPoint x: 872, endPoint y: 393, distance: 282.4
click at [872, 393] on p "Please see link to the aged debtors report. {insert link from SharePoint}" at bounding box center [953, 388] width 828 height 15
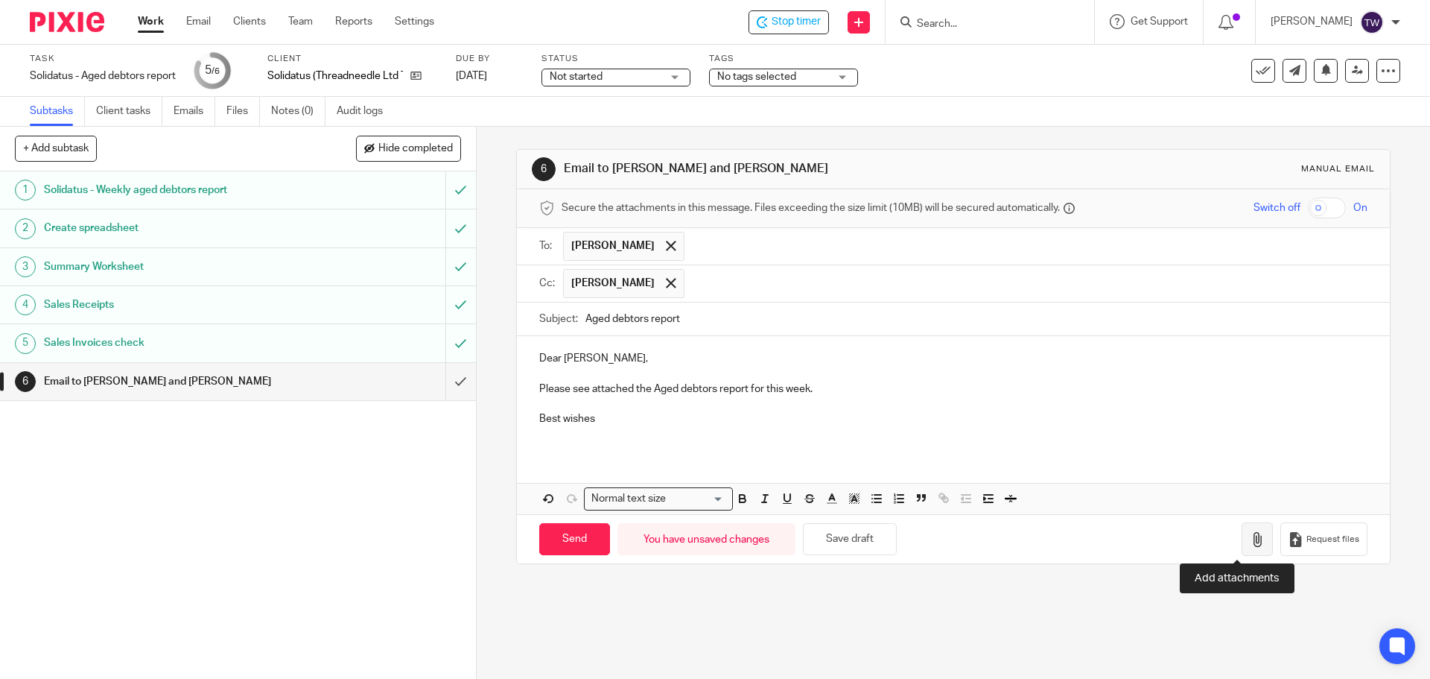
click at [1144, 517] on icon "button" at bounding box center [1257, 539] width 15 height 15
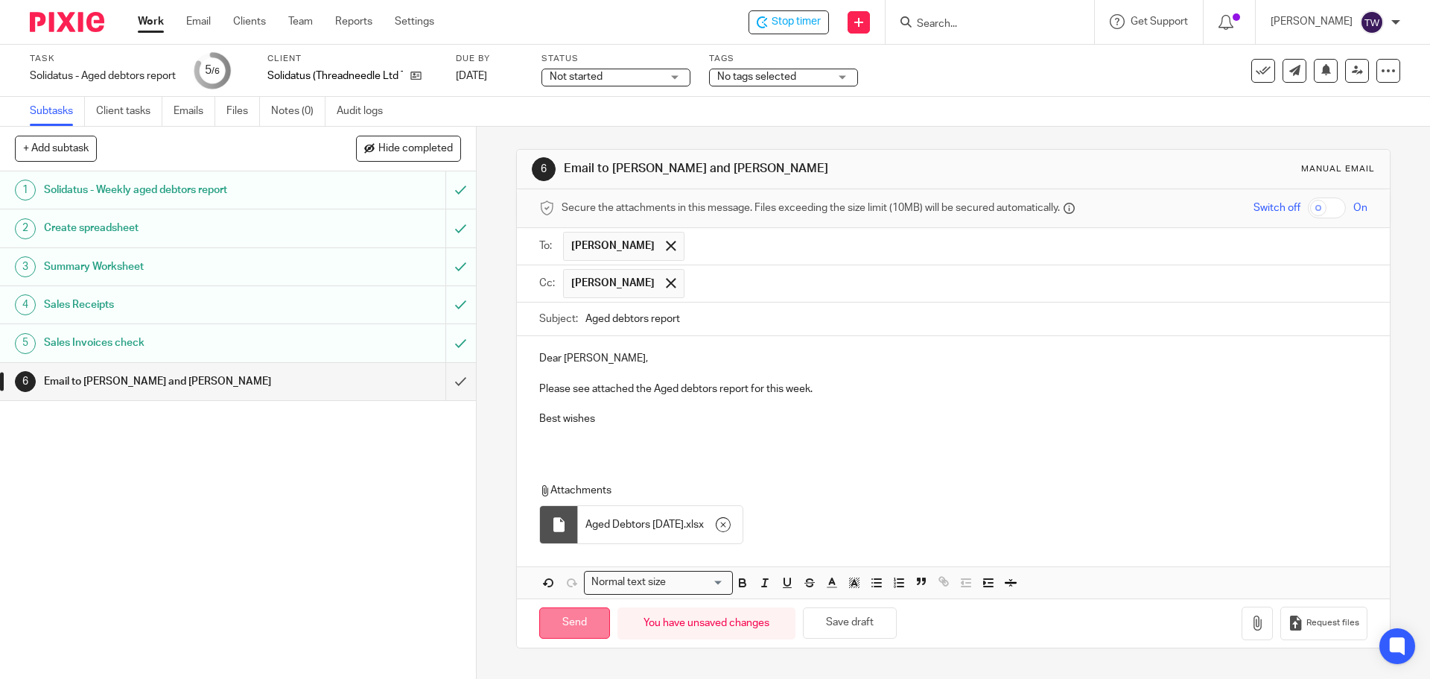
click at [586, 517] on input "Send" at bounding box center [574, 623] width 71 height 32
type input "Sent"
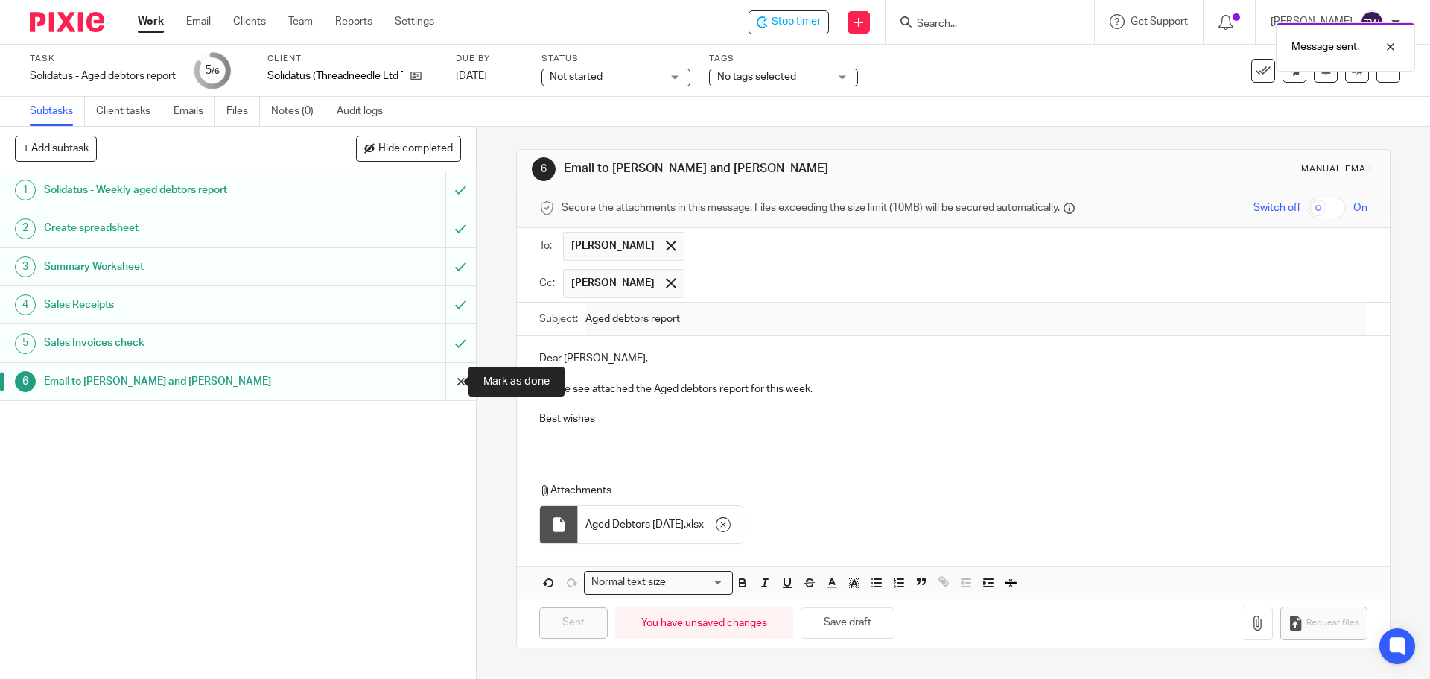
click at [451, 381] on input "submit" at bounding box center [238, 381] width 476 height 37
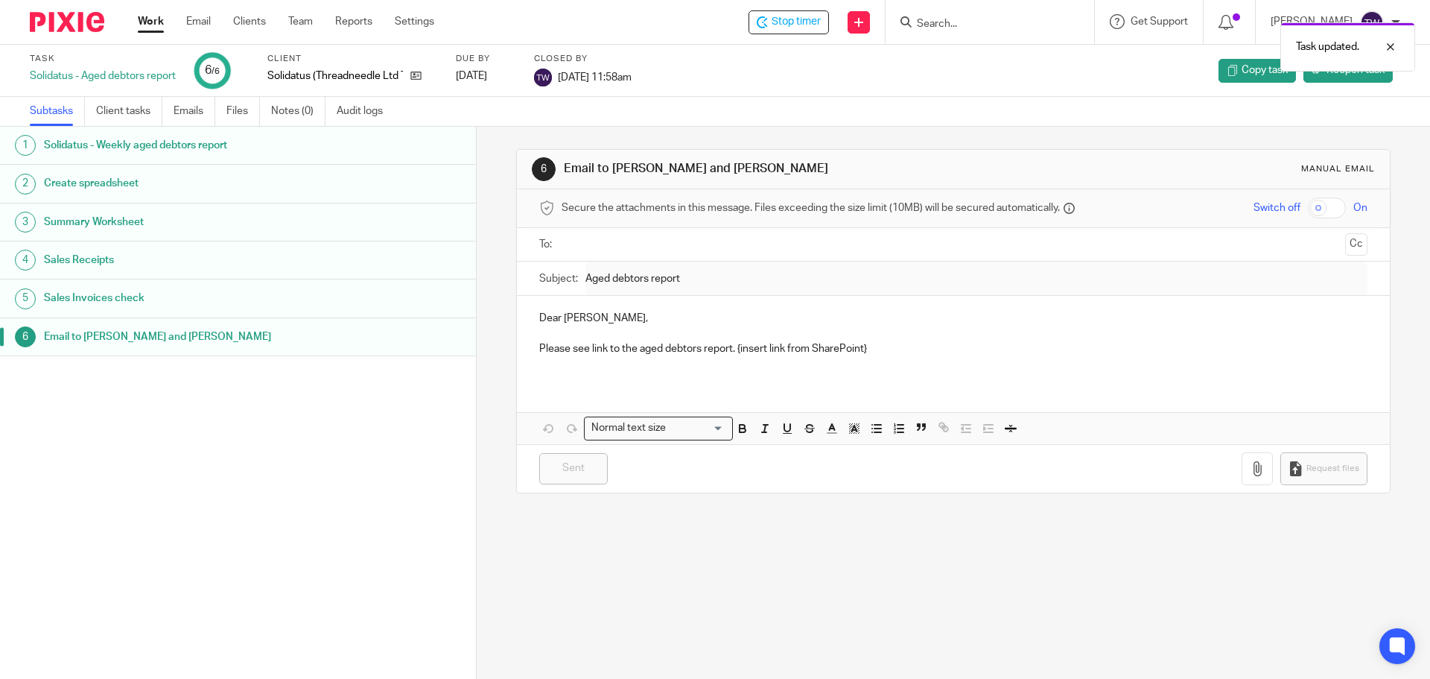
click at [821, 31] on div "Task updated." at bounding box center [1065, 43] width 700 height 57
click at [817, 22] on div "Task updated." at bounding box center [1065, 43] width 700 height 57
click at [803, 24] on div "Task updated." at bounding box center [1065, 43] width 700 height 57
click at [791, 23] on span "Stop timer" at bounding box center [796, 22] width 49 height 16
click at [160, 18] on link "Work" at bounding box center [151, 21] width 26 height 15
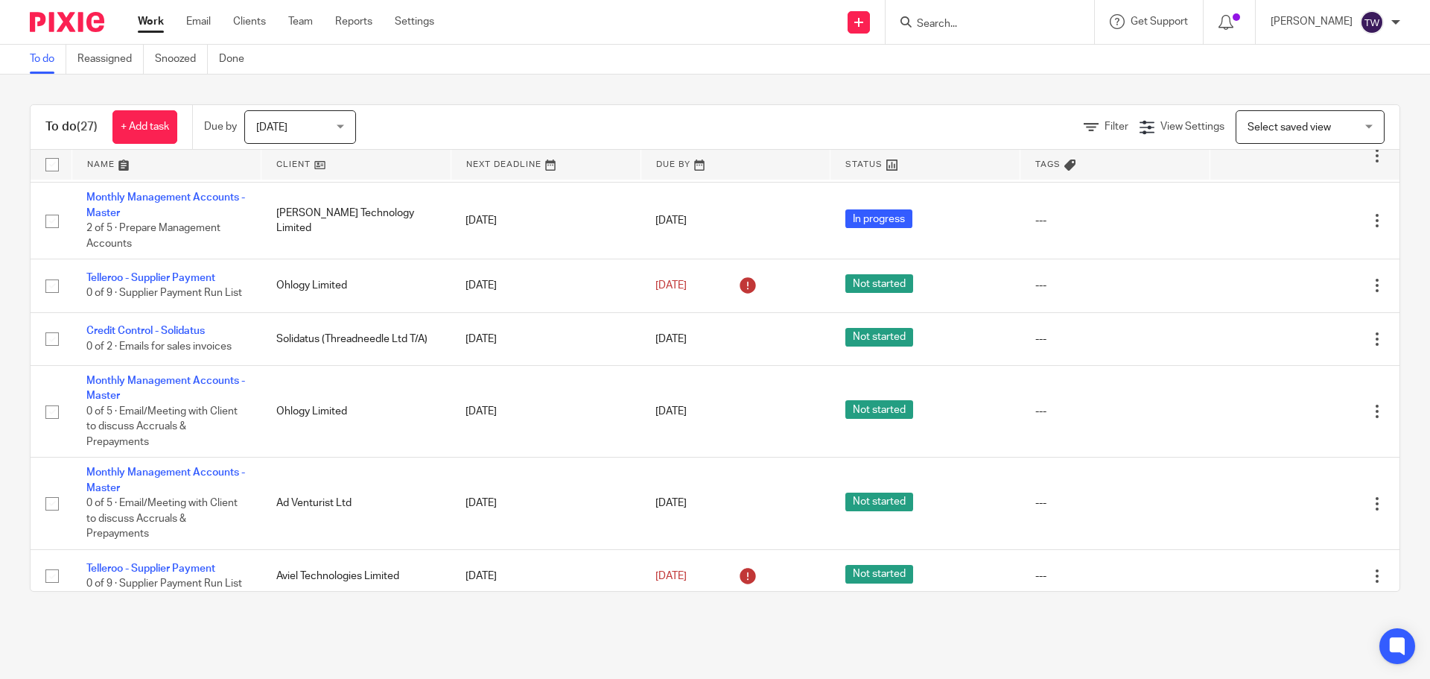
scroll to position [1310, 0]
